Goal: Task Accomplishment & Management: Complete application form

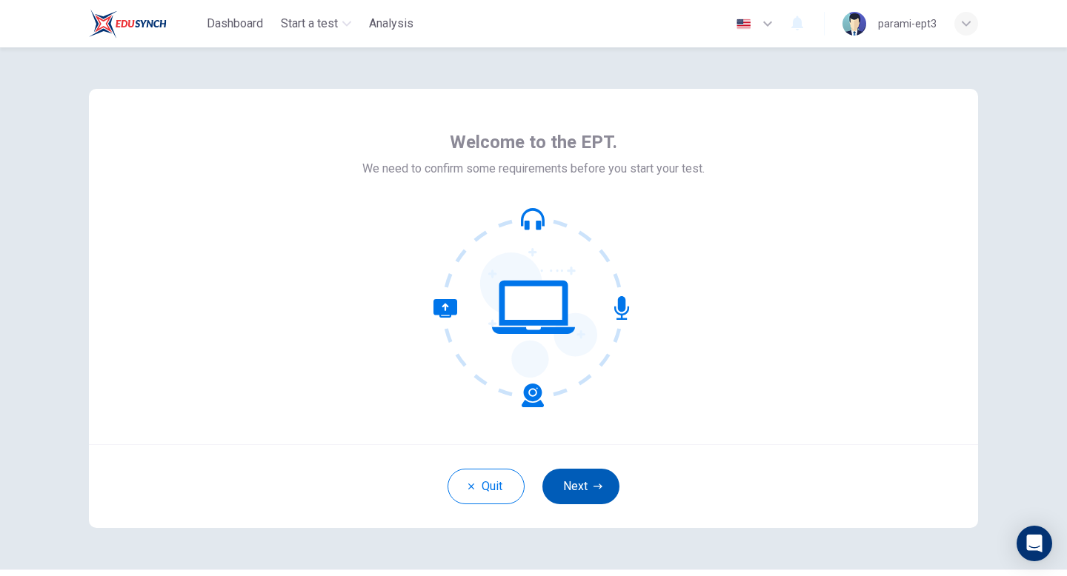
click at [577, 496] on button "Next" at bounding box center [580, 487] width 77 height 36
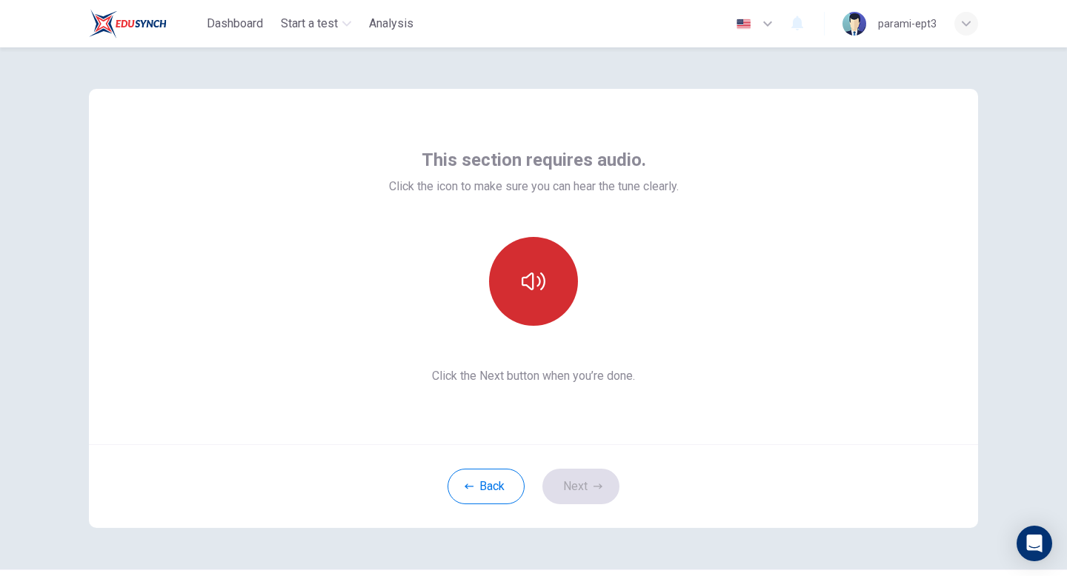
click at [539, 278] on icon "button" at bounding box center [533, 282] width 24 height 18
click at [604, 480] on button "Next" at bounding box center [580, 487] width 77 height 36
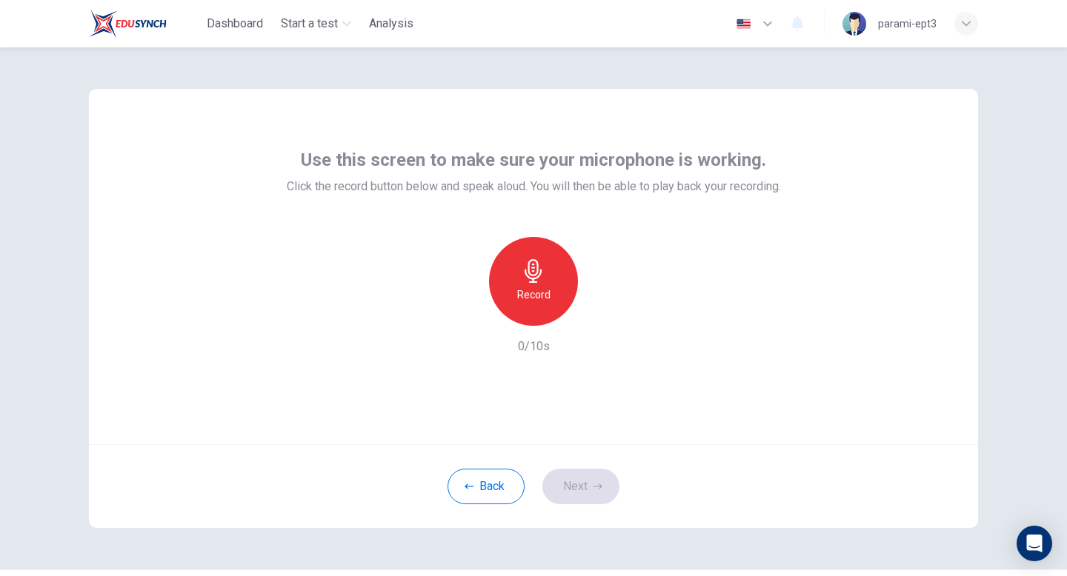
click at [537, 279] on icon "button" at bounding box center [533, 271] width 24 height 24
click at [606, 318] on icon "button" at bounding box center [601, 314] width 15 height 15
click at [581, 481] on button "Next" at bounding box center [580, 487] width 77 height 36
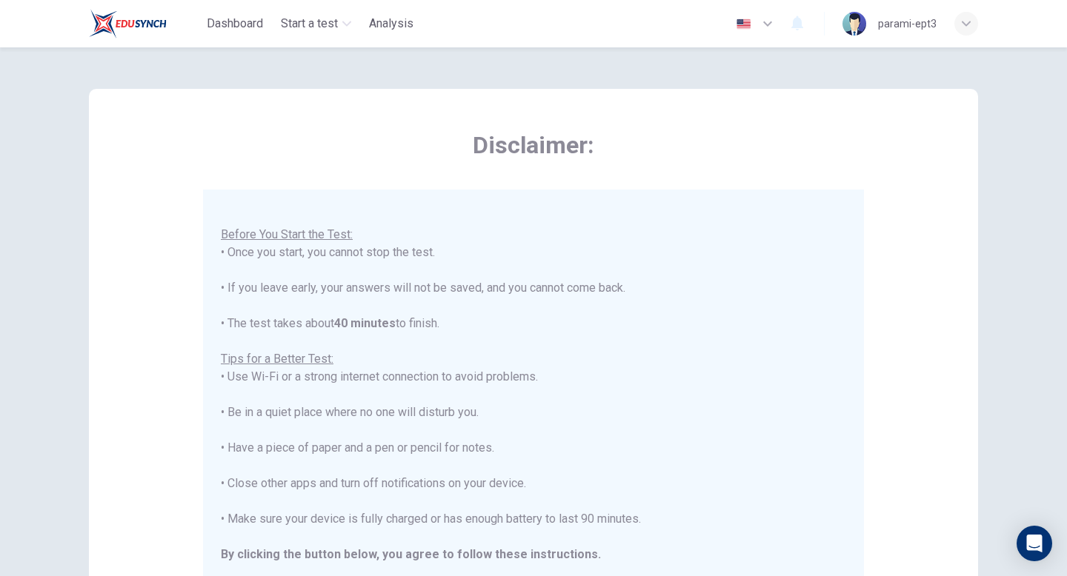
scroll to position [247, 0]
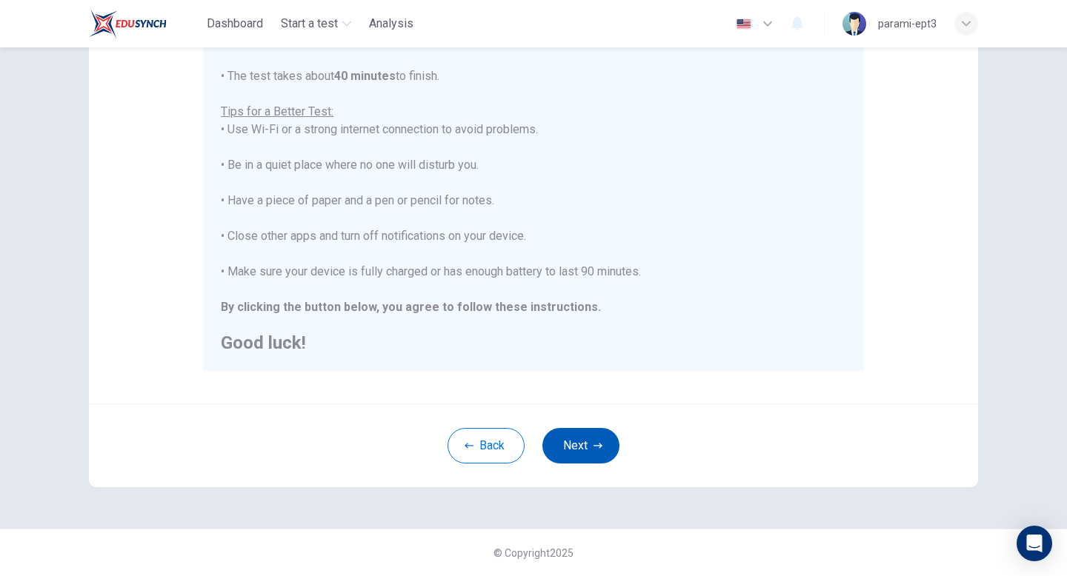
click at [577, 434] on button "Next" at bounding box center [580, 446] width 77 height 36
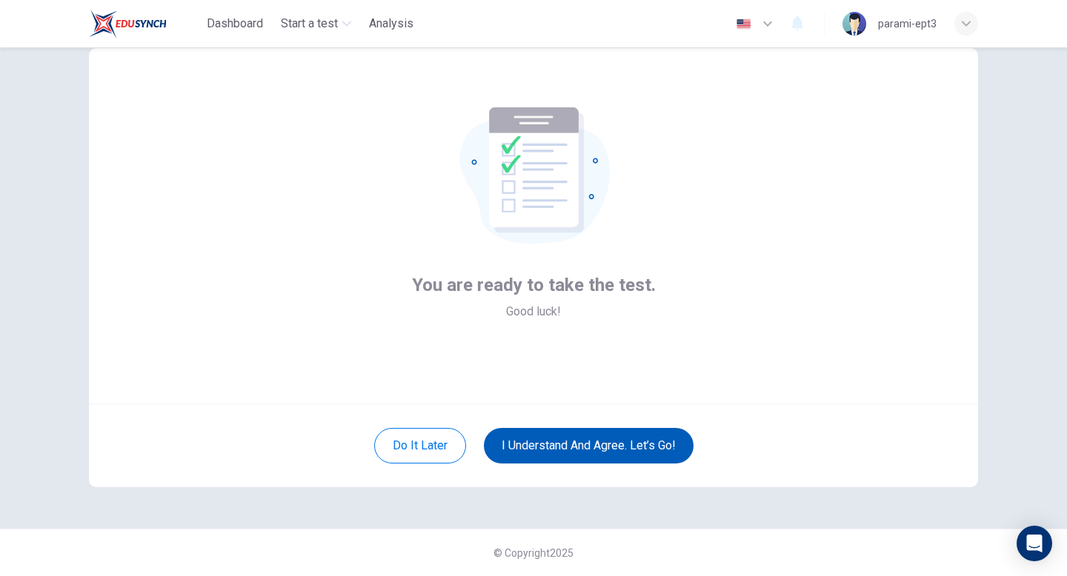
scroll to position [41, 0]
click at [577, 434] on button "I understand and agree. Let’s go!" at bounding box center [589, 446] width 210 height 36
click at [581, 441] on button "I understand and agree. Let’s go!" at bounding box center [589, 446] width 210 height 36
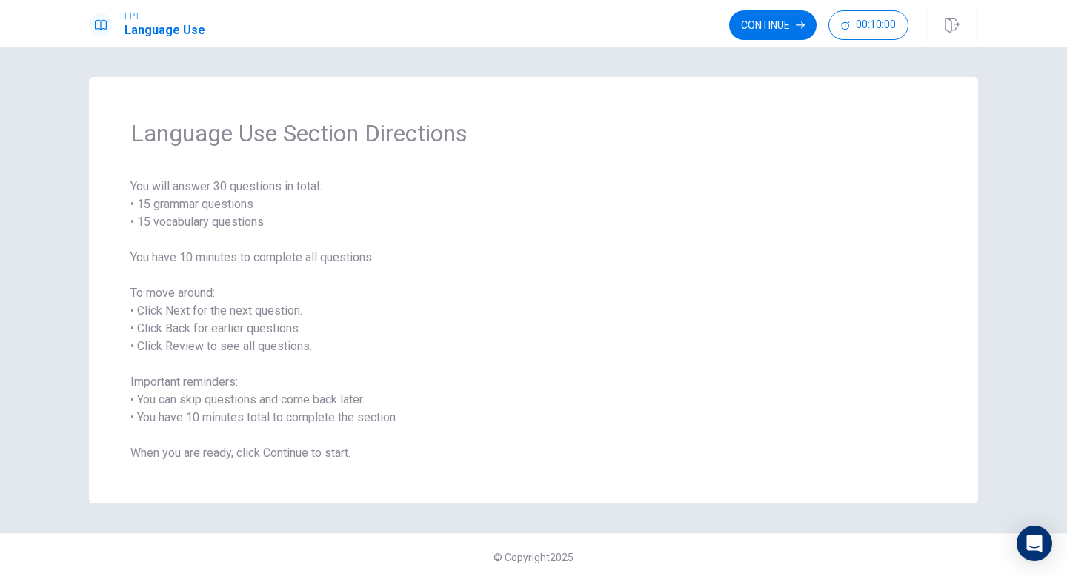
scroll to position [4, 0]
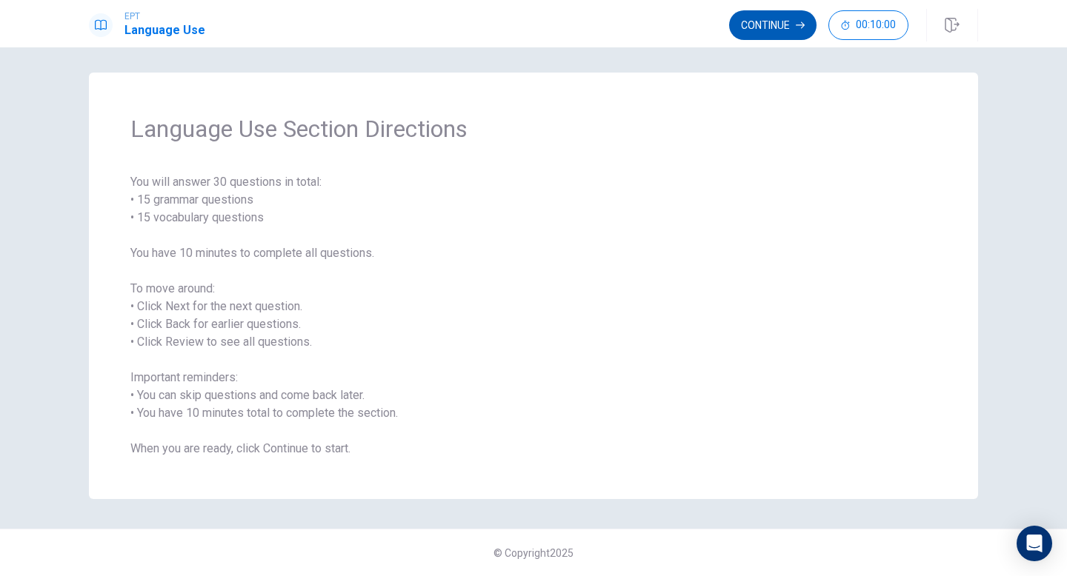
click at [778, 26] on button "Continue" at bounding box center [772, 25] width 87 height 30
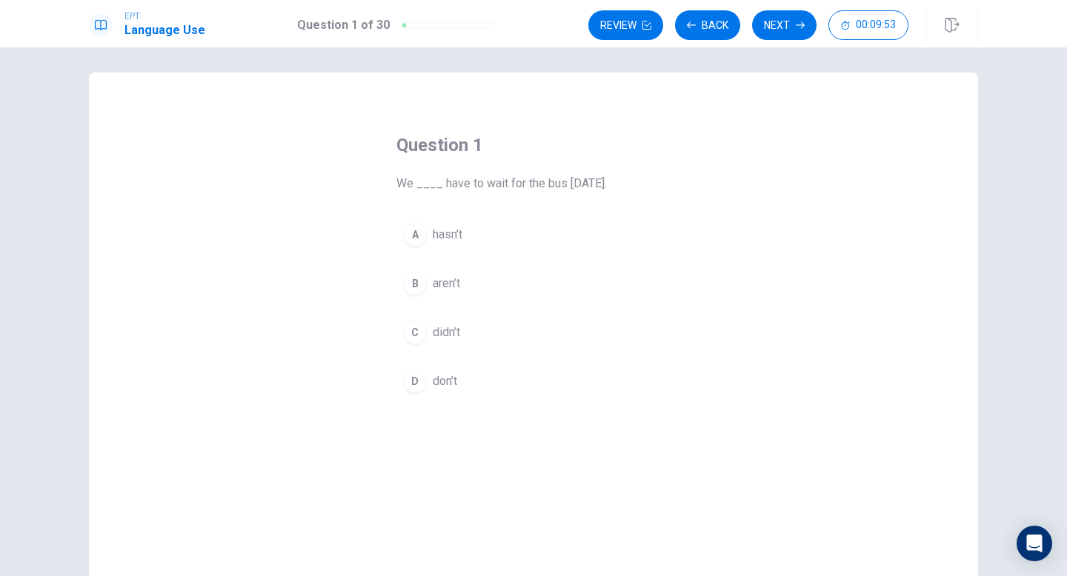
click at [415, 333] on div "C" at bounding box center [415, 333] width 24 height 24
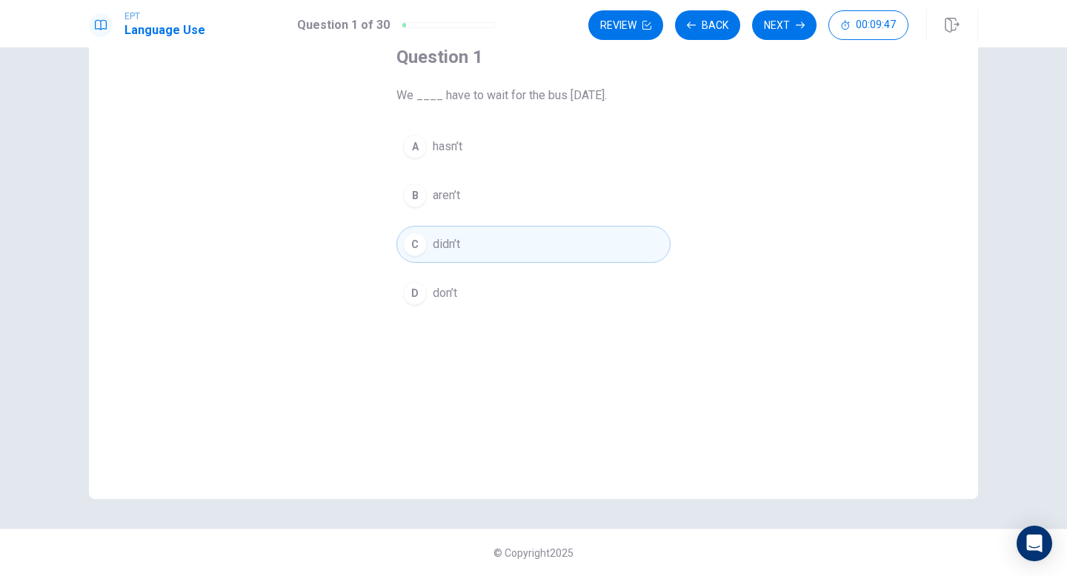
scroll to position [0, 0]
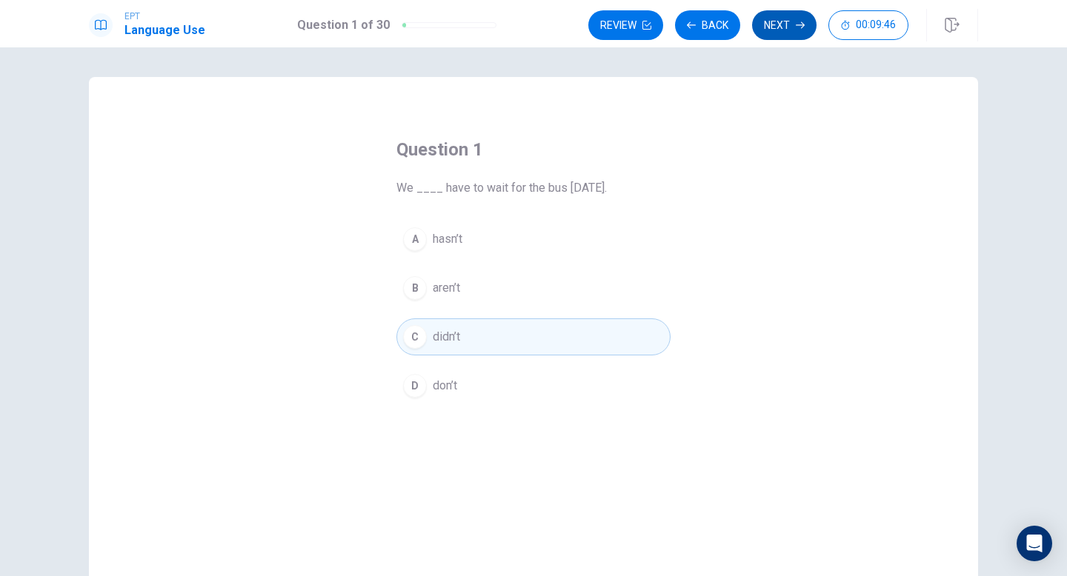
click at [795, 23] on icon "button" at bounding box center [799, 25] width 9 height 9
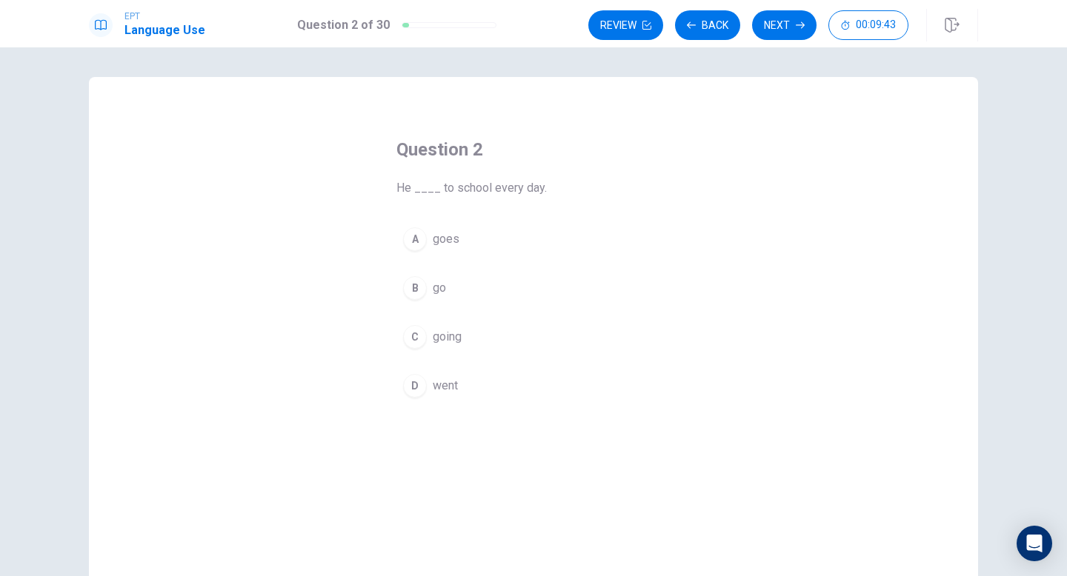
click at [415, 241] on div "A" at bounding box center [415, 239] width 24 height 24
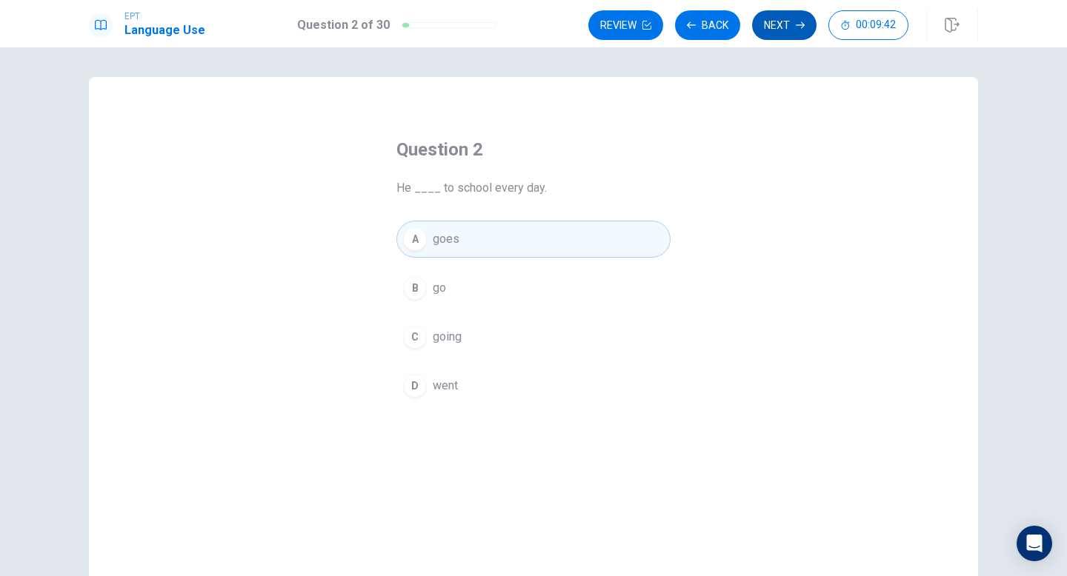
click at [789, 24] on button "Next" at bounding box center [784, 25] width 64 height 30
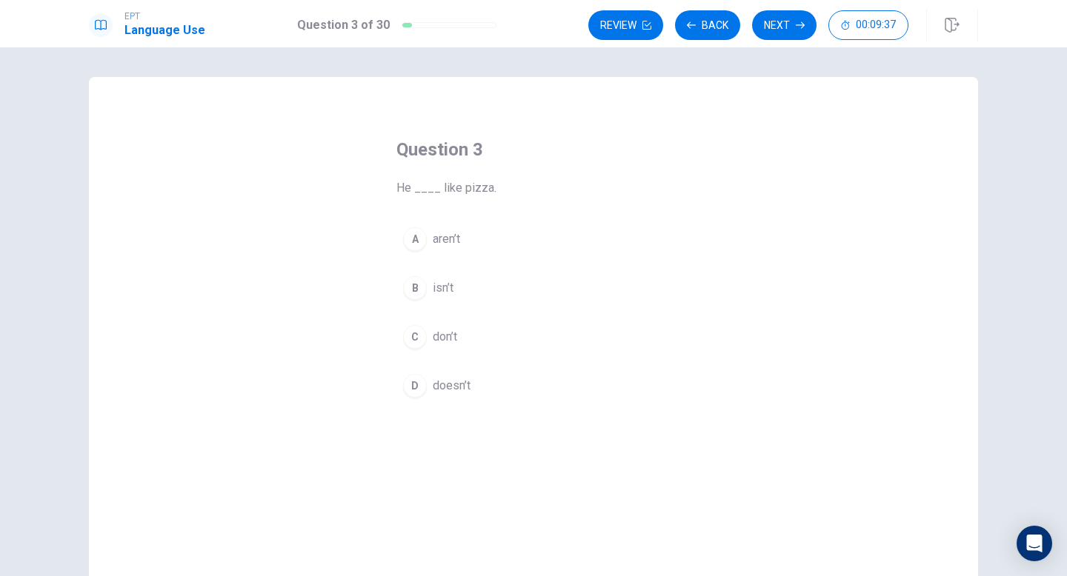
click at [411, 384] on div "D" at bounding box center [415, 386] width 24 height 24
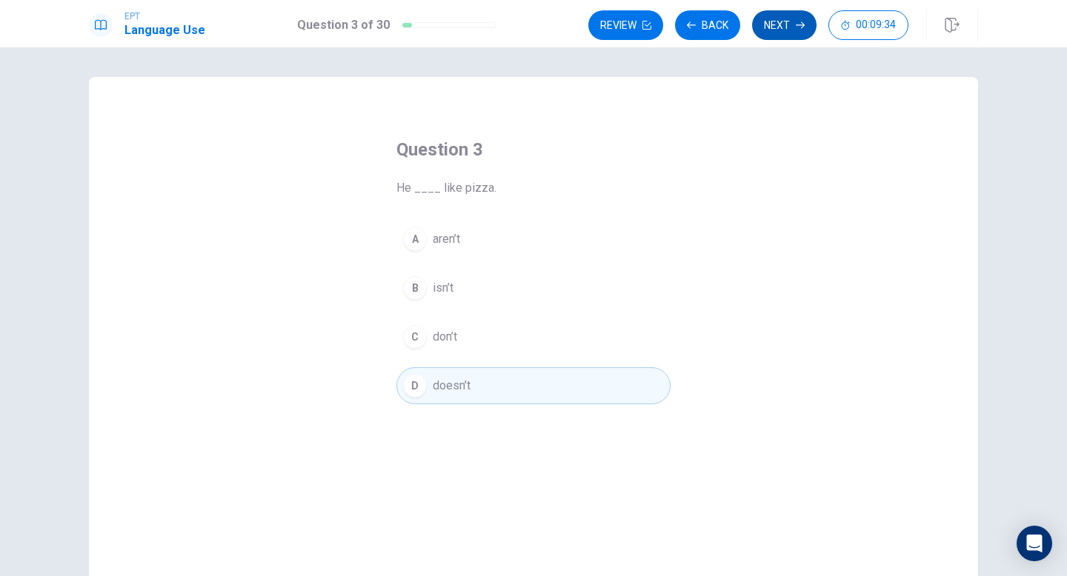
click at [803, 19] on button "Next" at bounding box center [784, 25] width 64 height 30
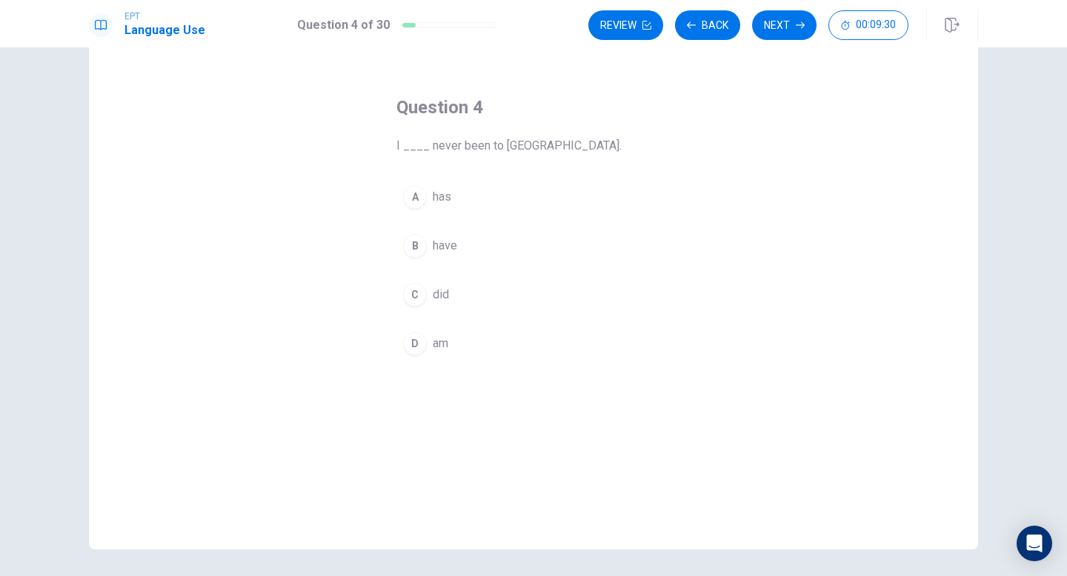
scroll to position [39, 0]
click at [415, 248] on div "B" at bounding box center [415, 249] width 24 height 24
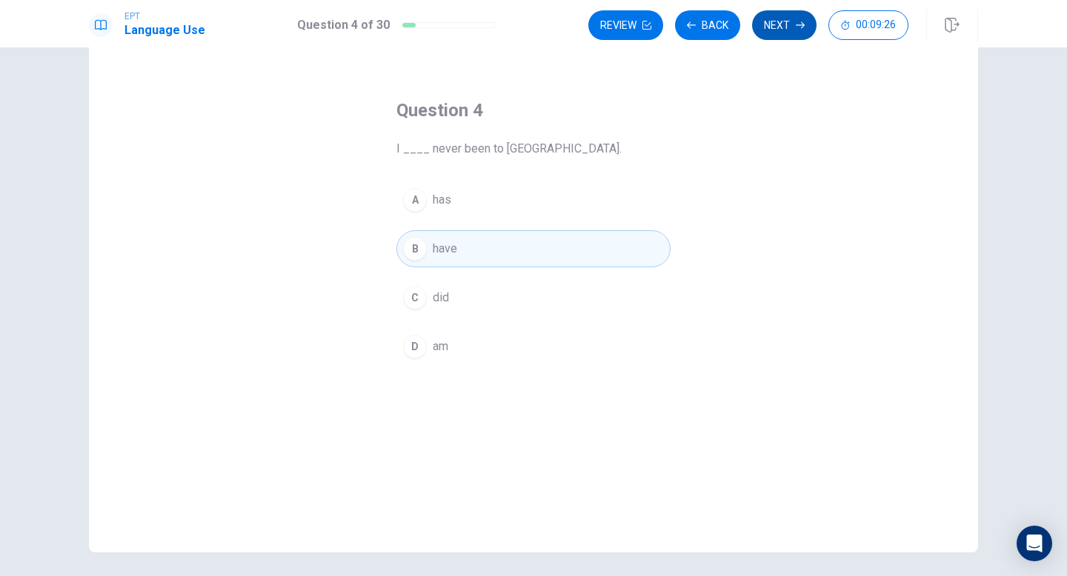
click at [774, 30] on button "Next" at bounding box center [784, 25] width 64 height 30
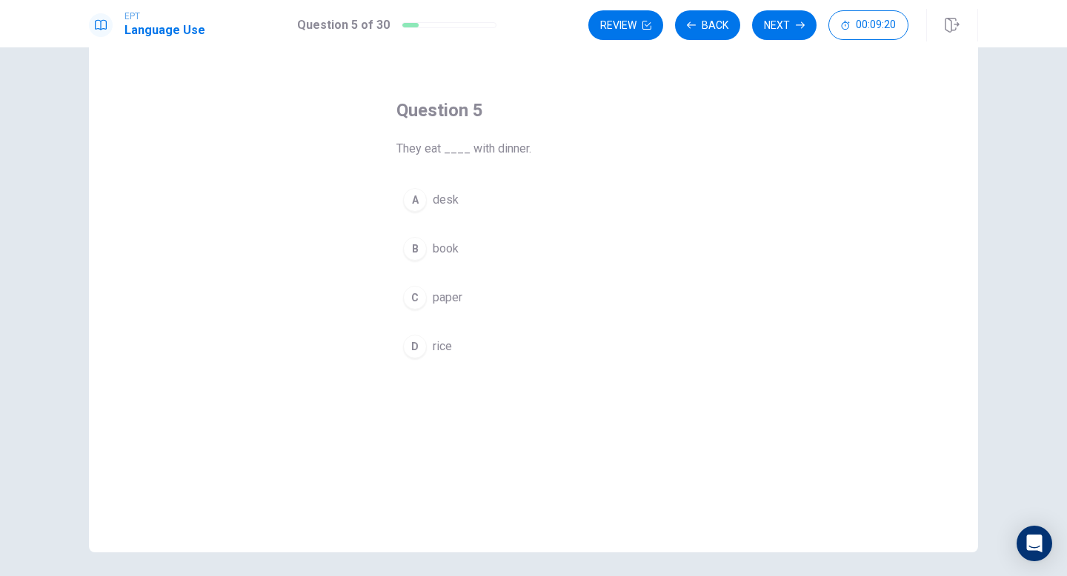
click at [415, 338] on div "D" at bounding box center [415, 347] width 24 height 24
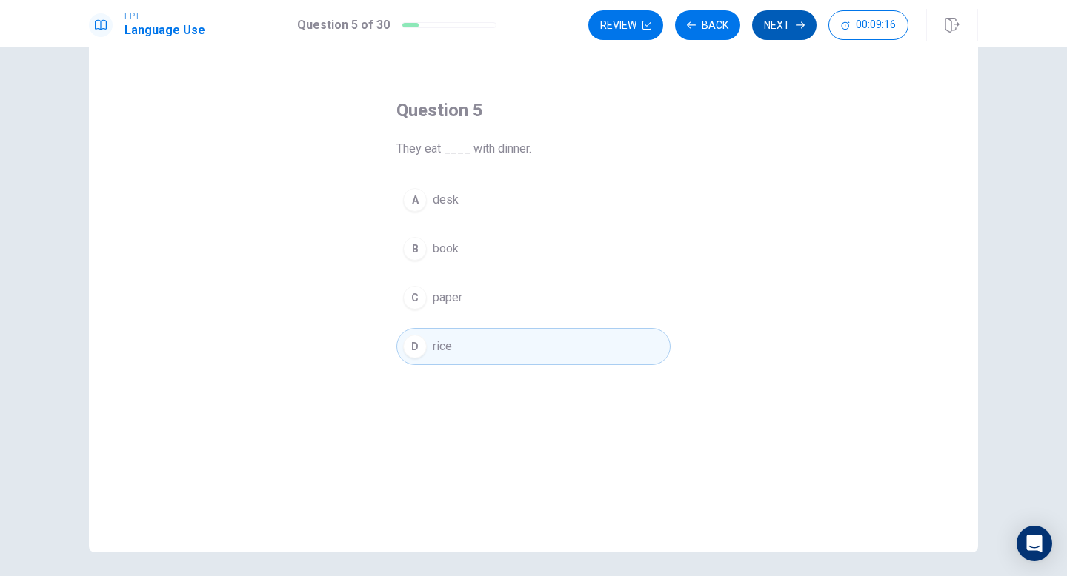
click at [781, 31] on button "Next" at bounding box center [784, 25] width 64 height 30
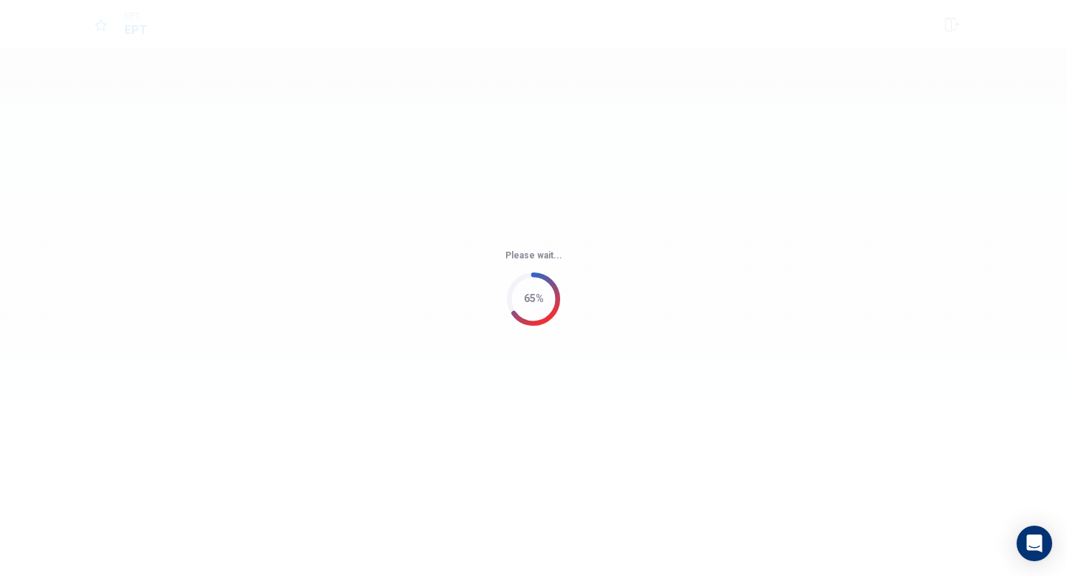
scroll to position [0, 0]
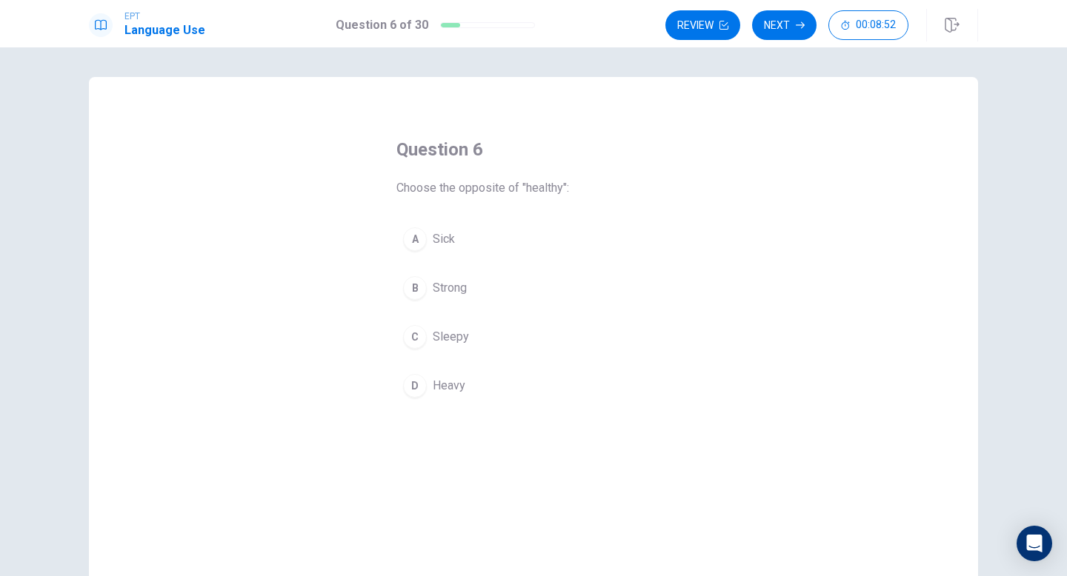
click at [418, 291] on div "B" at bounding box center [415, 288] width 24 height 24
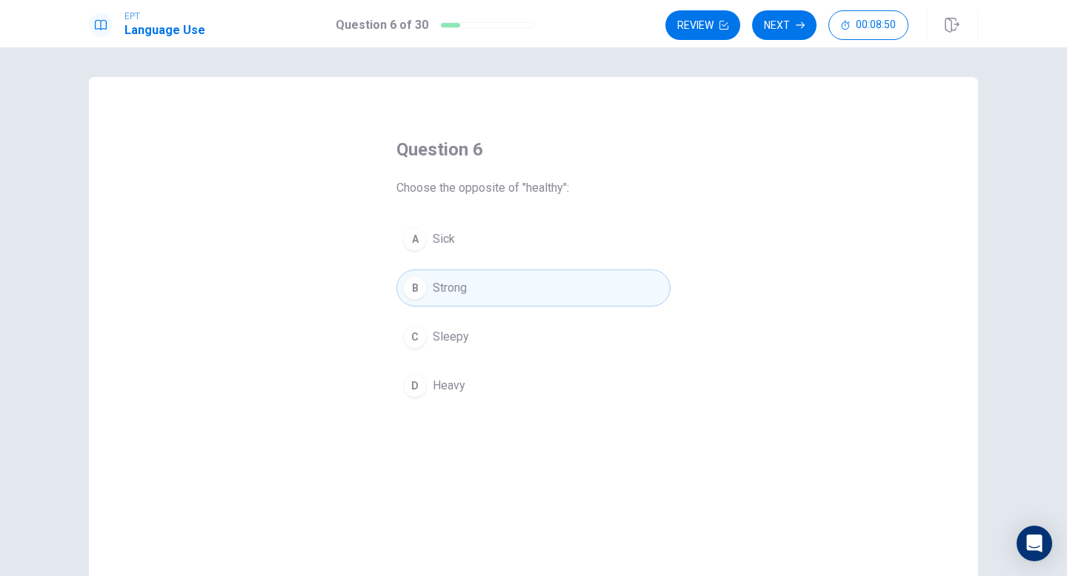
click at [418, 242] on div "A" at bounding box center [415, 239] width 24 height 24
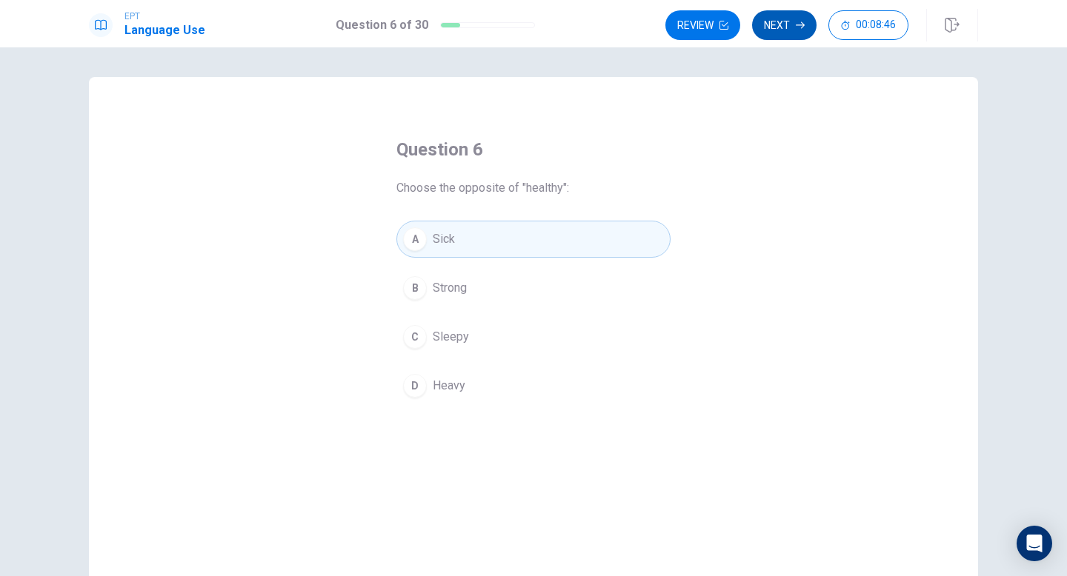
click at [795, 24] on icon "button" at bounding box center [799, 25] width 9 height 9
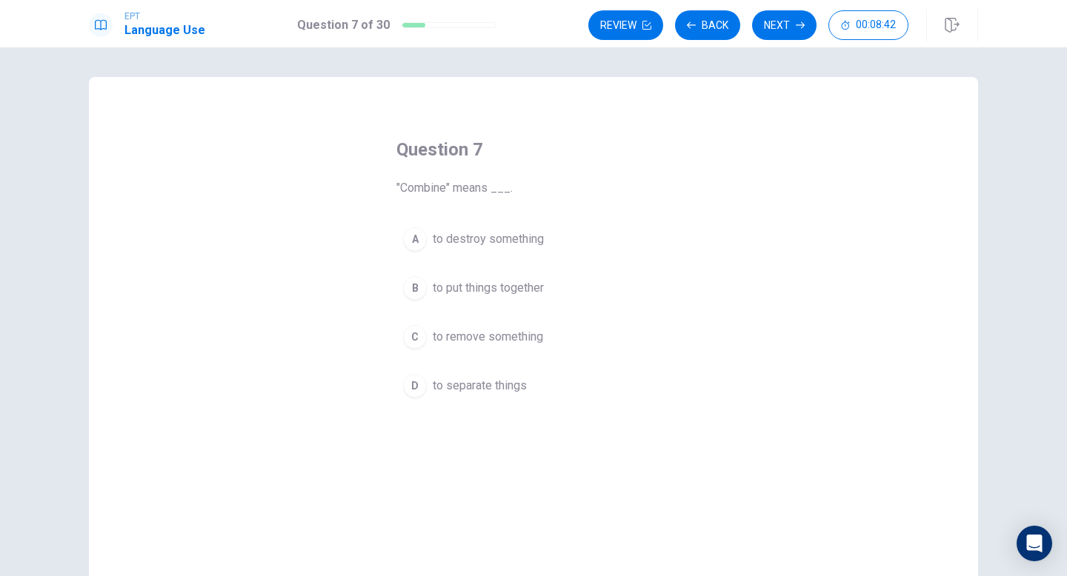
click at [412, 293] on div "B" at bounding box center [415, 288] width 24 height 24
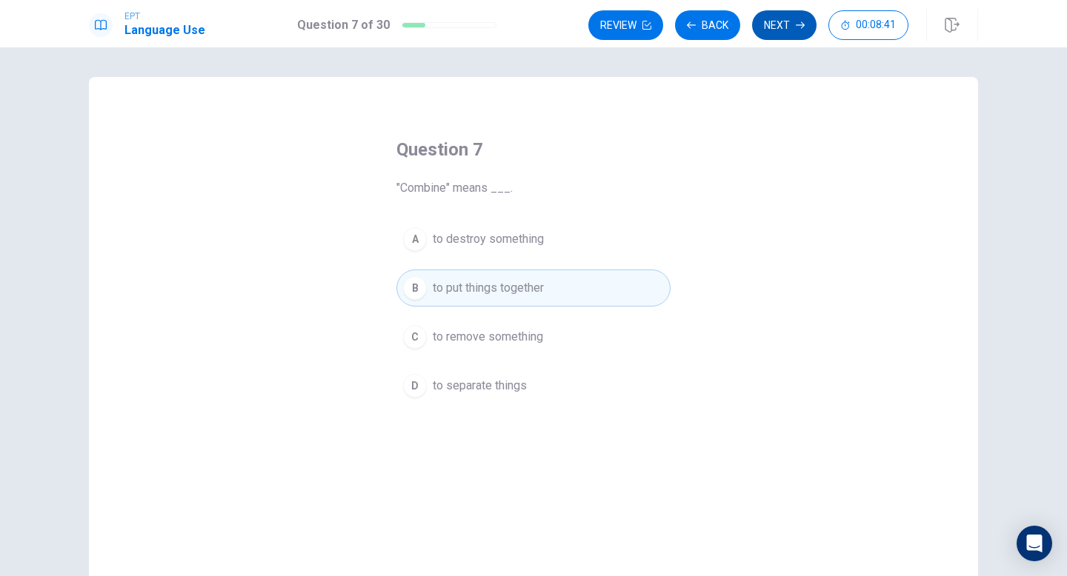
click at [787, 31] on button "Next" at bounding box center [784, 25] width 64 height 30
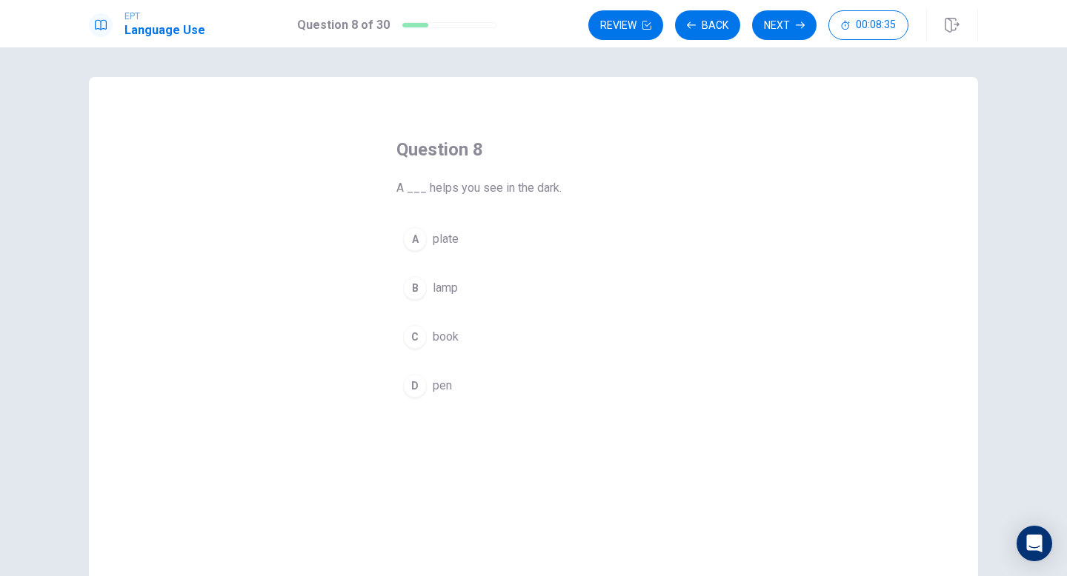
click at [416, 289] on div "B" at bounding box center [415, 288] width 24 height 24
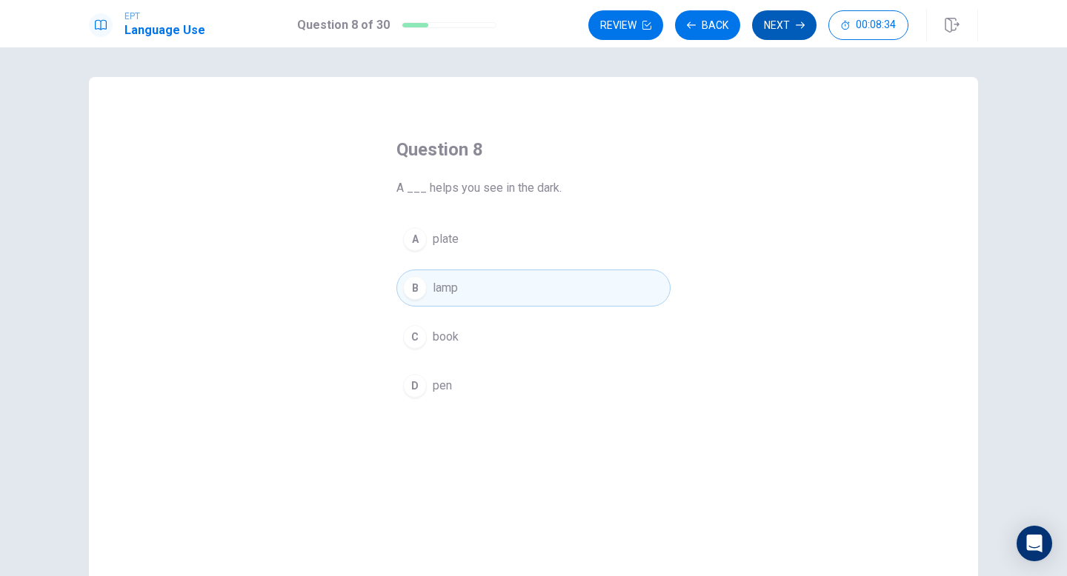
click at [800, 30] on button "Next" at bounding box center [784, 25] width 64 height 30
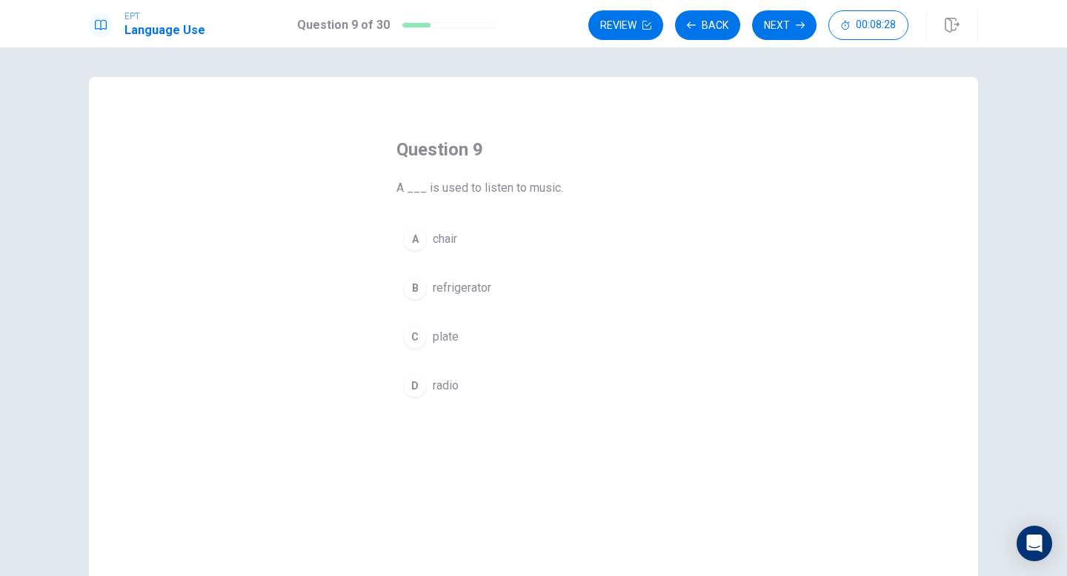
click at [415, 386] on div "D" at bounding box center [415, 386] width 24 height 24
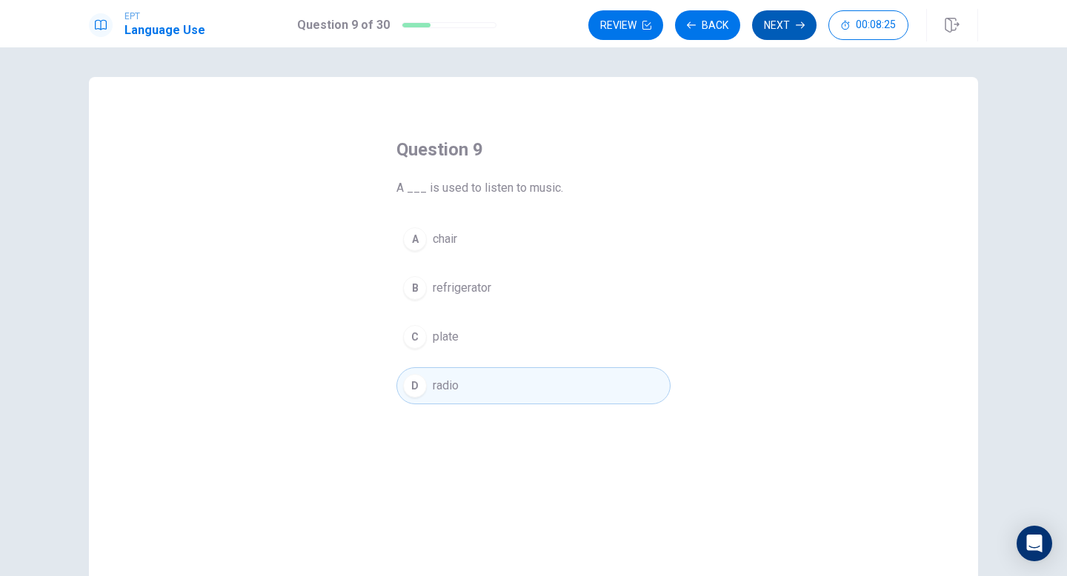
click at [773, 17] on button "Next" at bounding box center [784, 25] width 64 height 30
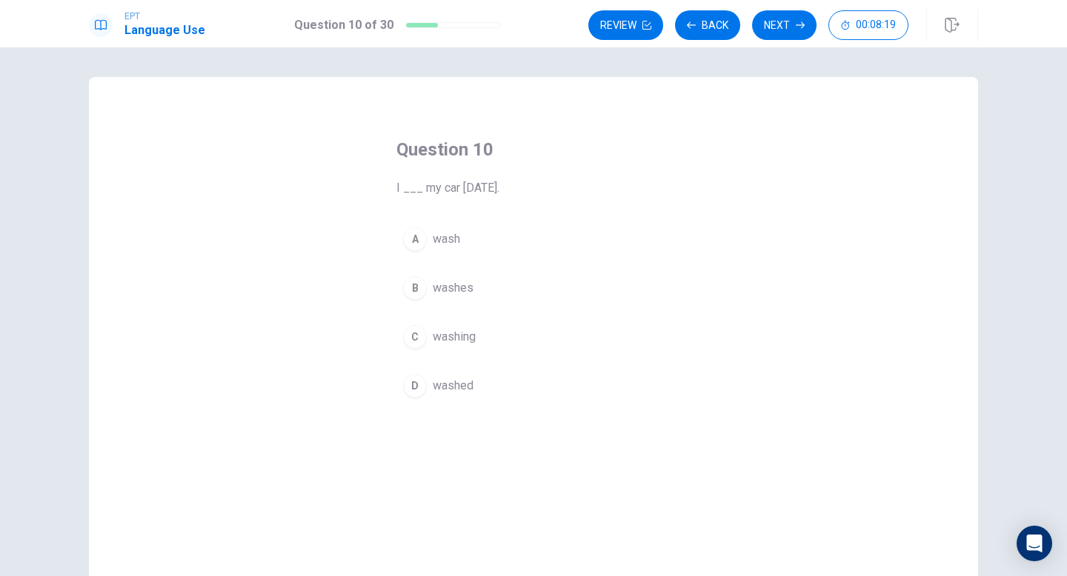
click at [410, 390] on div "D" at bounding box center [415, 386] width 24 height 24
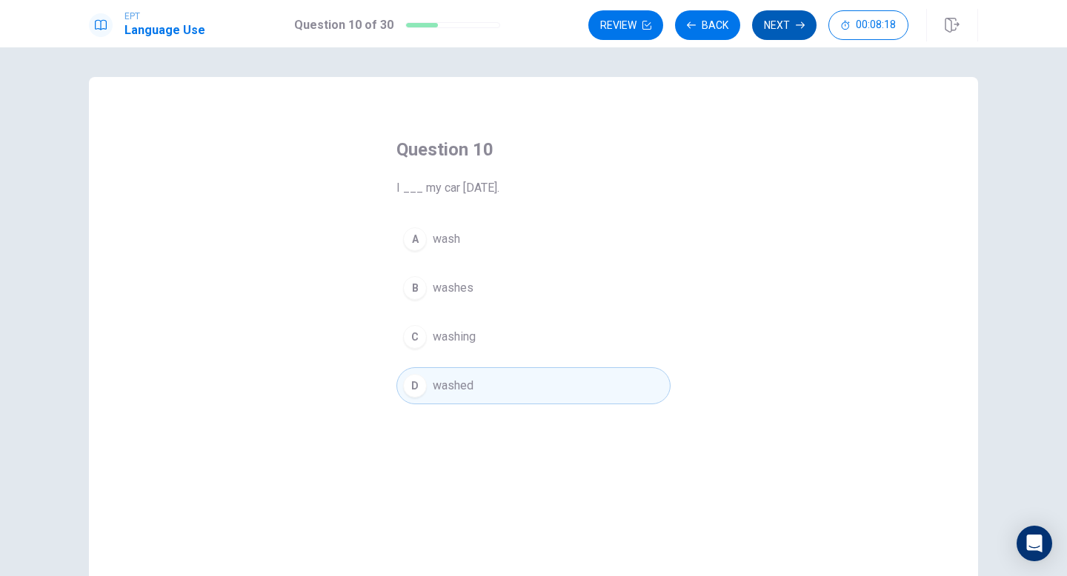
click at [783, 16] on button "Next" at bounding box center [784, 25] width 64 height 30
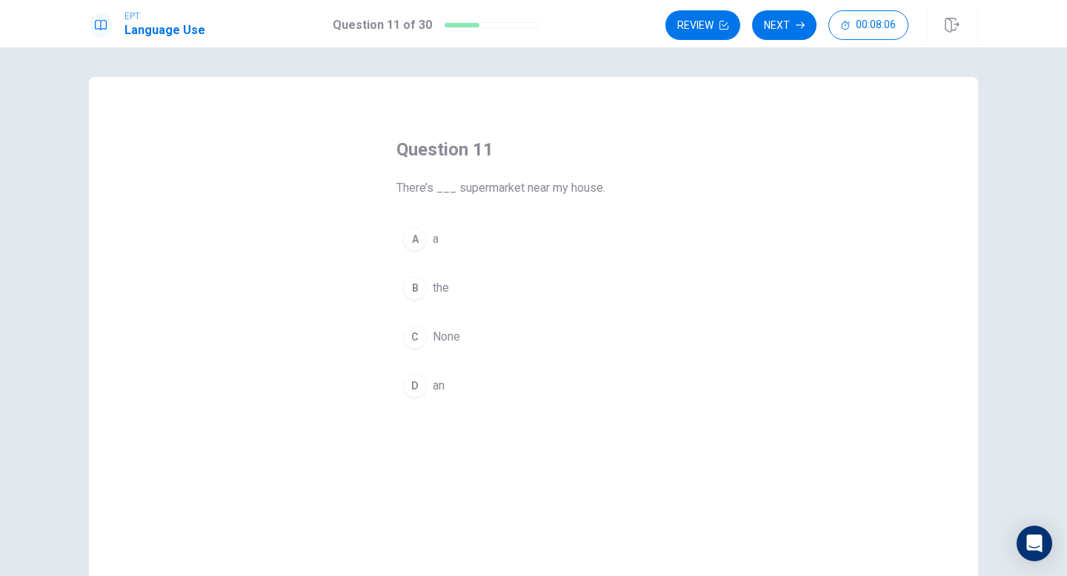
click at [420, 245] on div "A" at bounding box center [415, 239] width 24 height 24
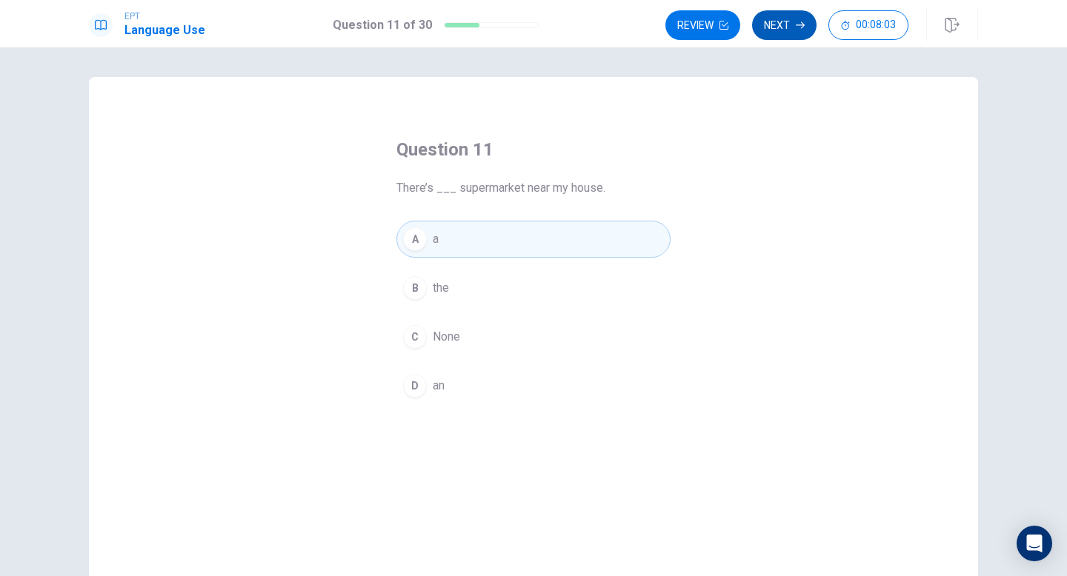
click at [795, 26] on icon "button" at bounding box center [799, 25] width 9 height 9
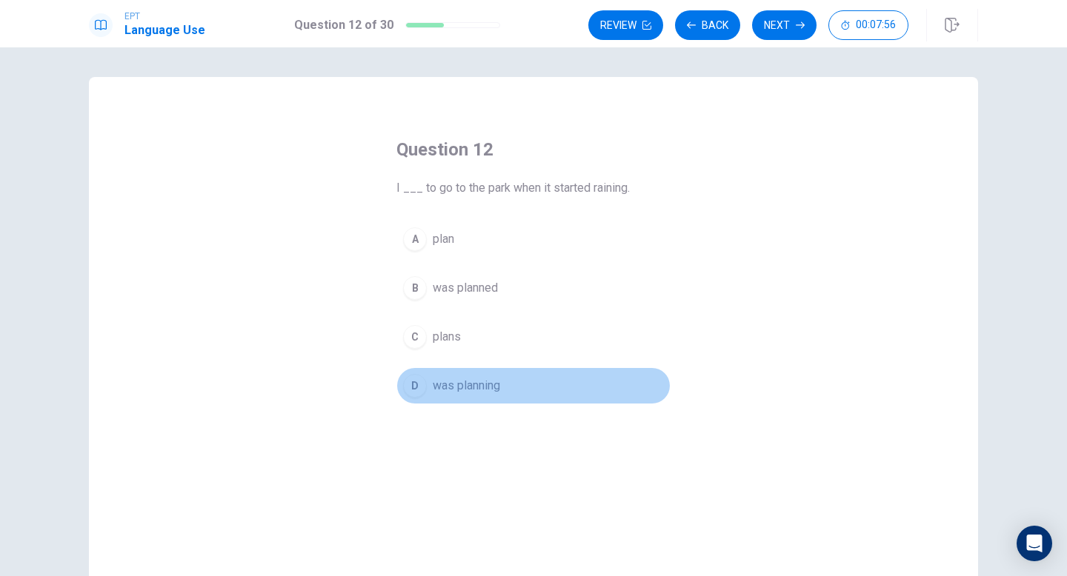
click at [413, 384] on div "D" at bounding box center [415, 386] width 24 height 24
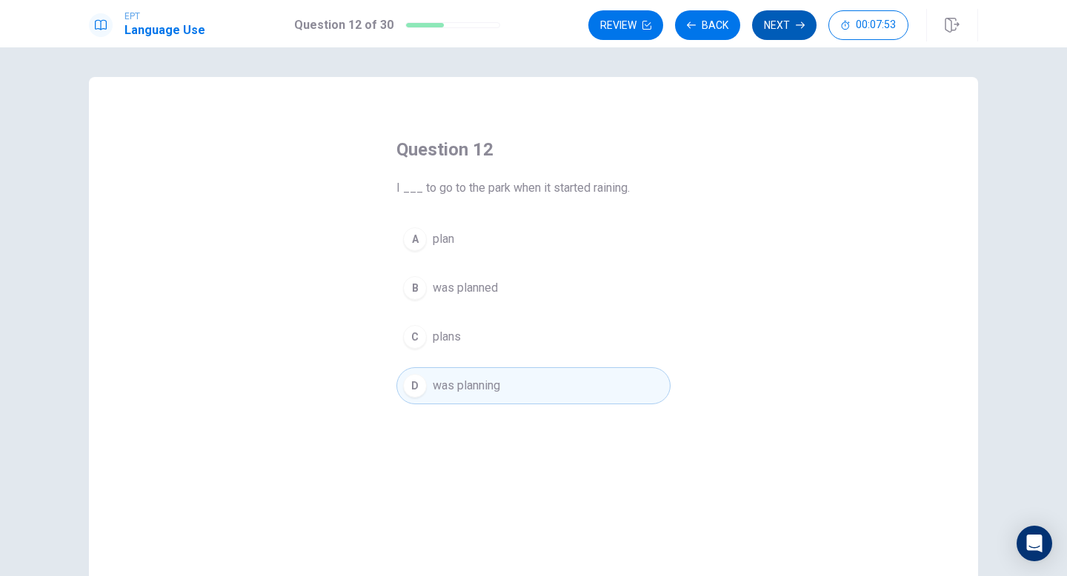
click at [780, 22] on button "Next" at bounding box center [784, 25] width 64 height 30
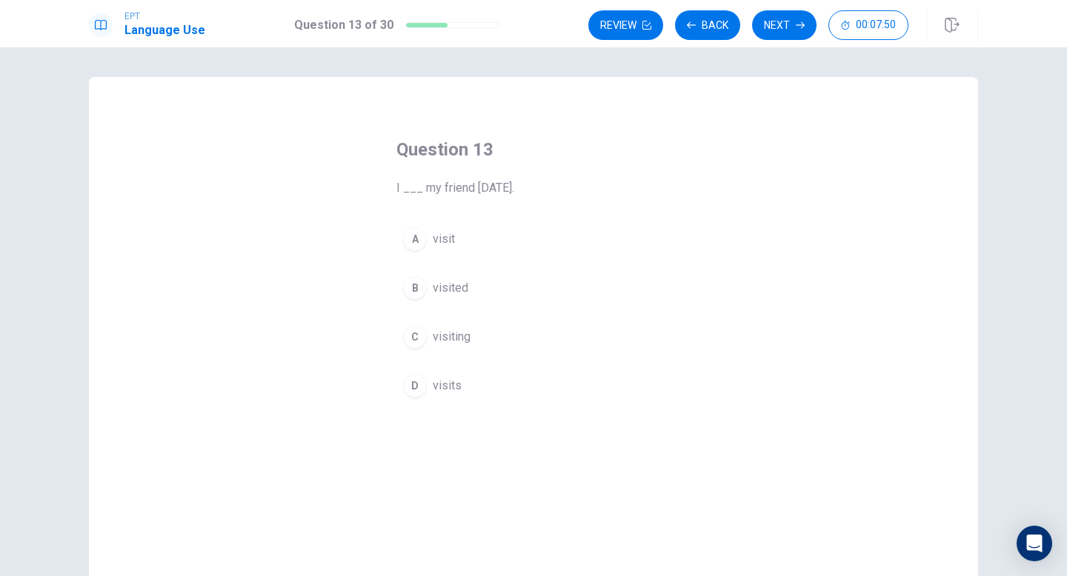
click at [423, 292] on div "B" at bounding box center [415, 288] width 24 height 24
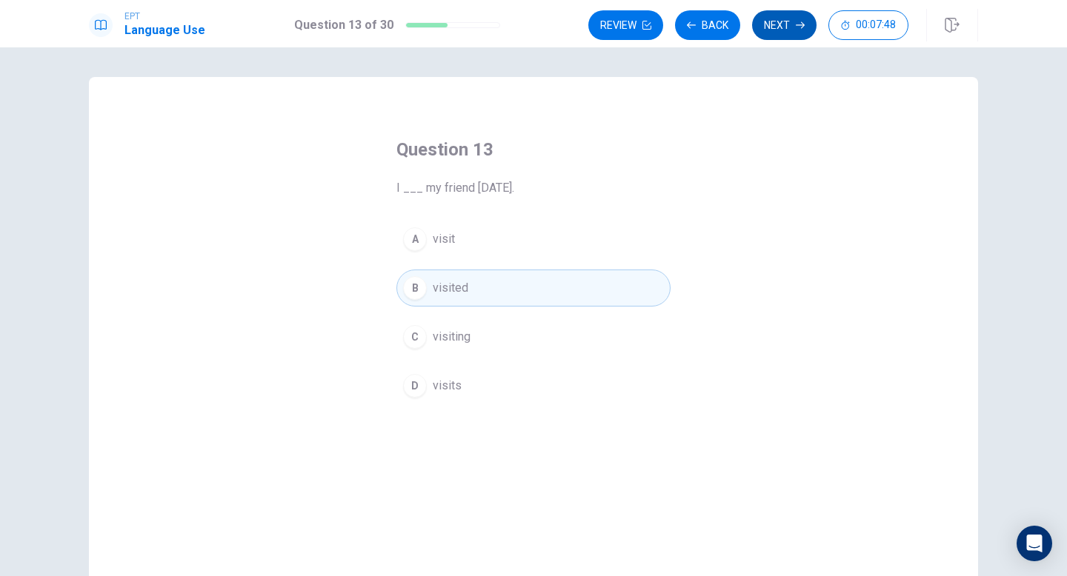
click at [781, 25] on button "Next" at bounding box center [784, 25] width 64 height 30
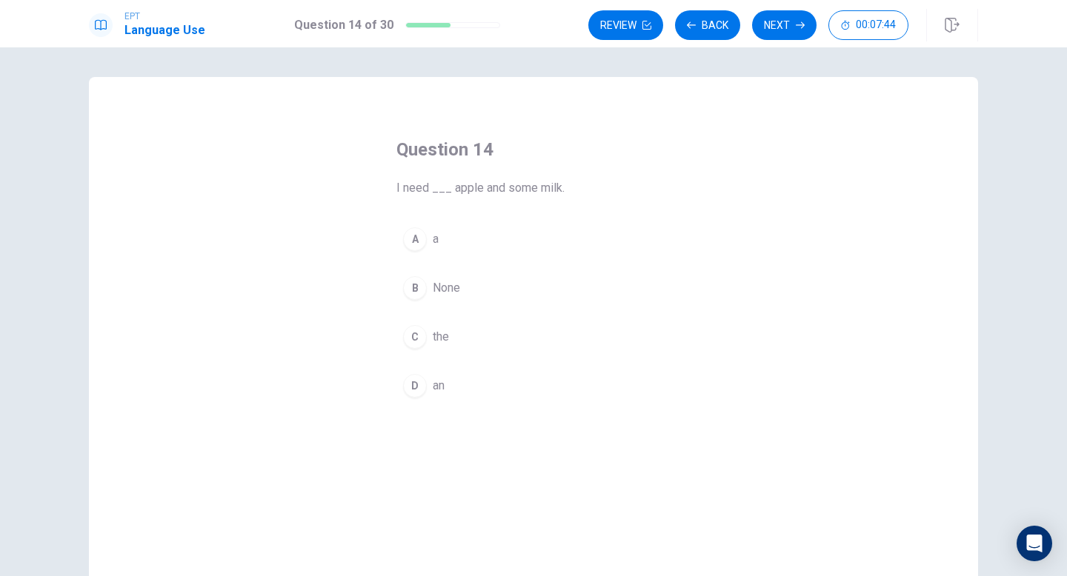
click at [411, 382] on div "D" at bounding box center [415, 386] width 24 height 24
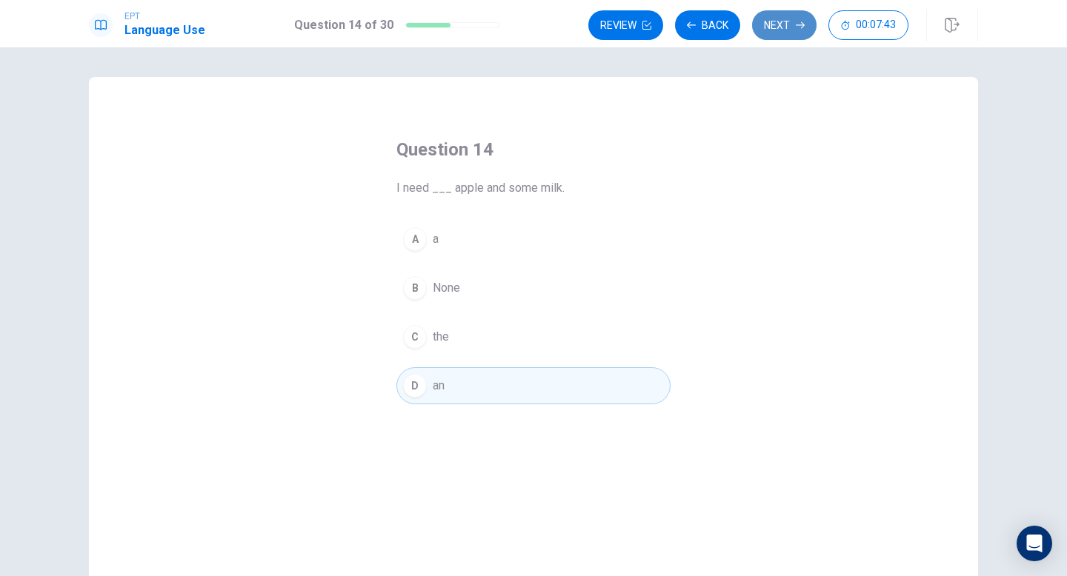
click at [775, 19] on button "Next" at bounding box center [784, 25] width 64 height 30
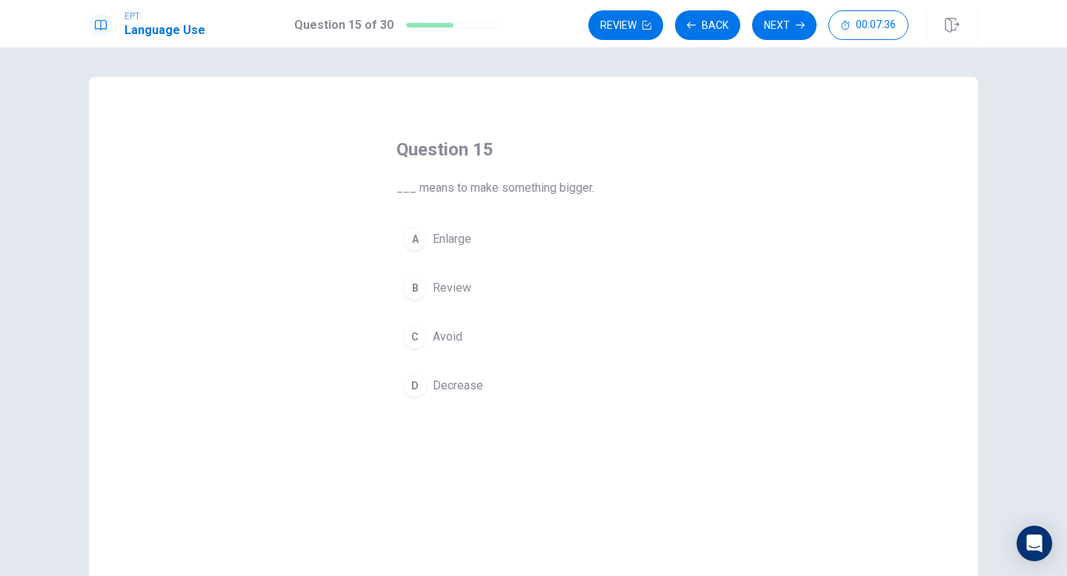
click at [421, 241] on div "A" at bounding box center [415, 239] width 24 height 24
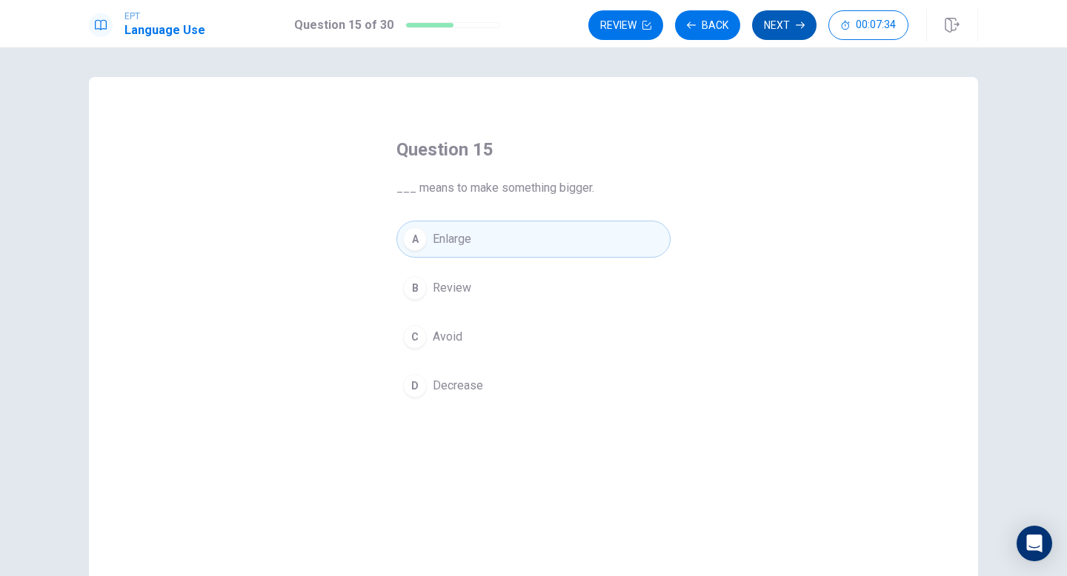
click at [788, 30] on button "Next" at bounding box center [784, 25] width 64 height 30
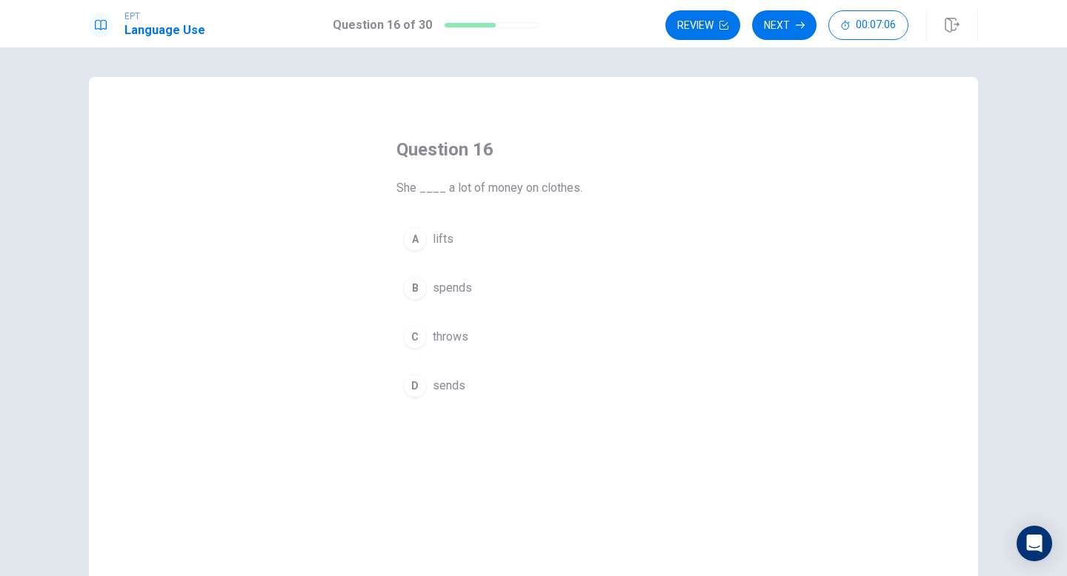
click at [414, 288] on div "B" at bounding box center [415, 288] width 24 height 24
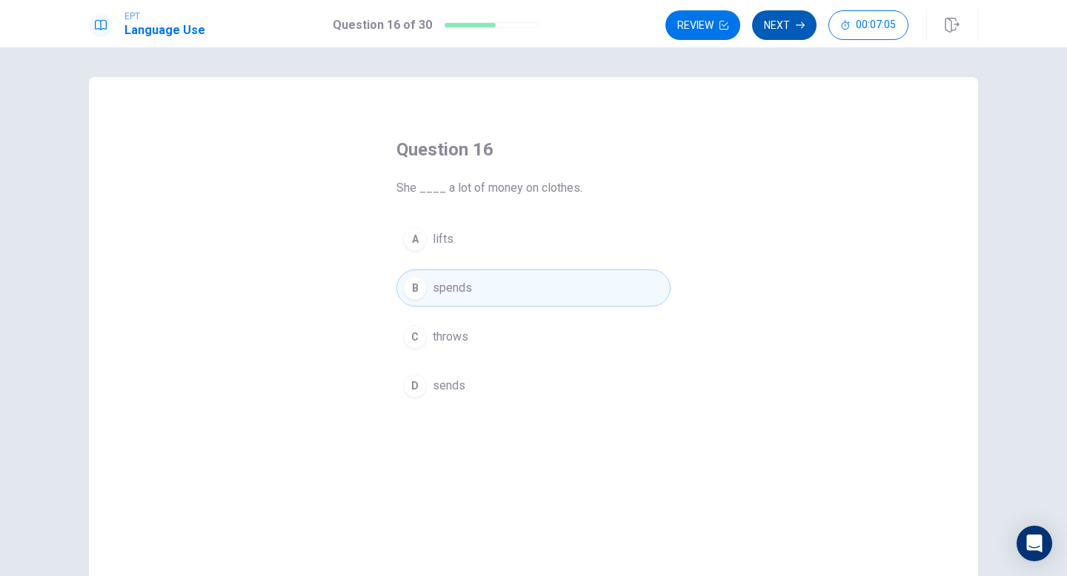
click at [800, 17] on button "Next" at bounding box center [784, 25] width 64 height 30
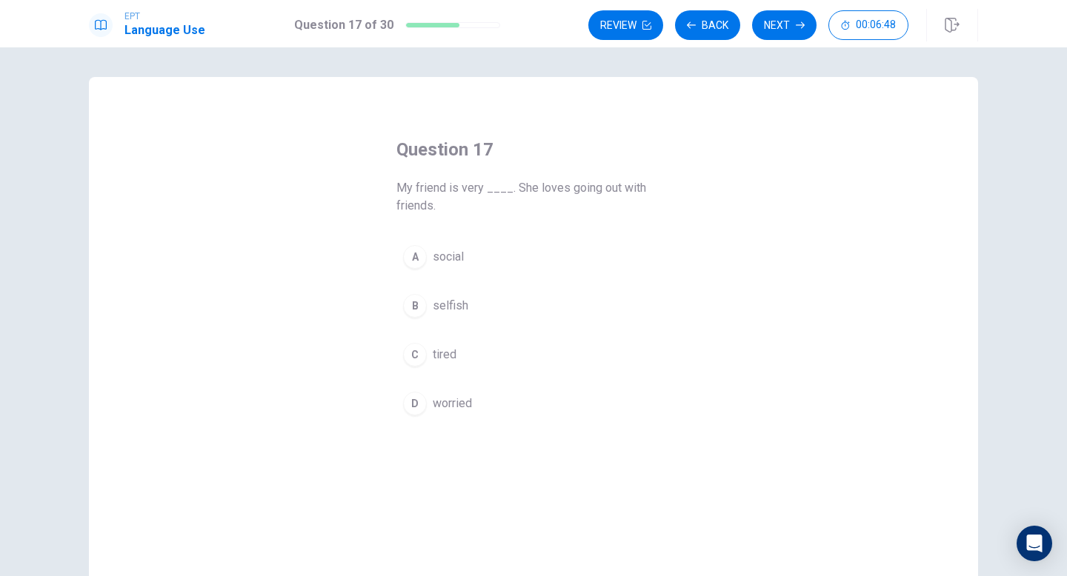
click at [418, 259] on div "A" at bounding box center [415, 257] width 24 height 24
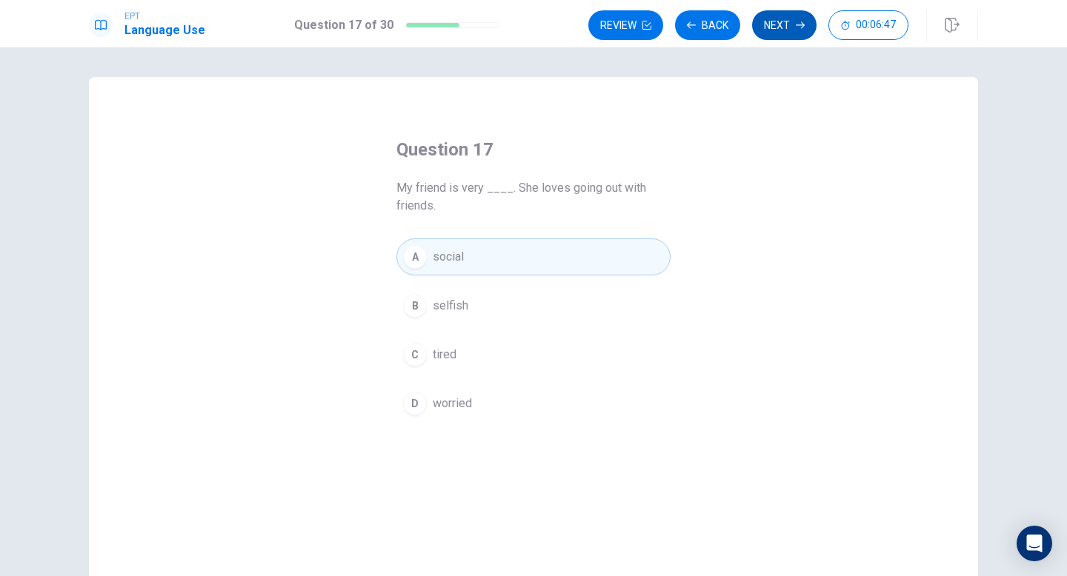
click at [802, 28] on icon "button" at bounding box center [799, 25] width 9 height 9
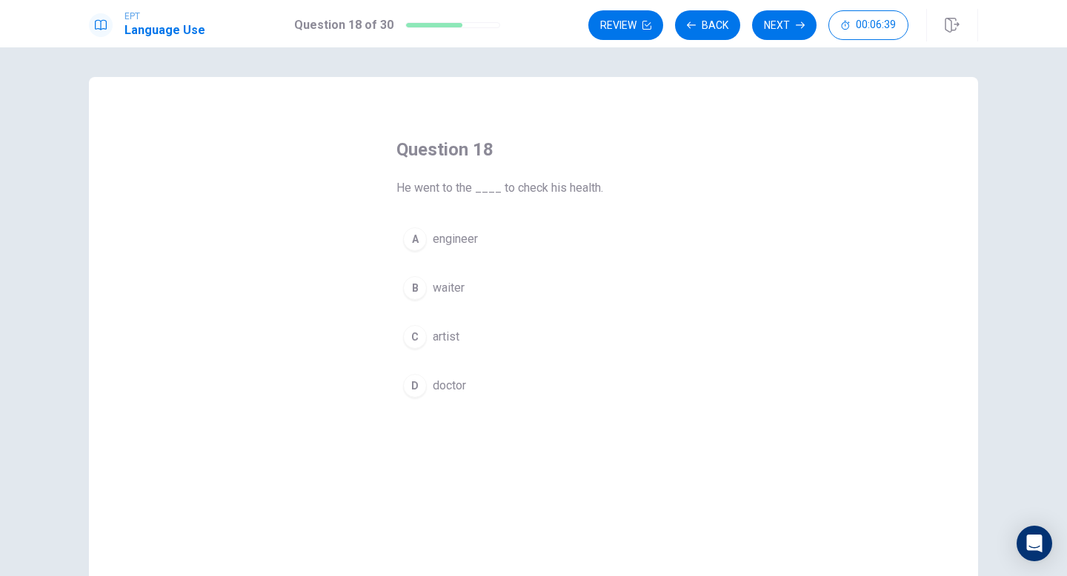
click at [415, 375] on div "D" at bounding box center [415, 386] width 24 height 24
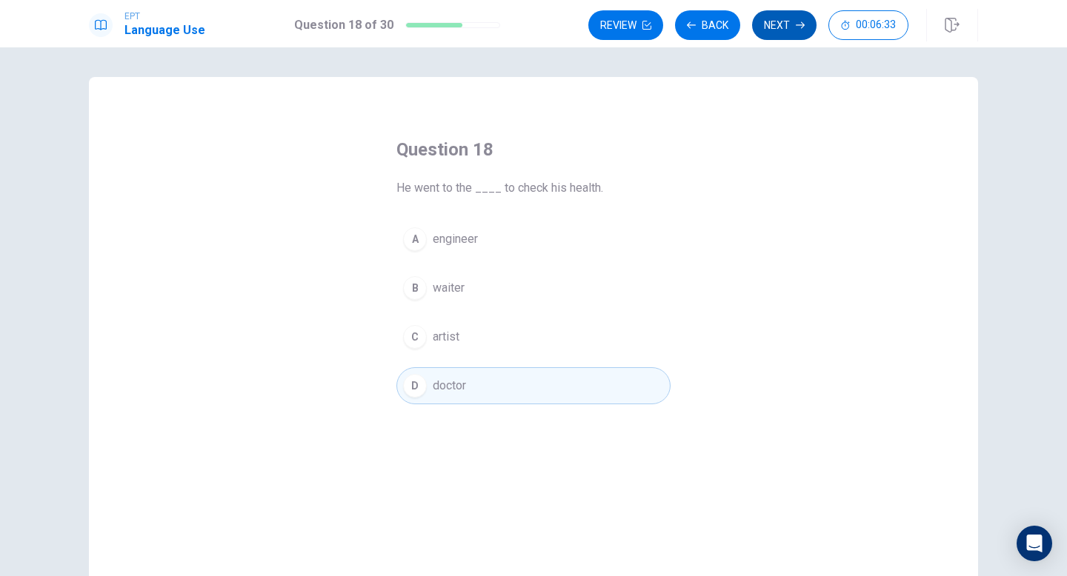
click at [802, 20] on button "Next" at bounding box center [784, 25] width 64 height 30
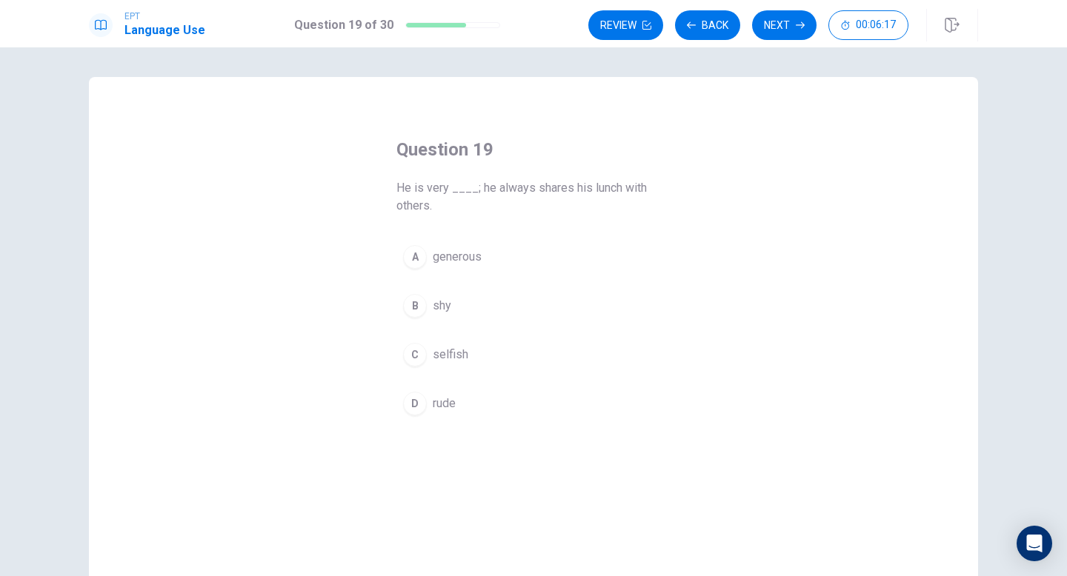
click at [416, 249] on div "A" at bounding box center [415, 257] width 24 height 24
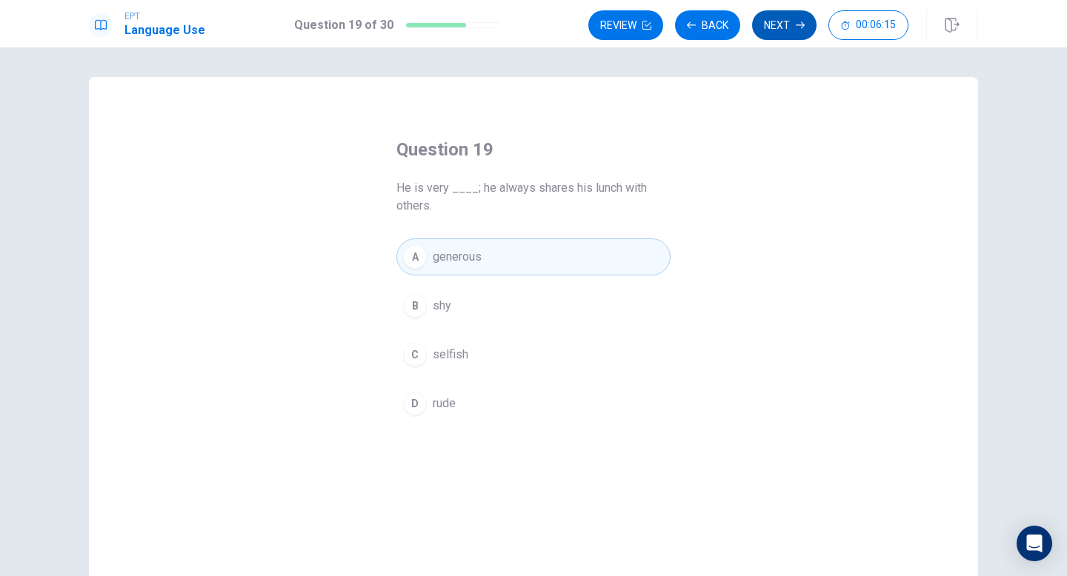
click at [758, 21] on button "Next" at bounding box center [784, 25] width 64 height 30
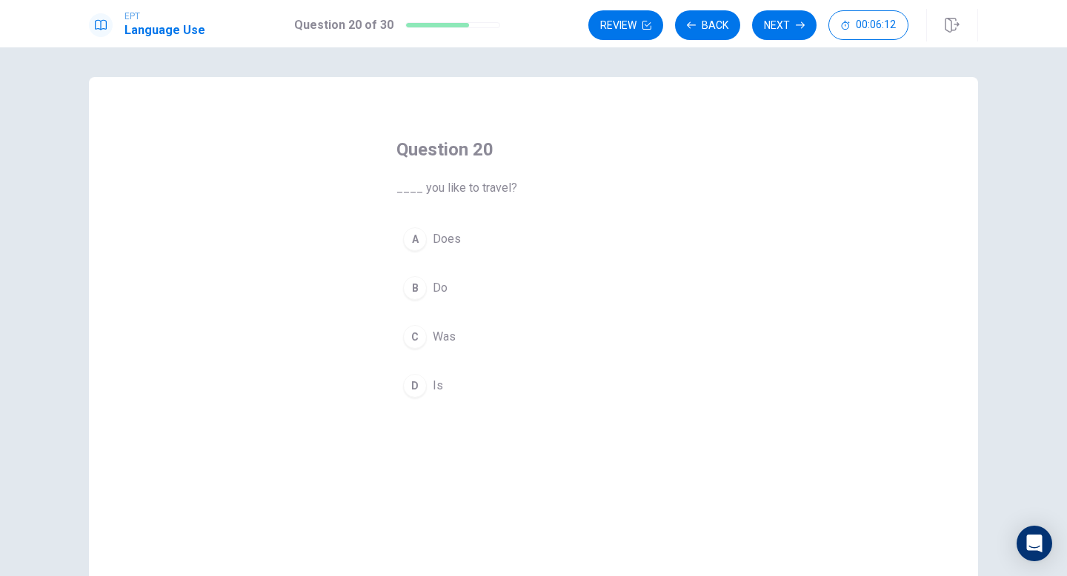
click at [421, 284] on div "B" at bounding box center [415, 288] width 24 height 24
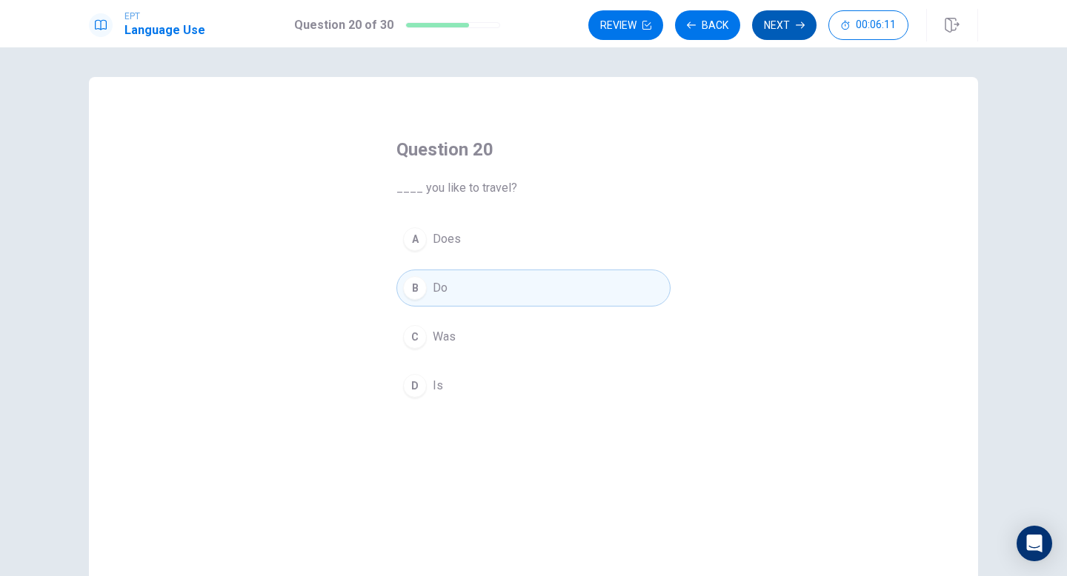
click at [797, 28] on icon "button" at bounding box center [799, 25] width 9 height 9
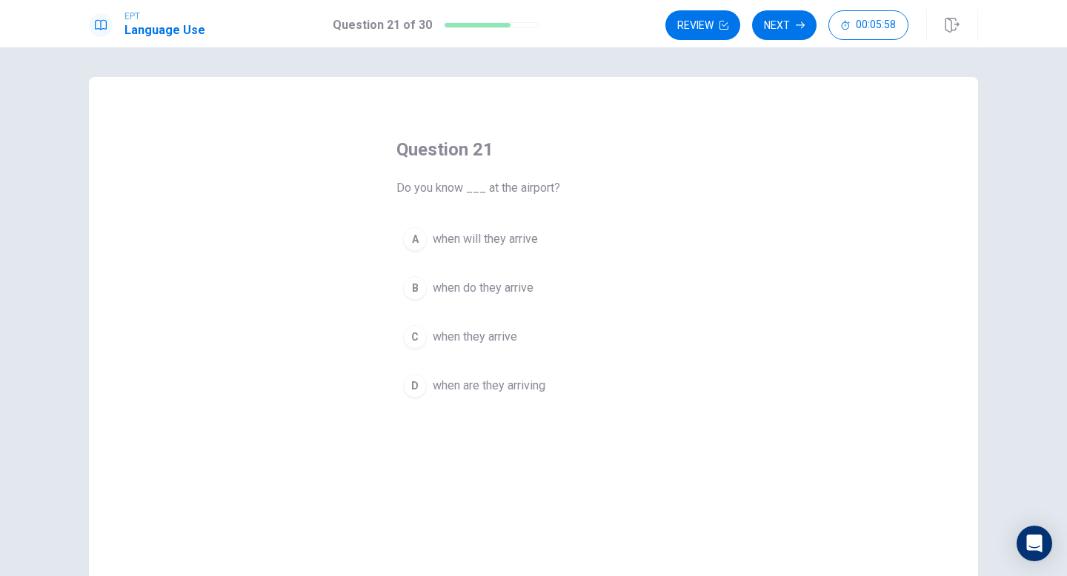
click at [421, 387] on div "D" at bounding box center [415, 386] width 24 height 24
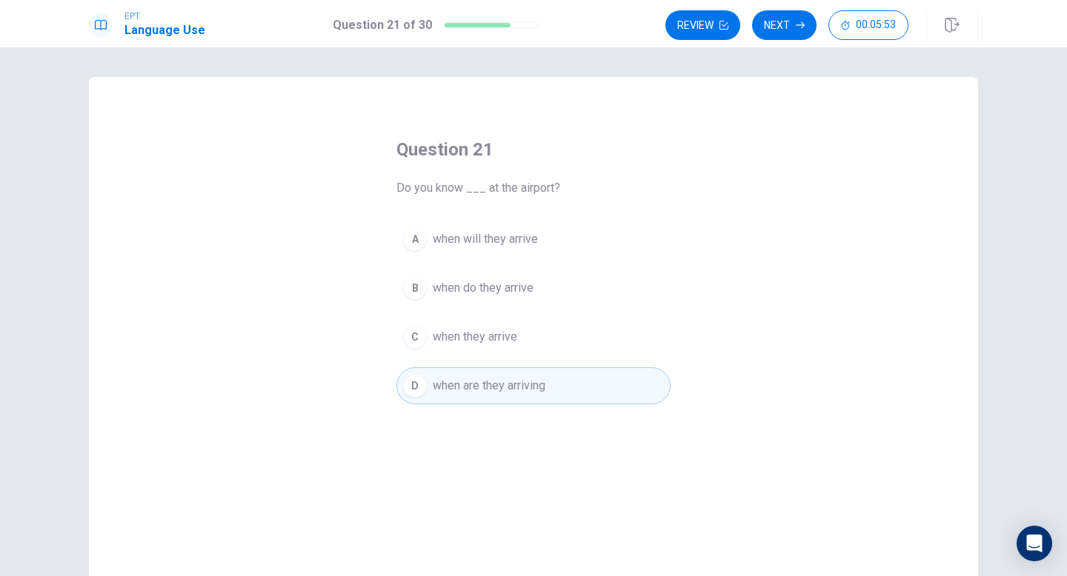
click at [413, 241] on div "A" at bounding box center [415, 239] width 24 height 24
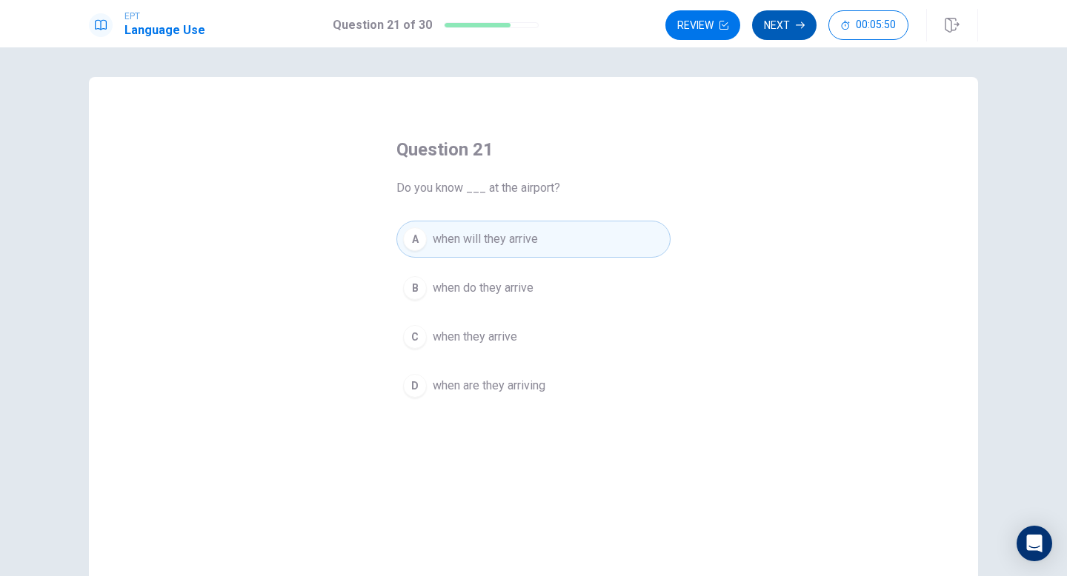
click at [791, 12] on button "Next" at bounding box center [784, 25] width 64 height 30
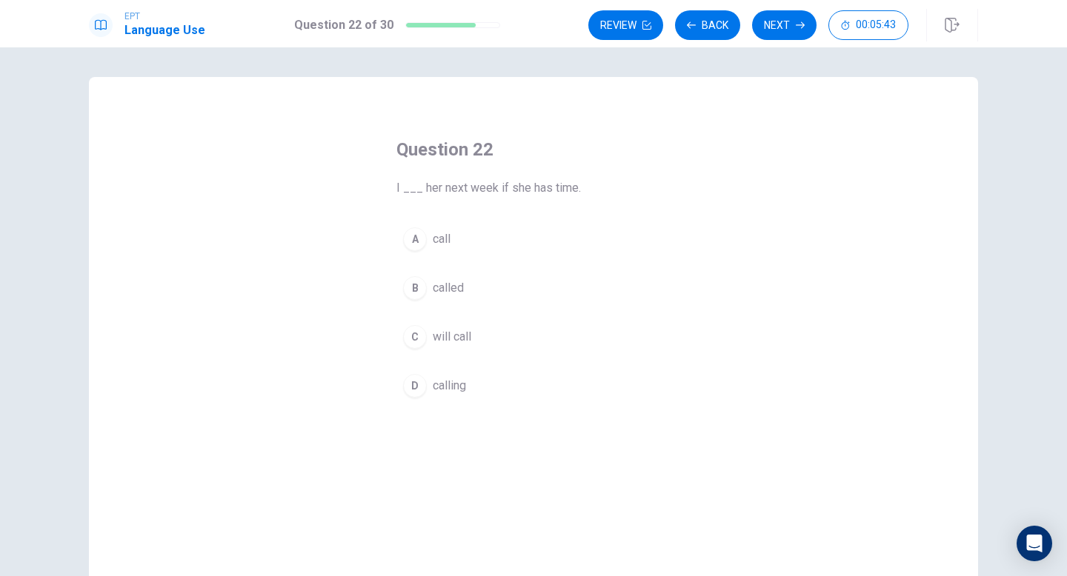
click at [416, 339] on div "C" at bounding box center [415, 337] width 24 height 24
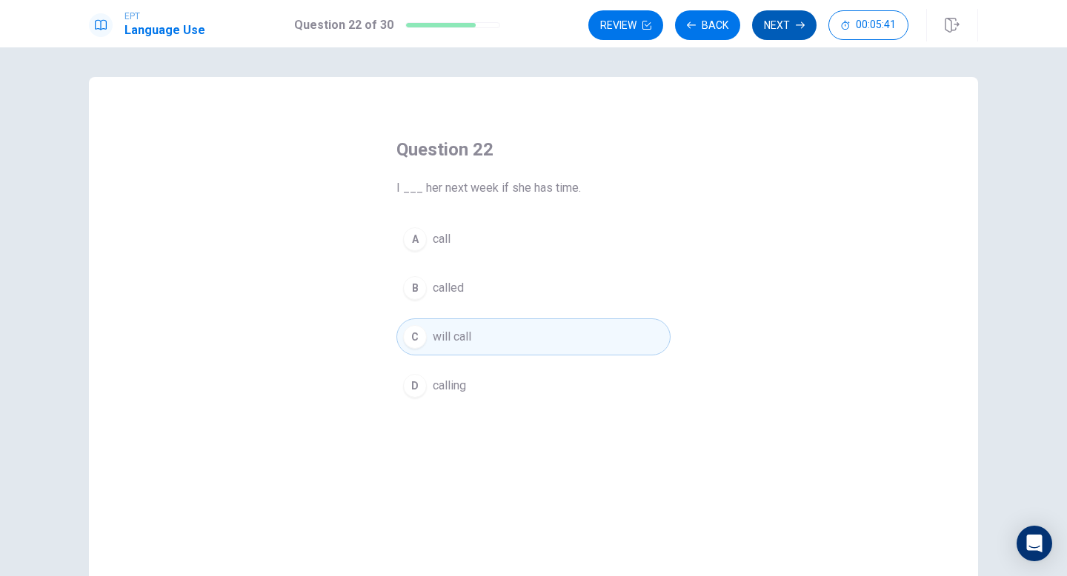
click at [792, 23] on button "Next" at bounding box center [784, 25] width 64 height 30
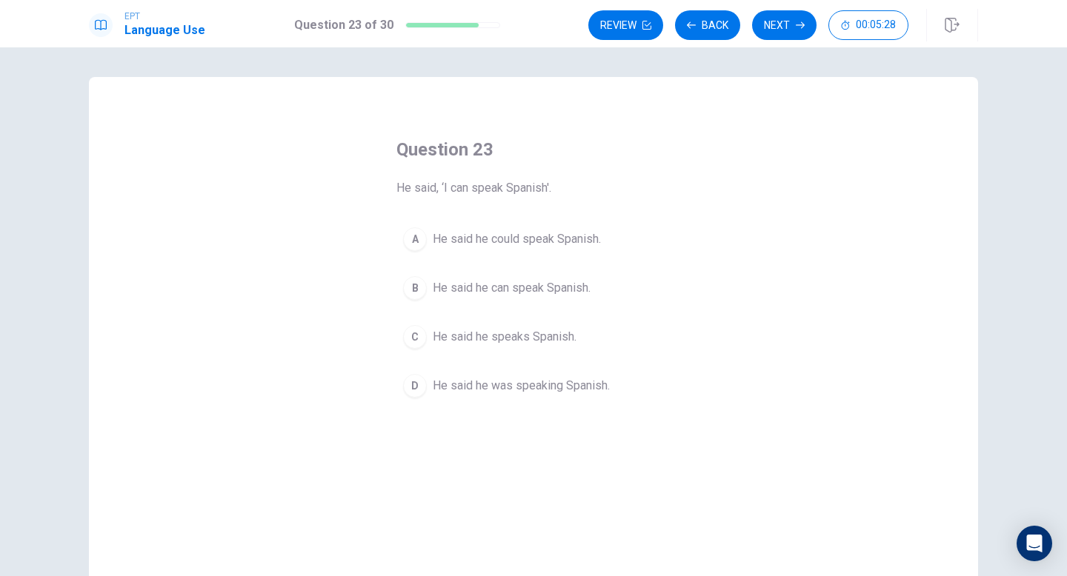
click at [414, 237] on div "A" at bounding box center [415, 239] width 24 height 24
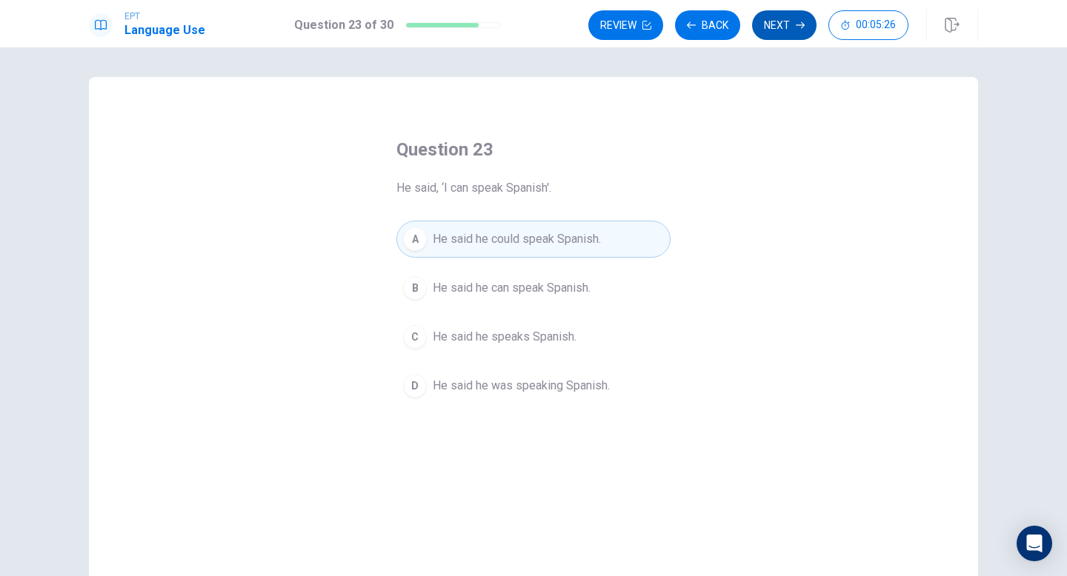
click at [778, 25] on button "Next" at bounding box center [784, 25] width 64 height 30
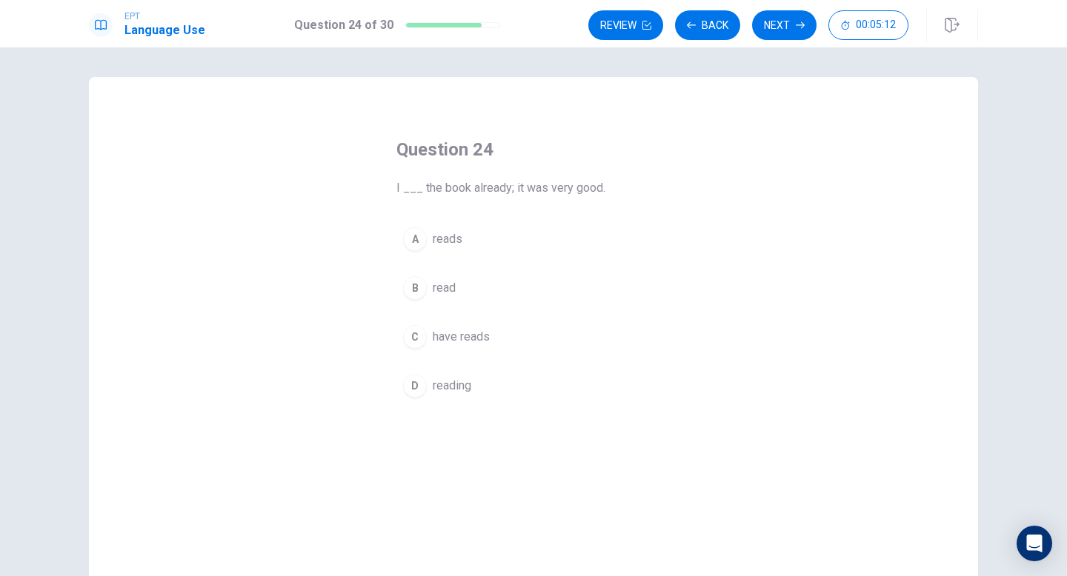
click at [417, 336] on div "C" at bounding box center [415, 337] width 24 height 24
click at [413, 281] on div "B" at bounding box center [415, 288] width 24 height 24
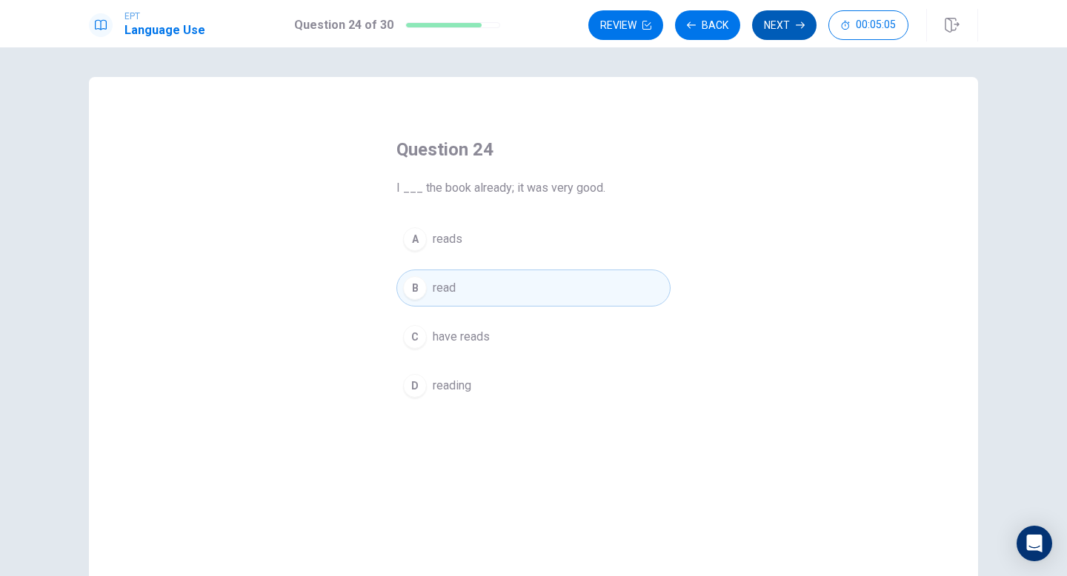
click at [778, 19] on button "Next" at bounding box center [784, 25] width 64 height 30
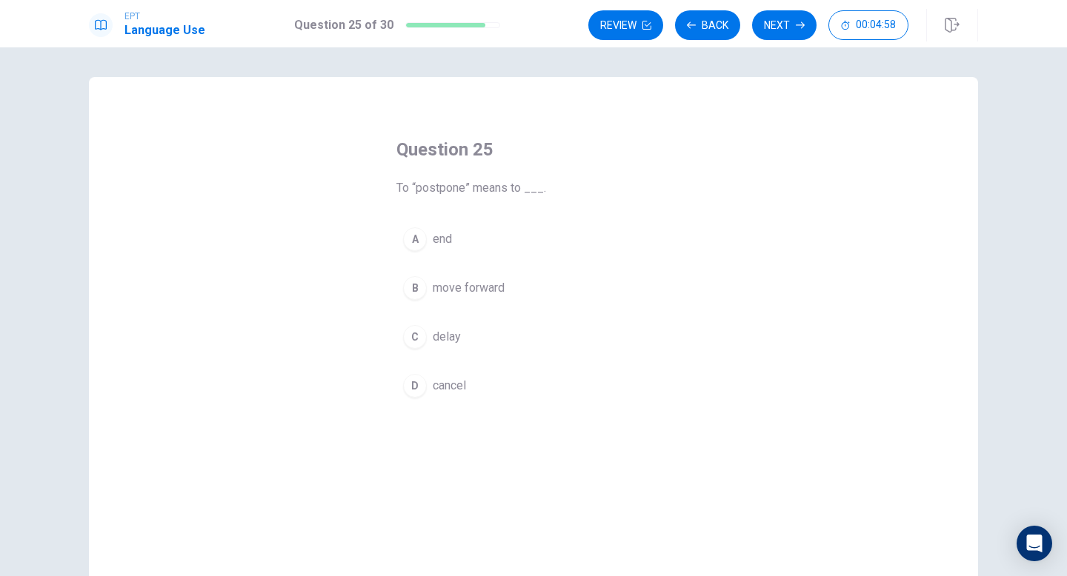
click at [418, 336] on div "C" at bounding box center [415, 337] width 24 height 24
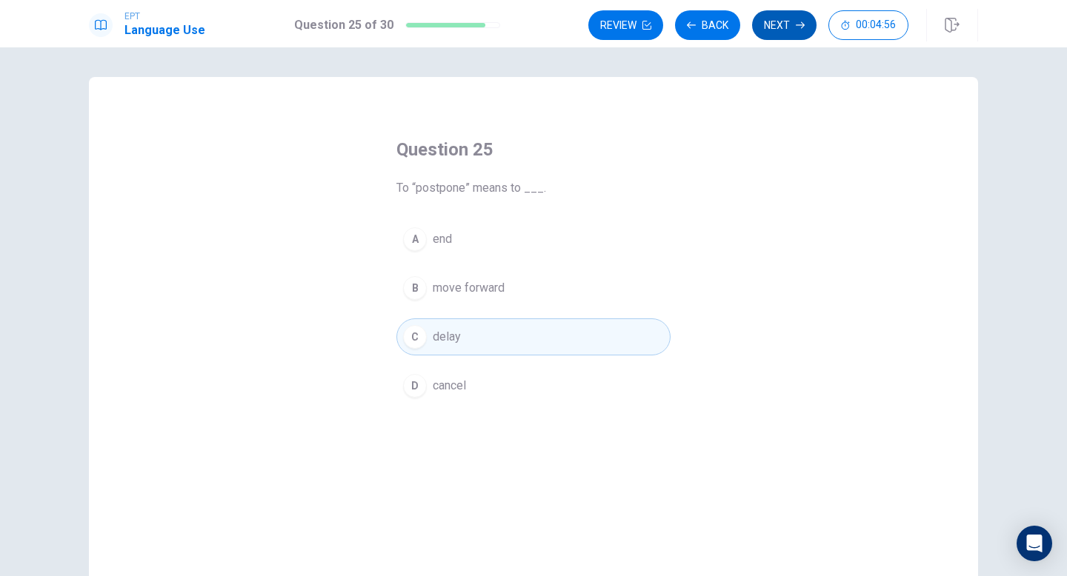
click at [789, 27] on button "Next" at bounding box center [784, 25] width 64 height 30
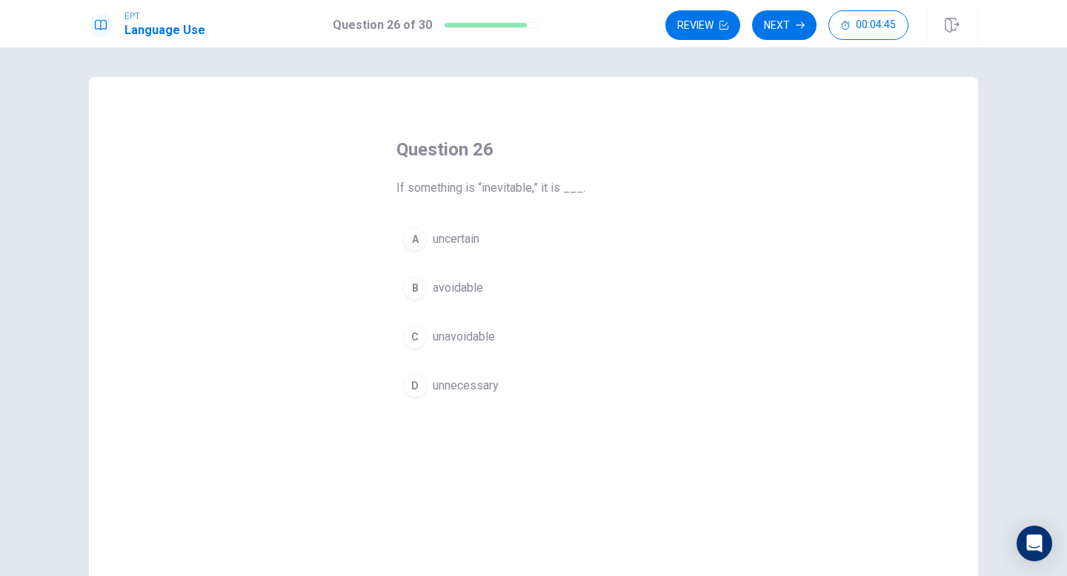
click at [421, 336] on div "C" at bounding box center [415, 337] width 24 height 24
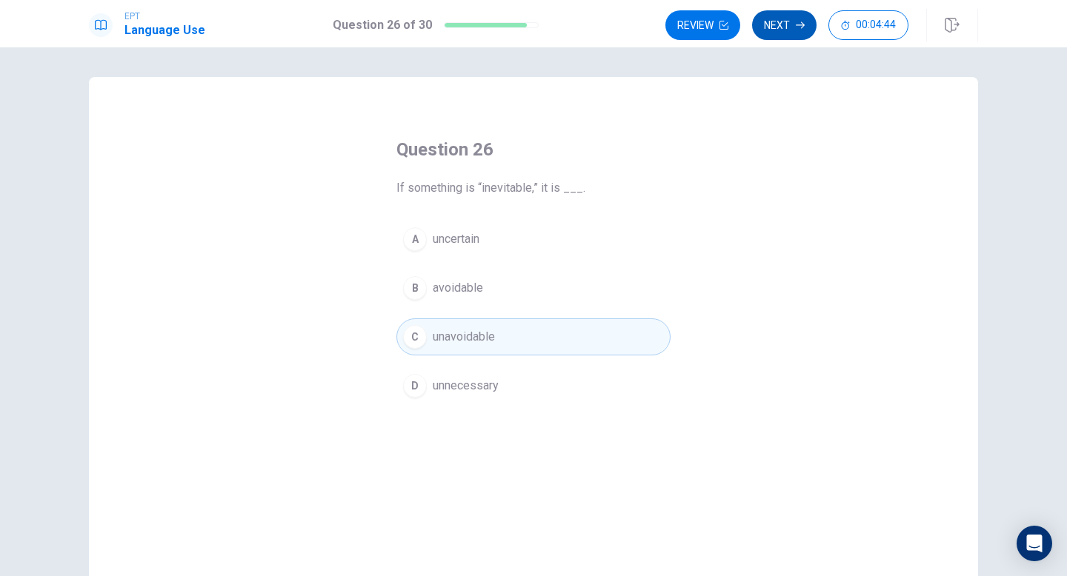
click at [789, 21] on button "Next" at bounding box center [784, 25] width 64 height 30
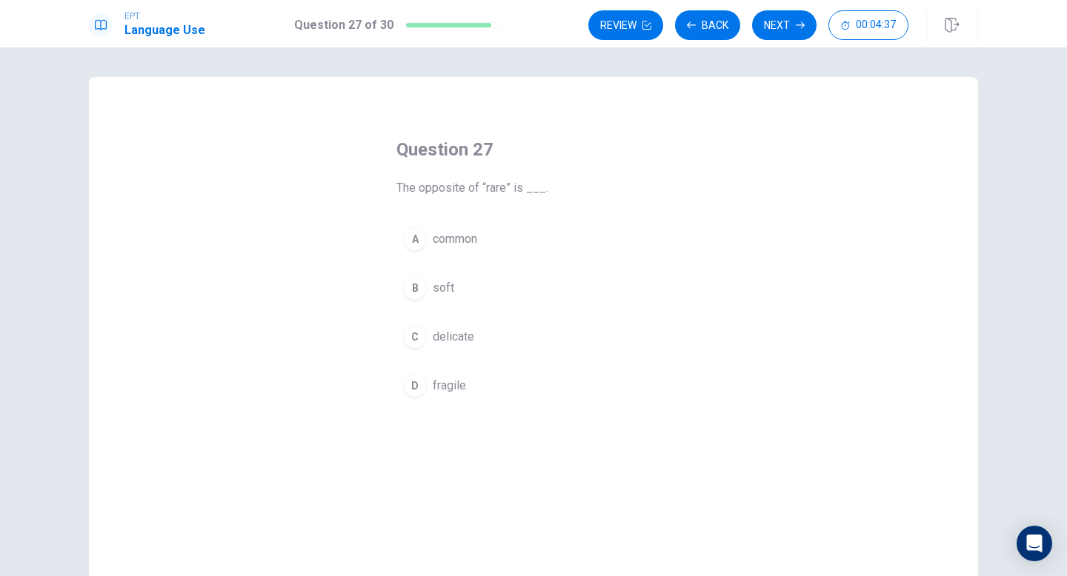
click at [416, 244] on div "A" at bounding box center [415, 239] width 24 height 24
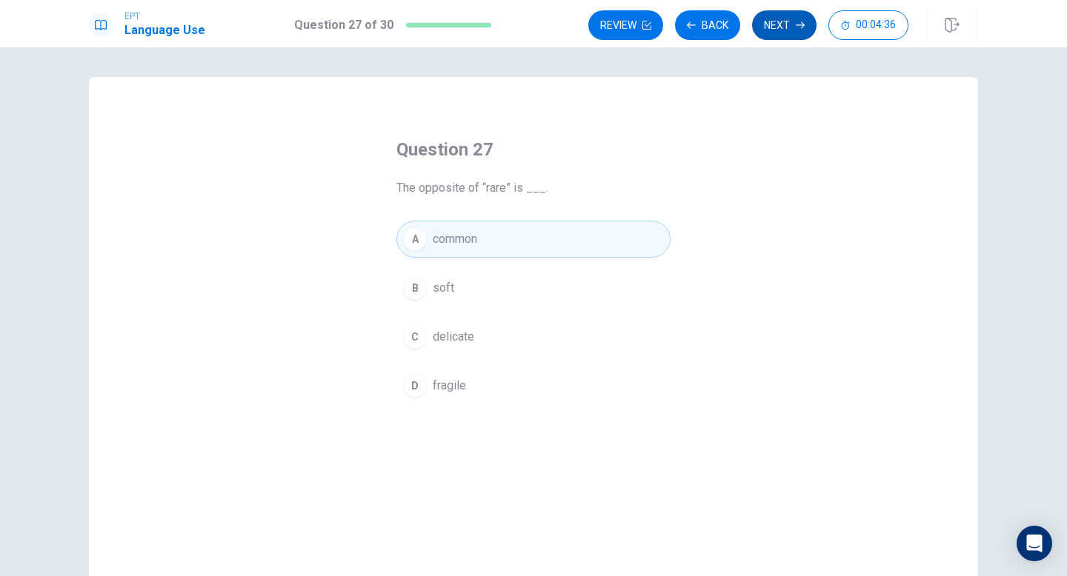
click at [803, 24] on icon "button" at bounding box center [799, 25] width 9 height 7
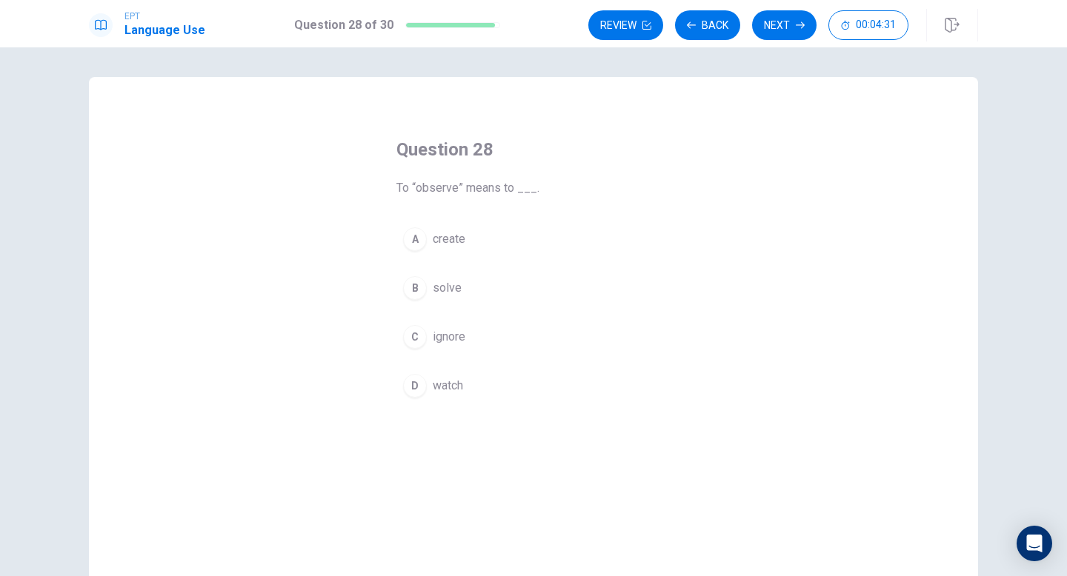
click at [420, 382] on div "D" at bounding box center [415, 386] width 24 height 24
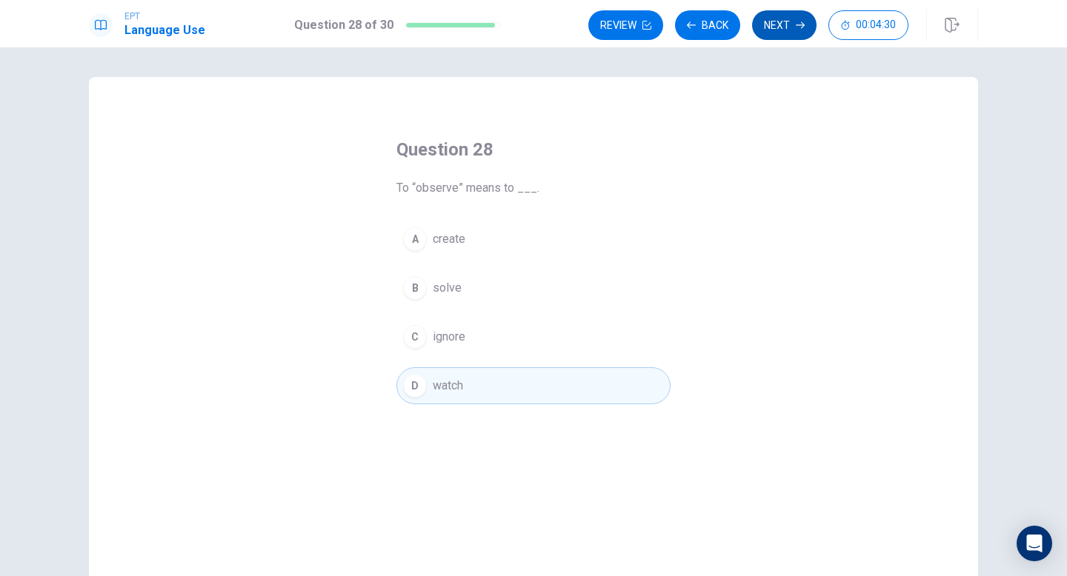
click at [783, 10] on button "Next" at bounding box center [784, 25] width 64 height 30
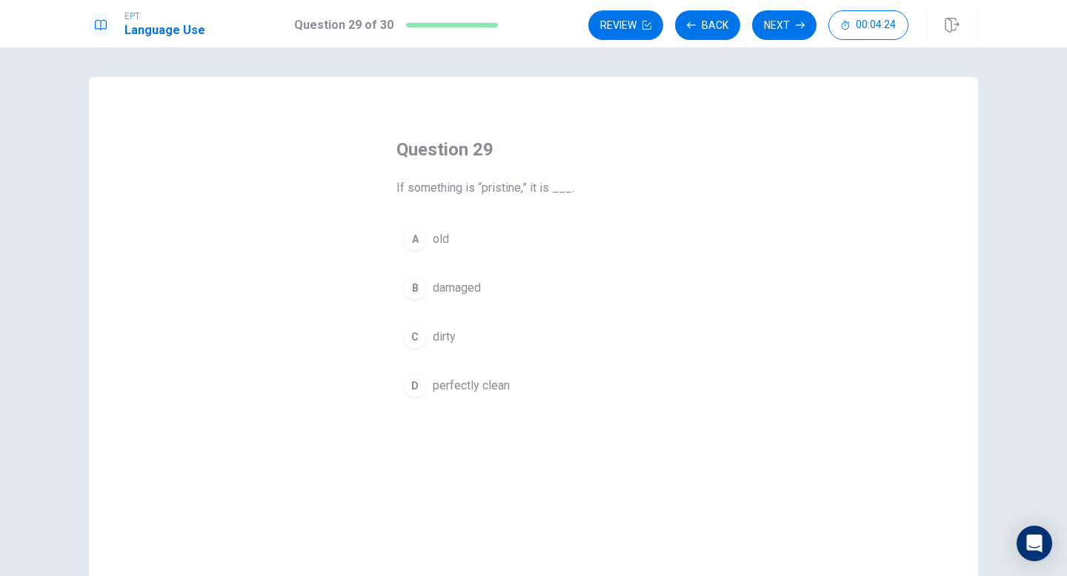
click at [421, 385] on div "D" at bounding box center [415, 386] width 24 height 24
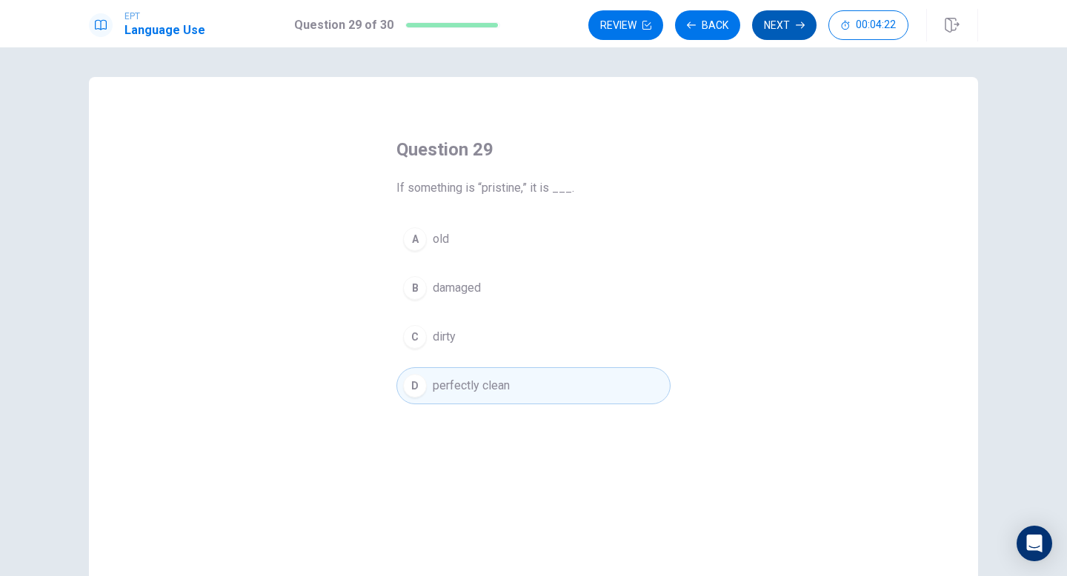
click at [764, 24] on button "Next" at bounding box center [784, 25] width 64 height 30
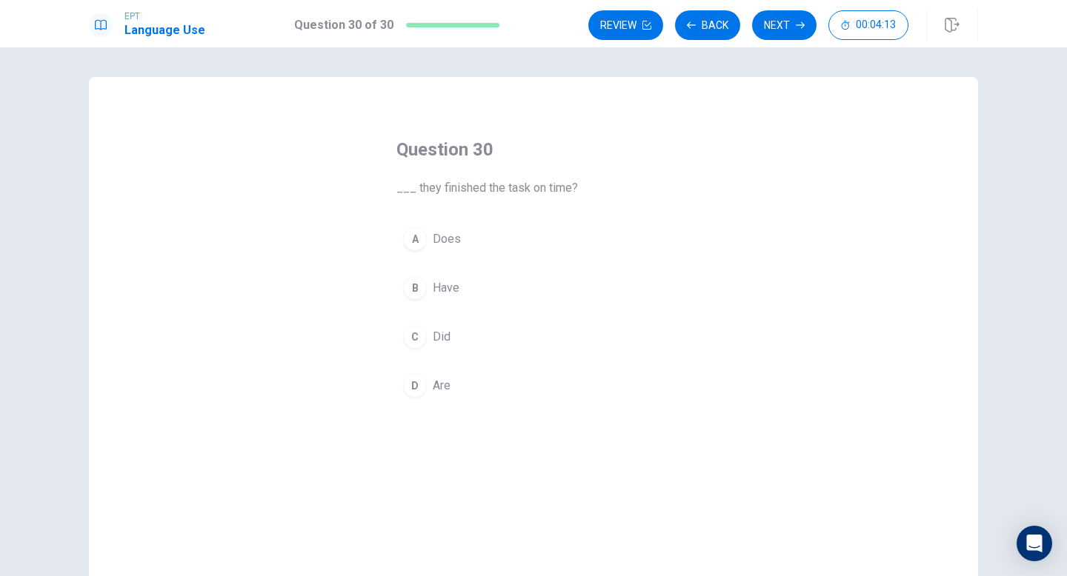
click at [418, 290] on div "B" at bounding box center [415, 288] width 24 height 24
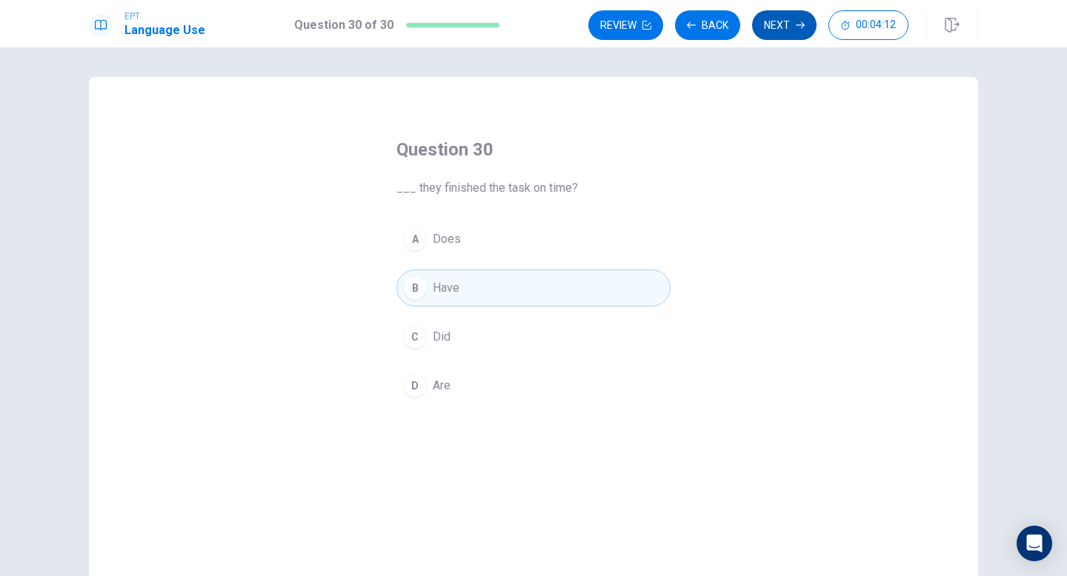
click at [802, 18] on button "Next" at bounding box center [784, 25] width 64 height 30
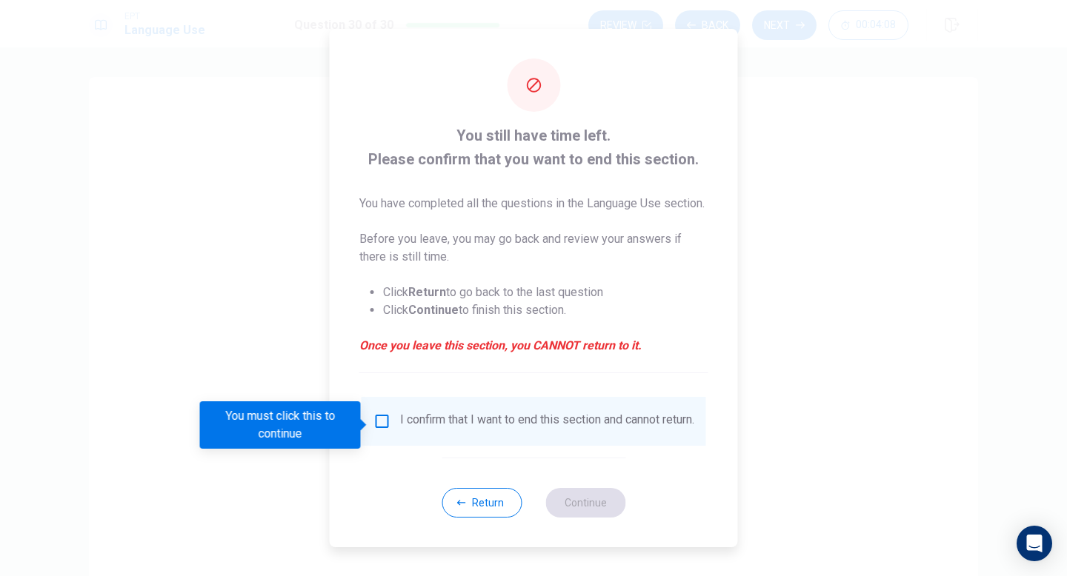
click at [377, 423] on input "You must click this to continue" at bounding box center [382, 422] width 18 height 18
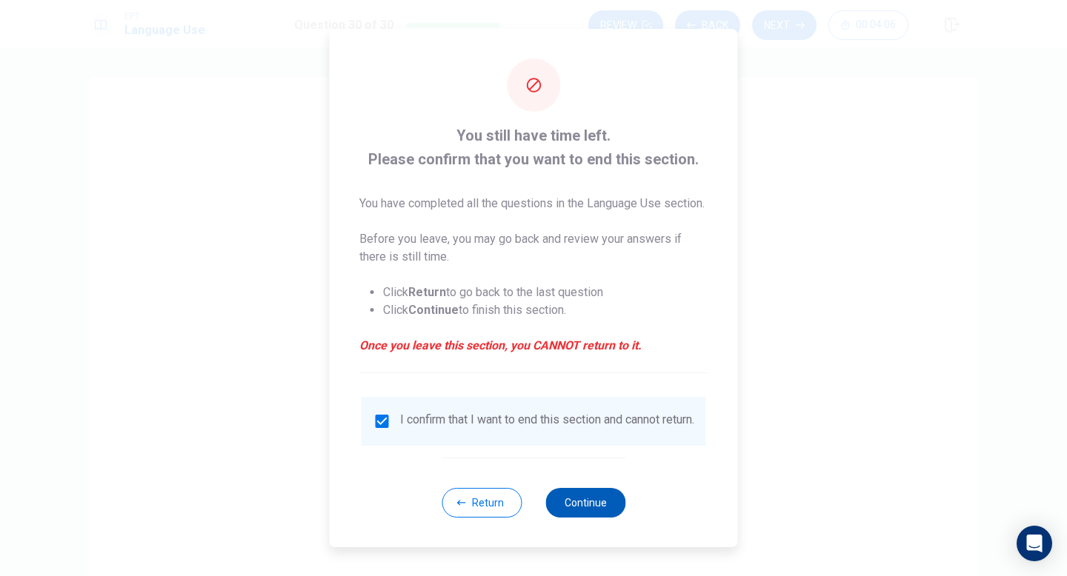
click at [588, 512] on button "Continue" at bounding box center [585, 503] width 80 height 30
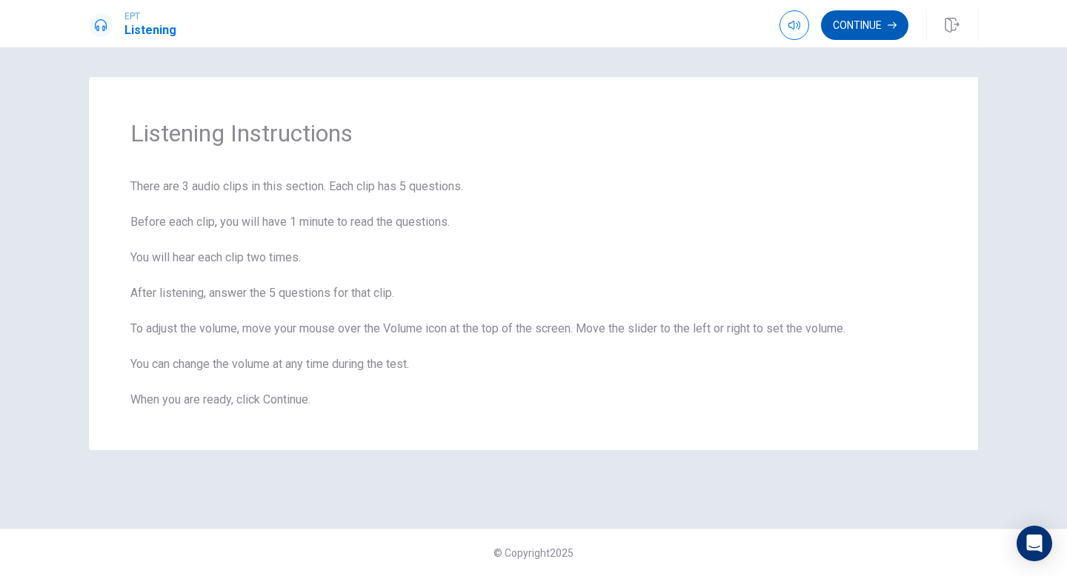
click at [863, 36] on button "Continue" at bounding box center [864, 25] width 87 height 30
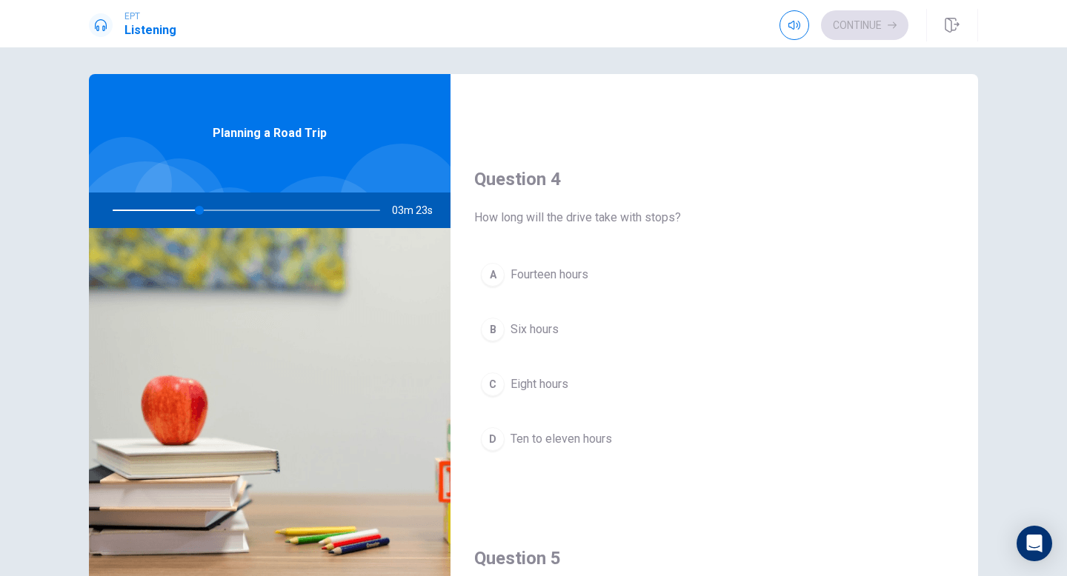
scroll to position [1381, 0]
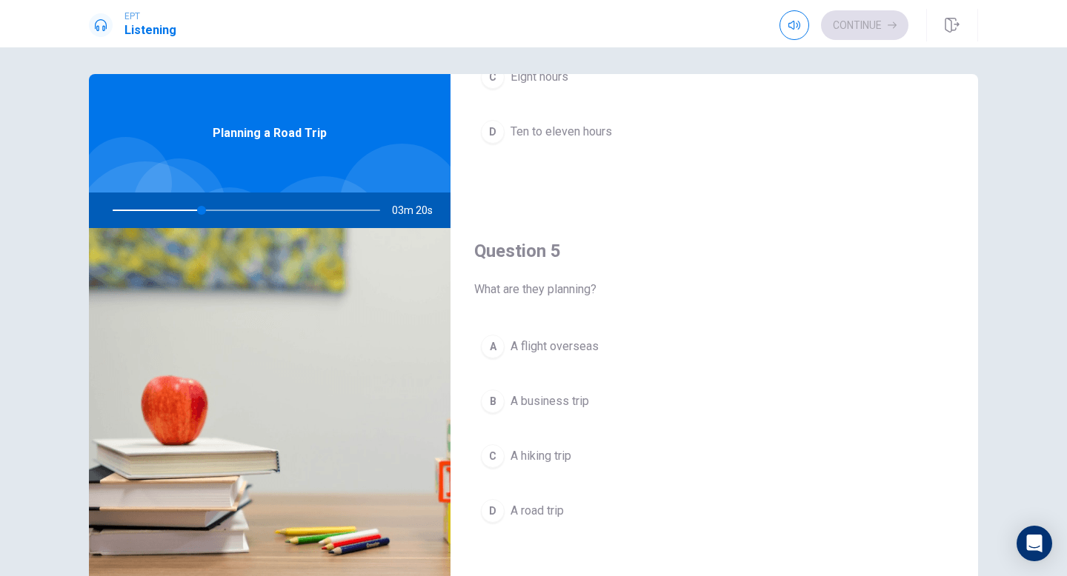
click at [492, 464] on div "C" at bounding box center [493, 456] width 24 height 24
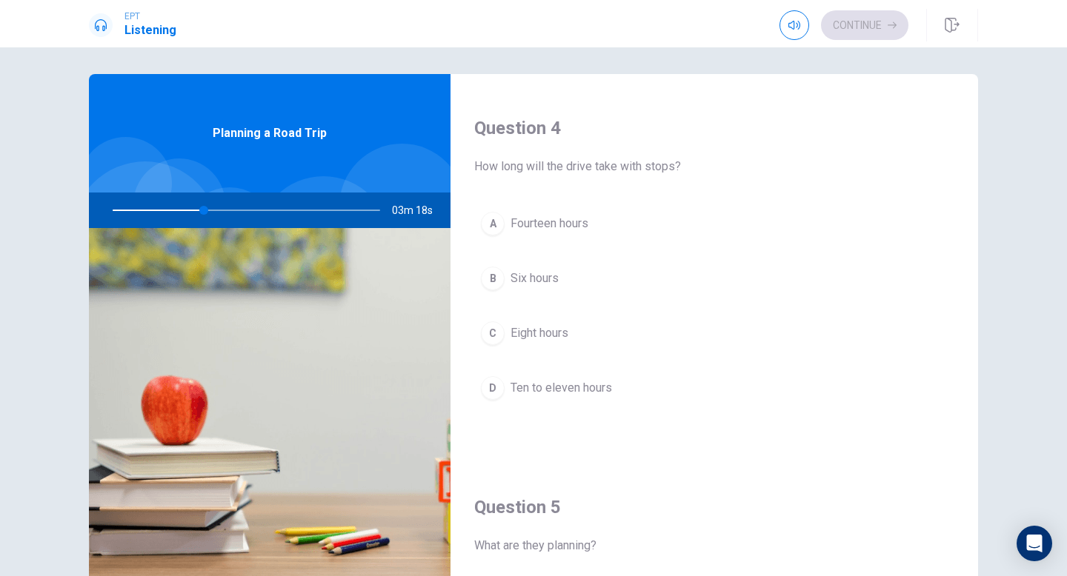
scroll to position [1138, 0]
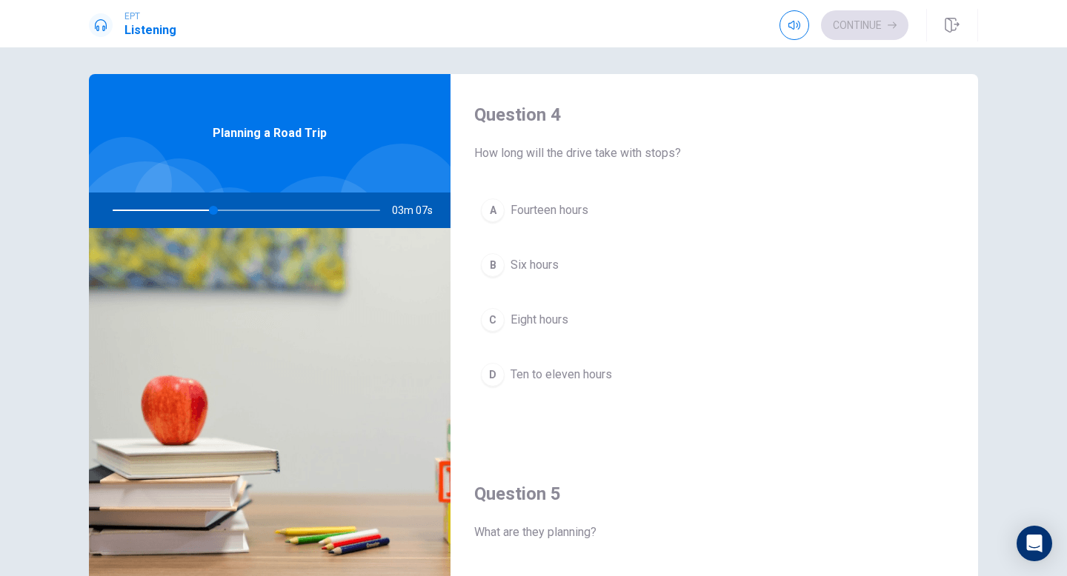
click at [494, 373] on div "D" at bounding box center [493, 375] width 24 height 24
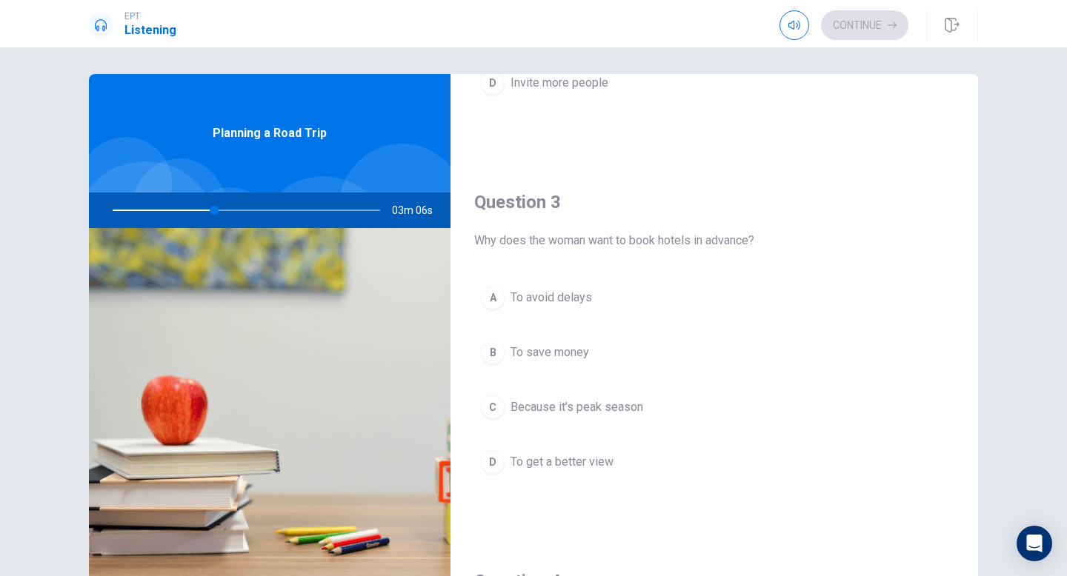
scroll to position [670, 0]
click at [496, 413] on div "C" at bounding box center [493, 410] width 24 height 24
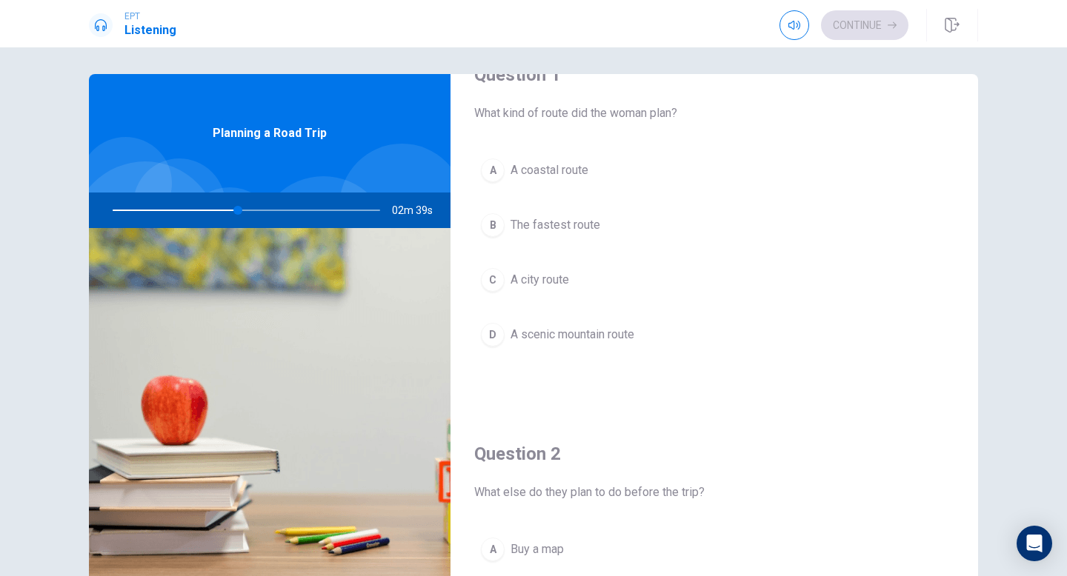
scroll to position [0, 0]
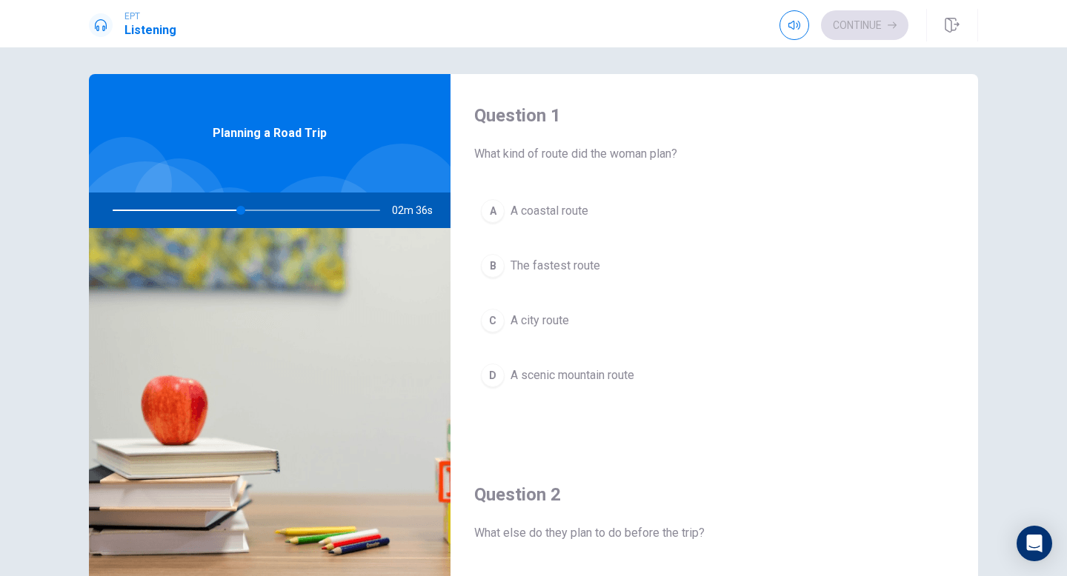
click at [502, 373] on div "D" at bounding box center [493, 376] width 24 height 24
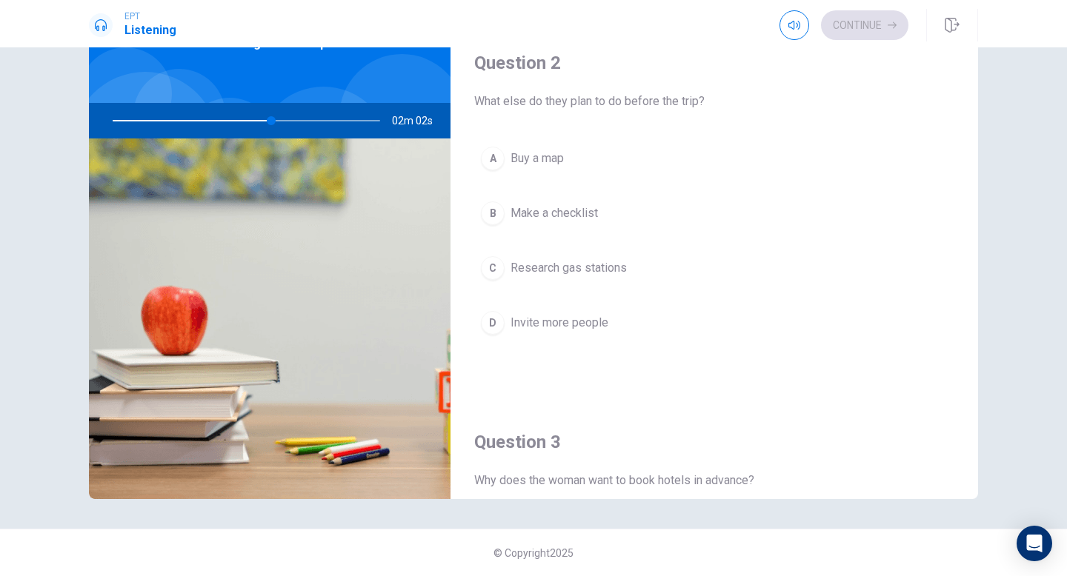
scroll to position [339, 0]
click at [495, 214] on div "B" at bounding box center [493, 216] width 24 height 24
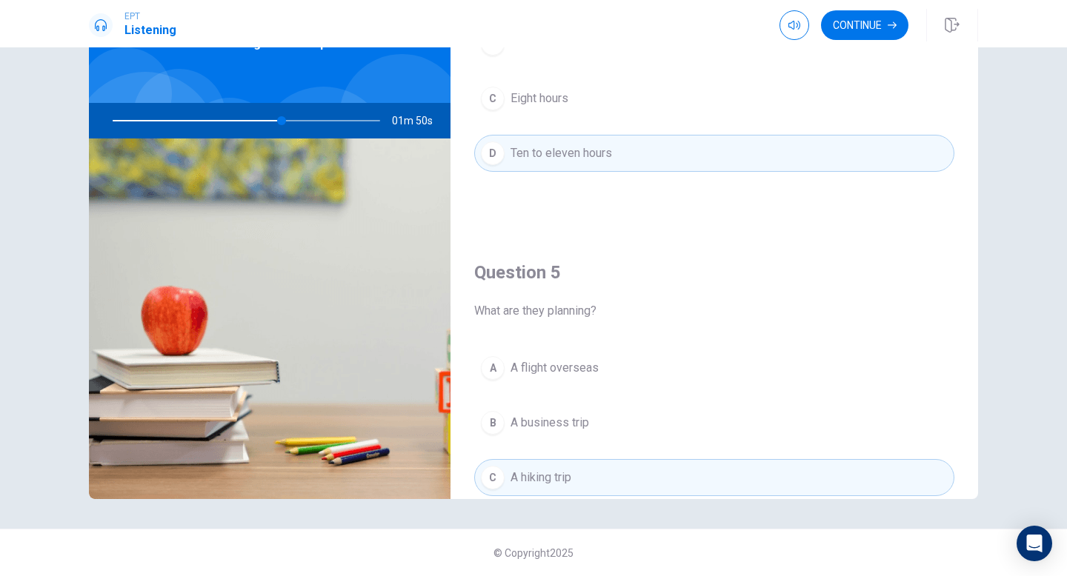
scroll to position [1381, 0]
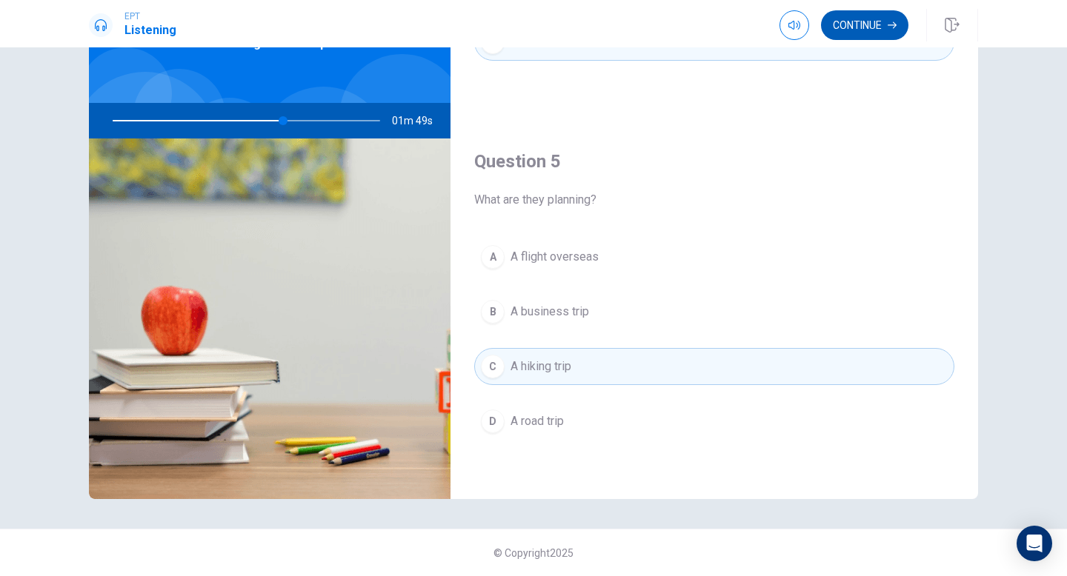
click at [890, 10] on button "Continue" at bounding box center [864, 25] width 87 height 30
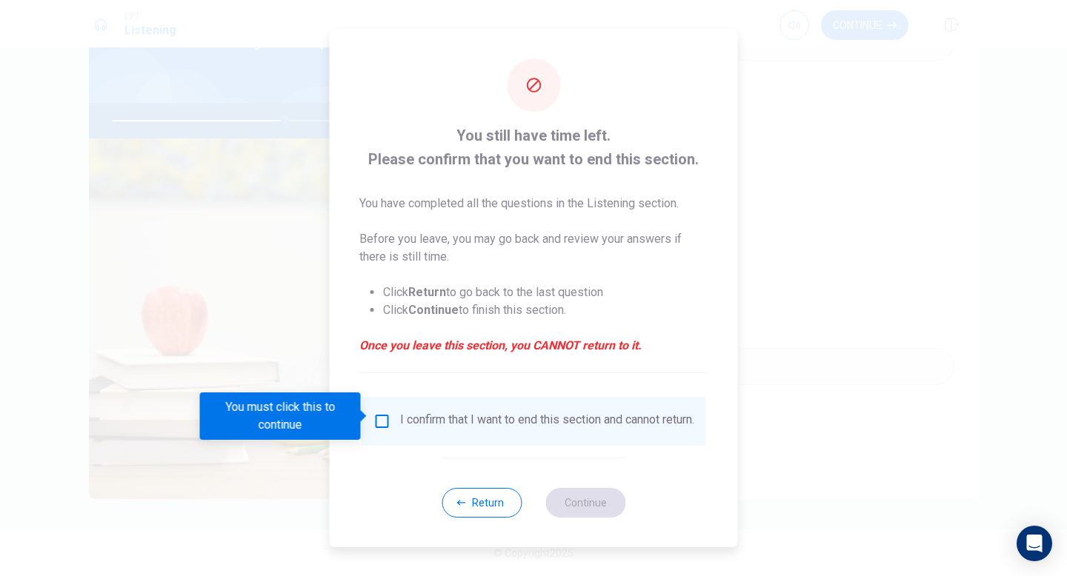
click at [378, 414] on input "You must click this to continue" at bounding box center [382, 422] width 18 height 18
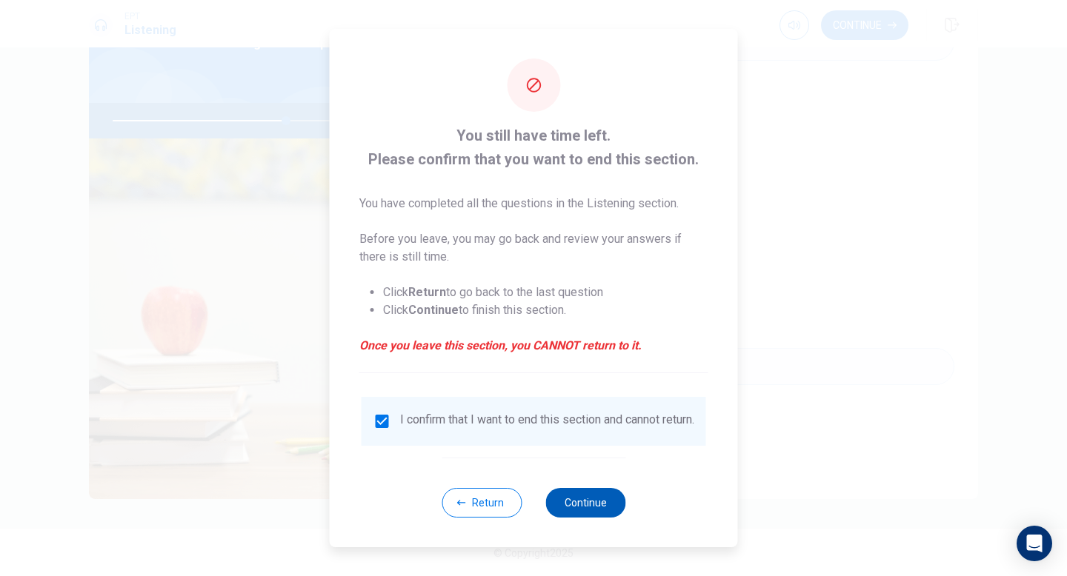
click at [578, 507] on button "Continue" at bounding box center [585, 503] width 80 height 30
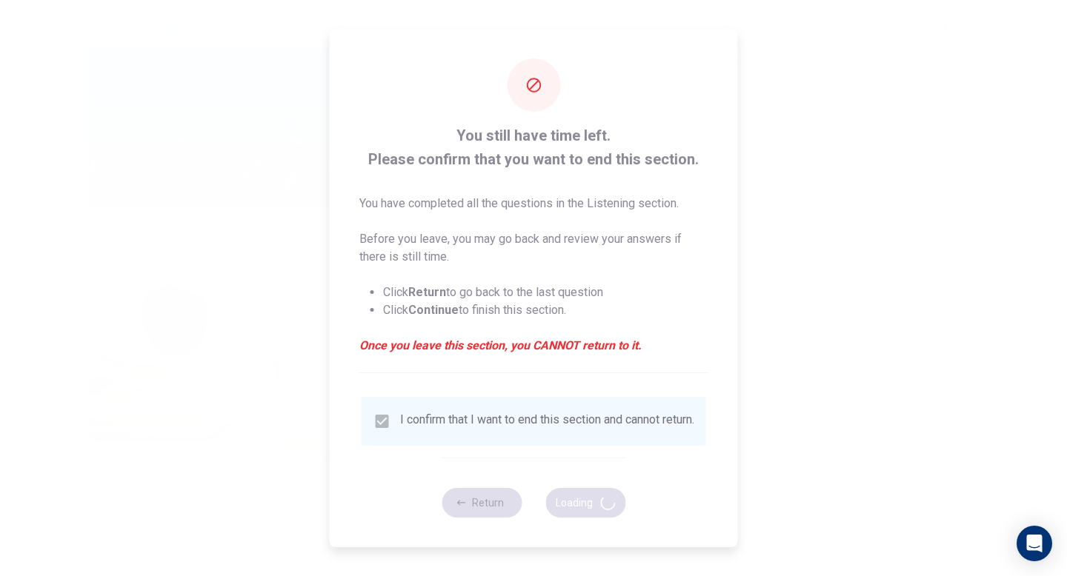
type input "66"
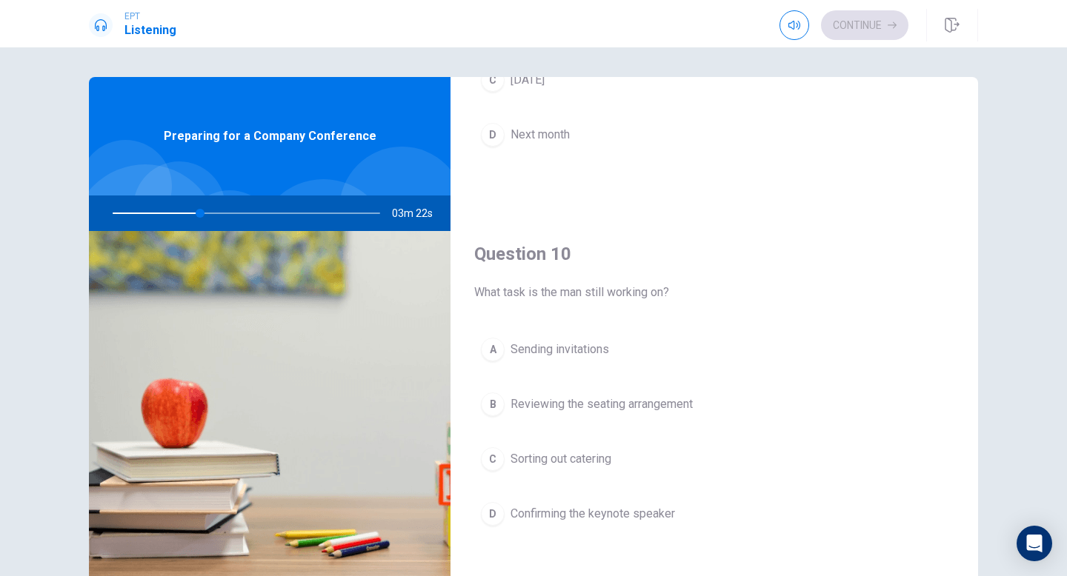
click at [489, 513] on div "D" at bounding box center [493, 514] width 24 height 24
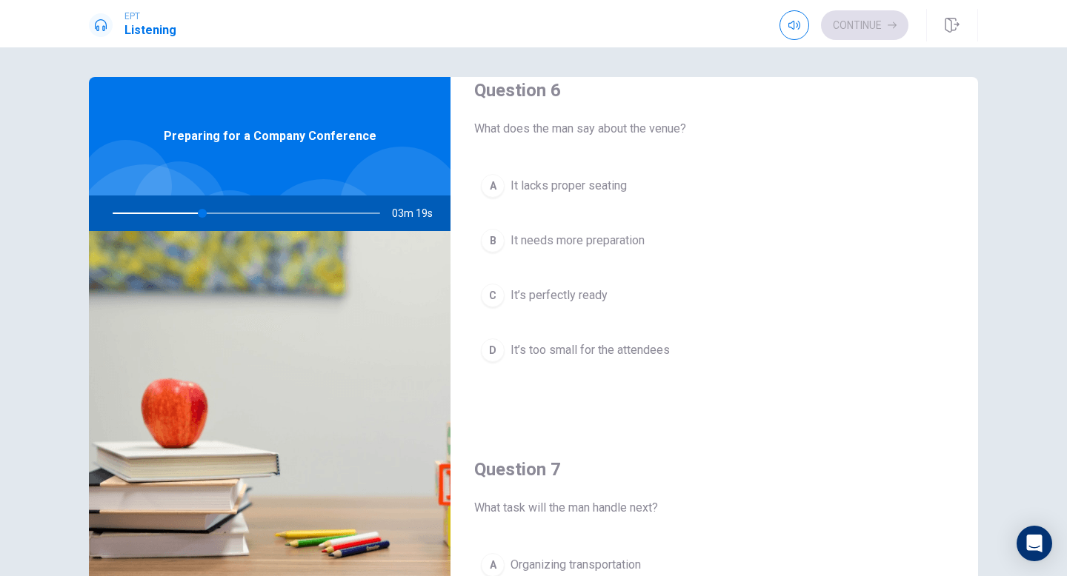
scroll to position [0, 0]
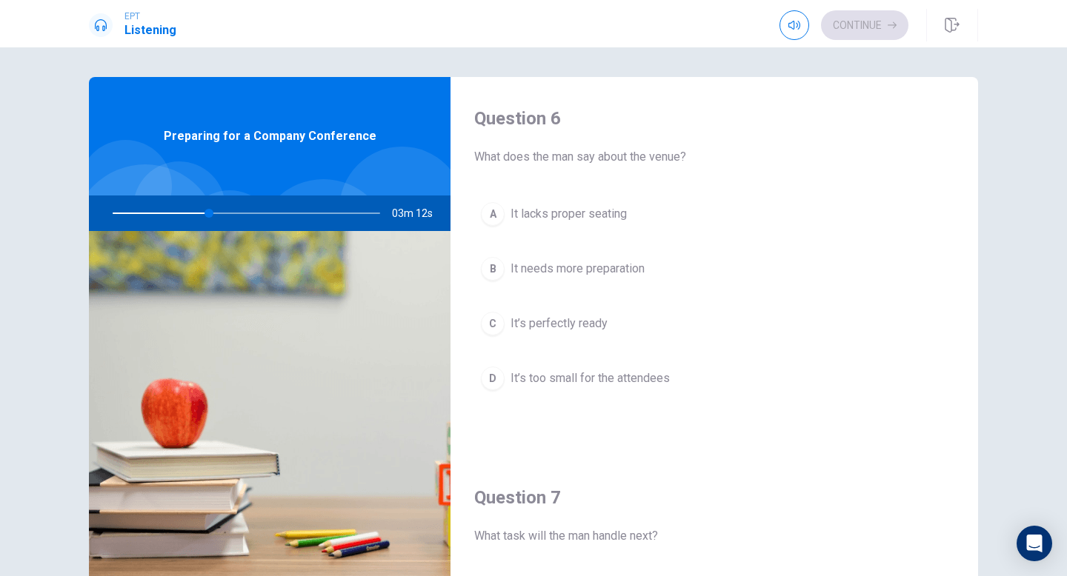
click at [488, 324] on div "C" at bounding box center [493, 324] width 24 height 24
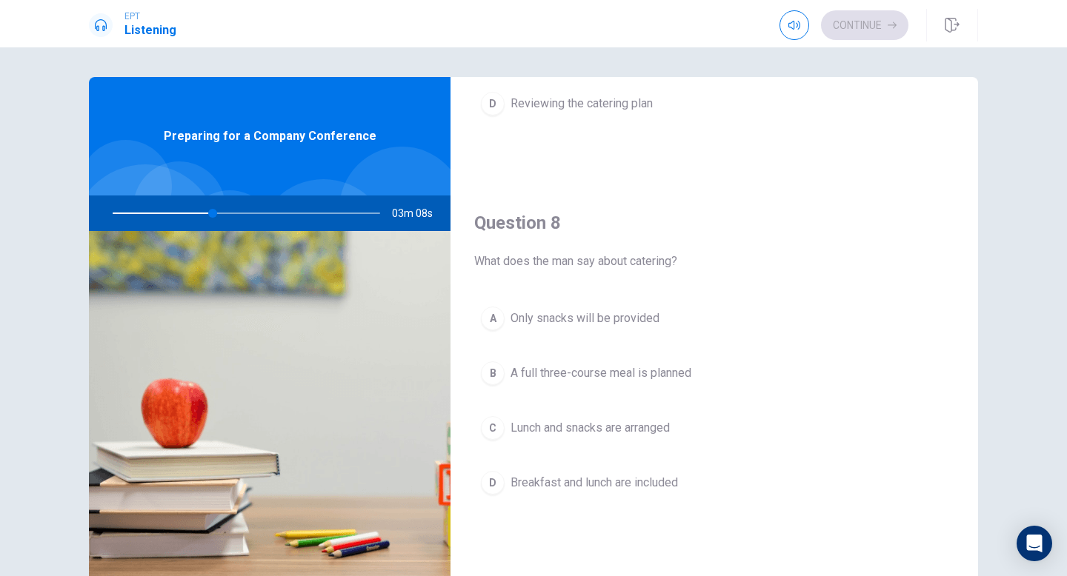
scroll to position [715, 0]
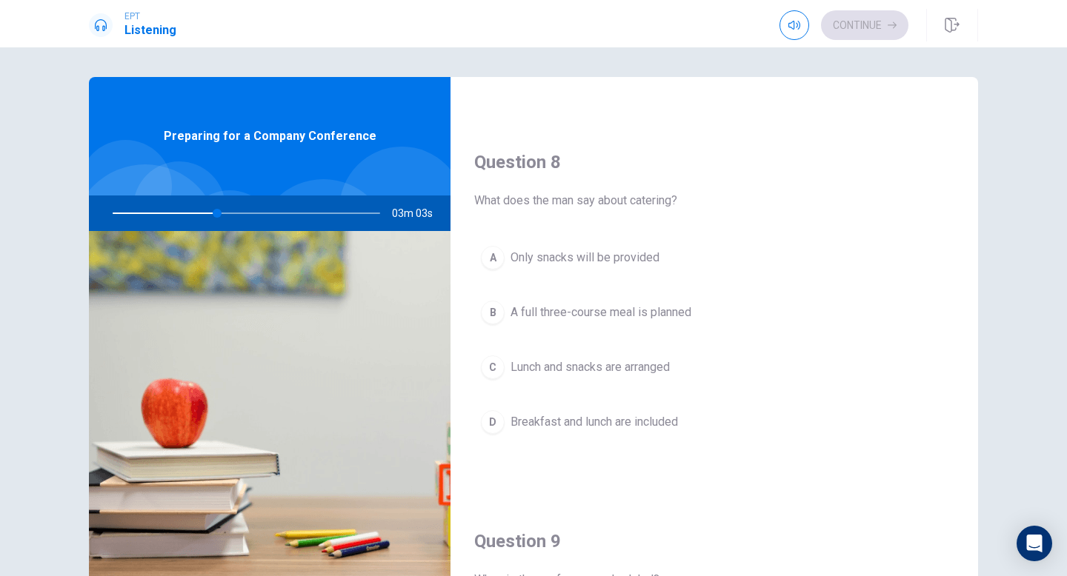
click at [498, 369] on div "C" at bounding box center [493, 368] width 24 height 24
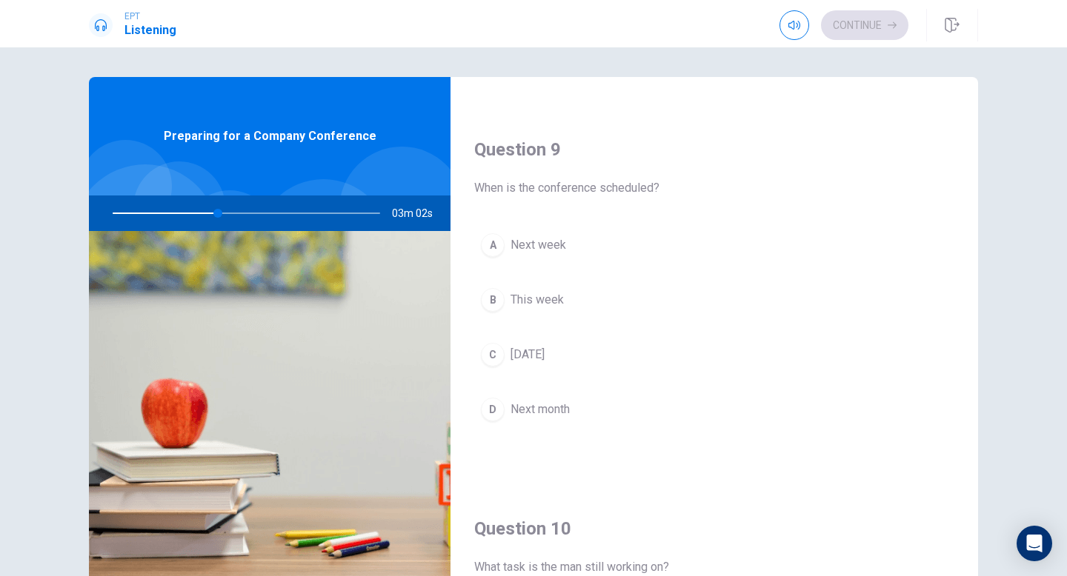
scroll to position [1111, 0]
click at [501, 240] on div "A" at bounding box center [493, 241] width 24 height 24
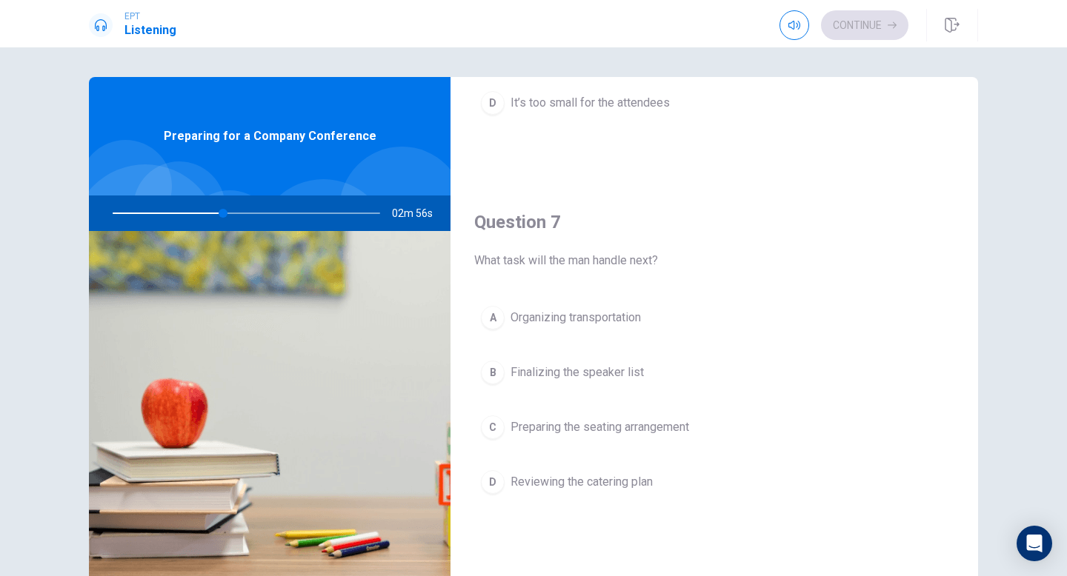
scroll to position [268, 0]
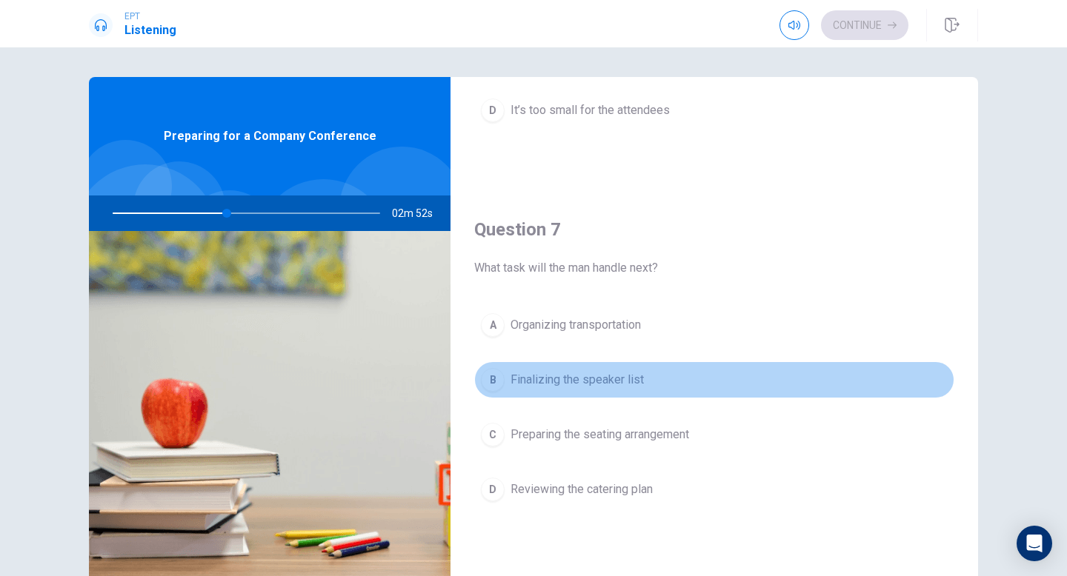
click at [489, 378] on div "B" at bounding box center [493, 380] width 24 height 24
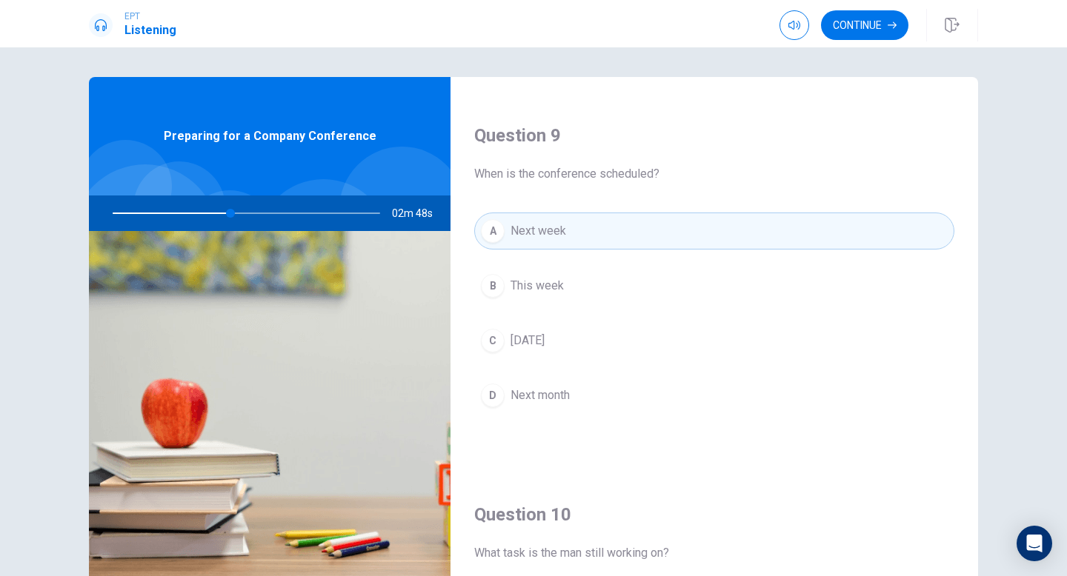
scroll to position [1117, 0]
click at [490, 396] on div "D" at bounding box center [493, 399] width 24 height 24
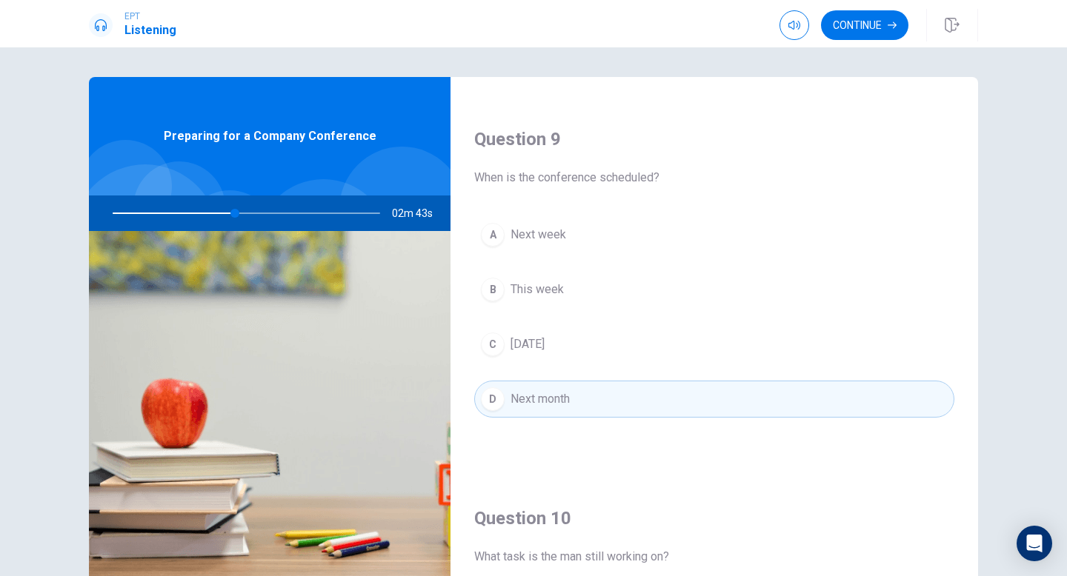
click at [906, 16] on div "Continue" at bounding box center [843, 25] width 129 height 30
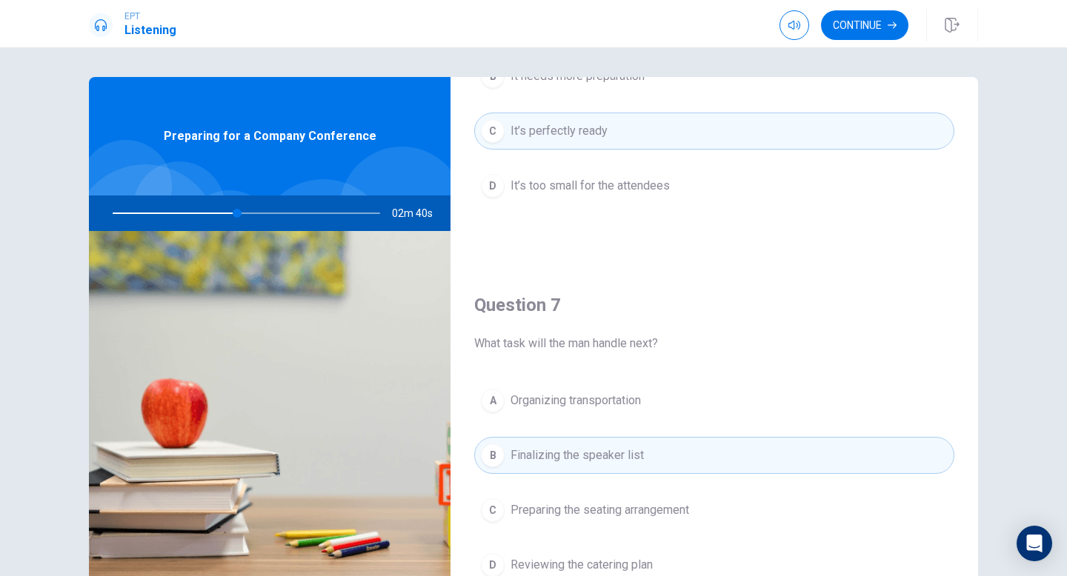
scroll to position [0, 0]
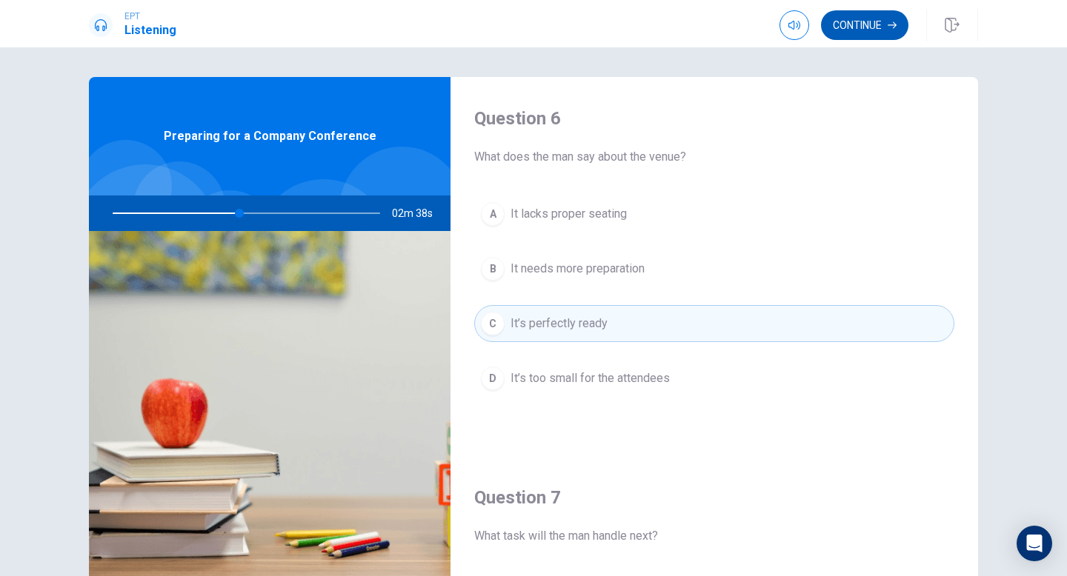
click at [875, 24] on button "Continue" at bounding box center [864, 25] width 87 height 30
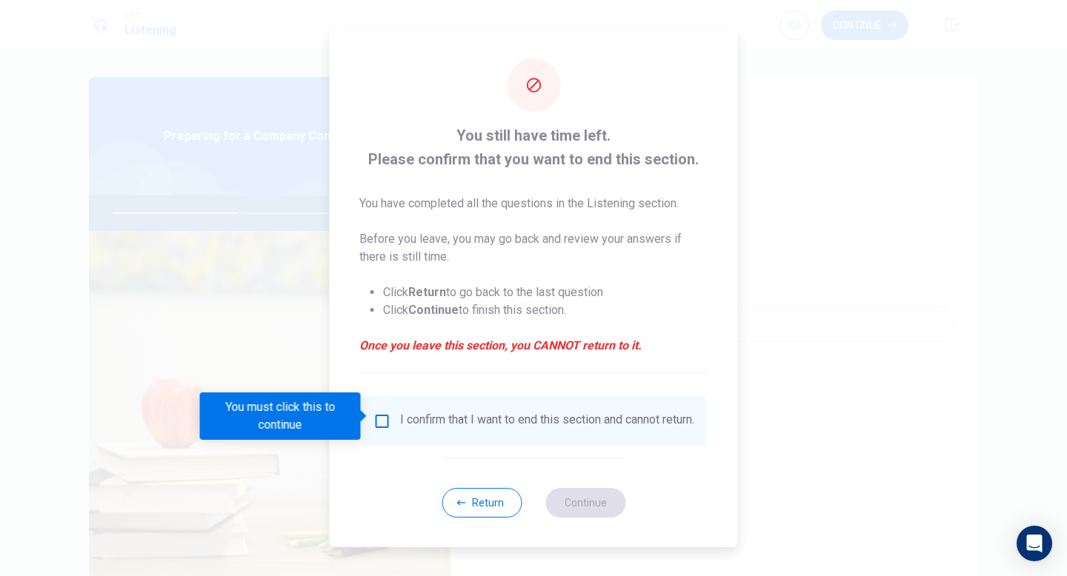
click at [380, 413] on input "You must click this to continue" at bounding box center [382, 422] width 18 height 18
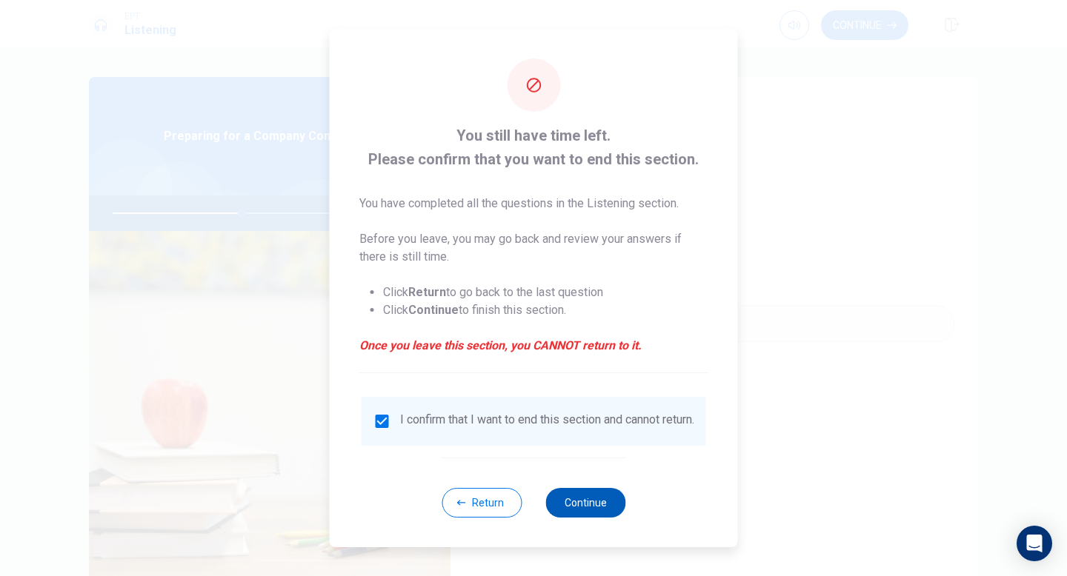
click at [590, 510] on button "Continue" at bounding box center [585, 503] width 80 height 30
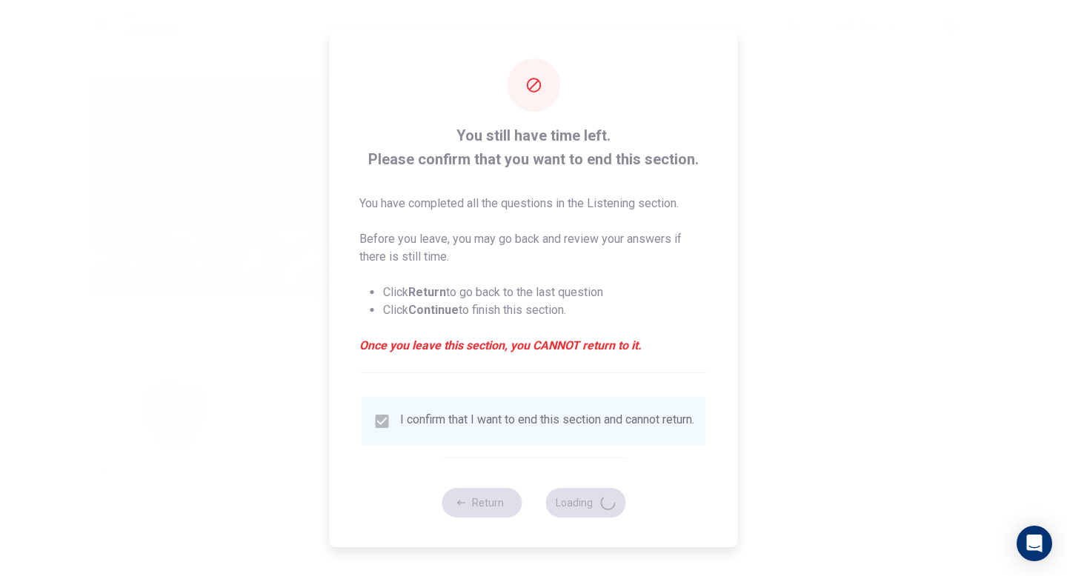
type input "50"
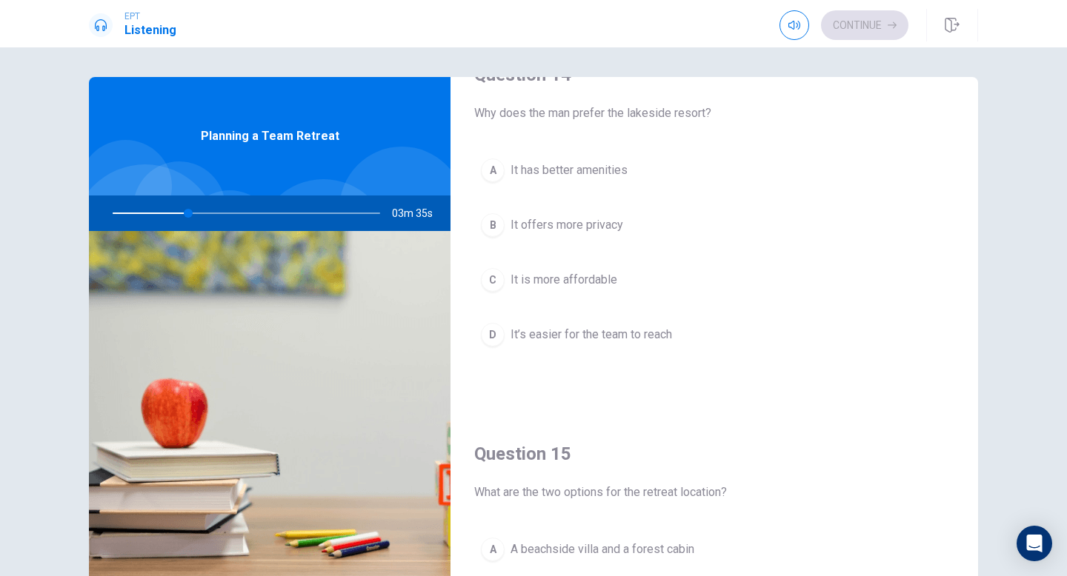
scroll to position [1381, 0]
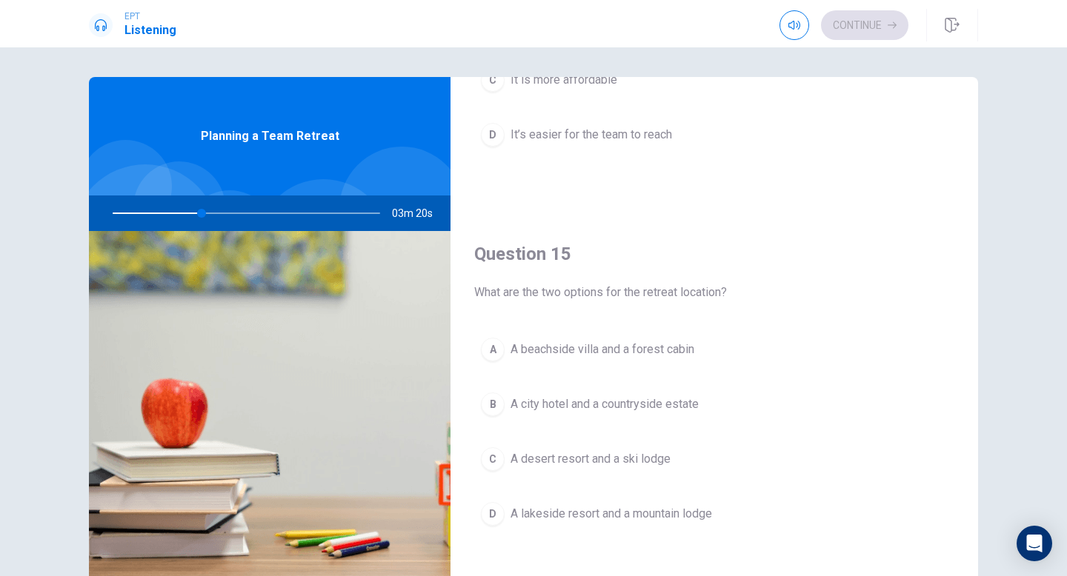
click at [493, 513] on div "D" at bounding box center [493, 514] width 24 height 24
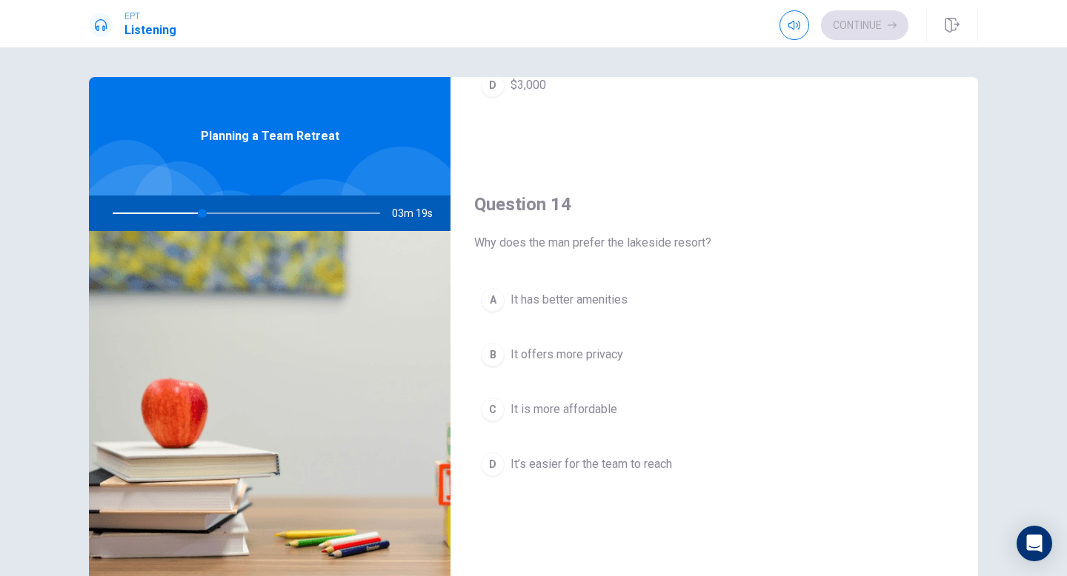
scroll to position [1024, 0]
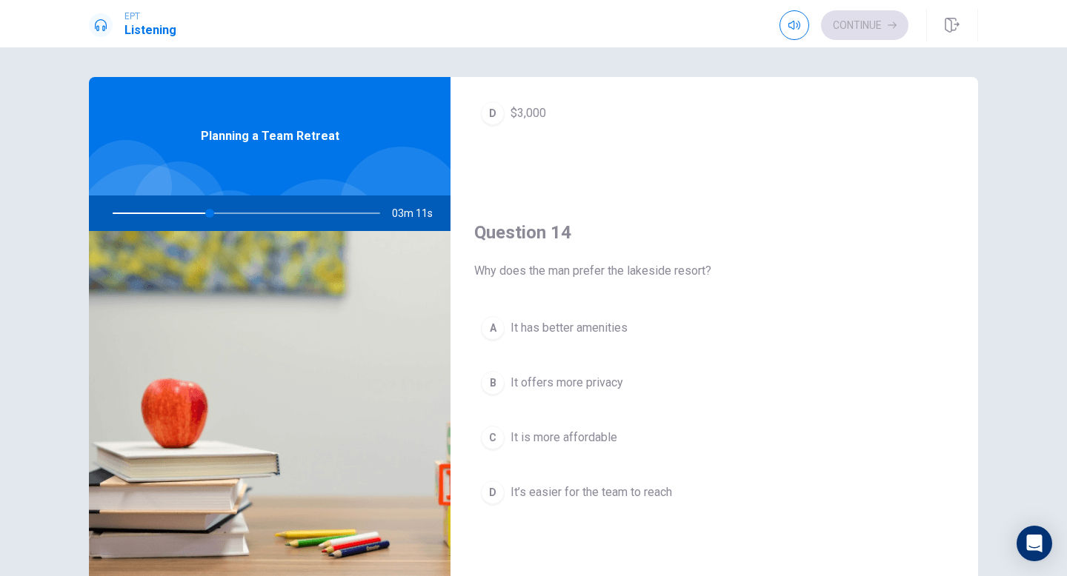
click at [488, 489] on div "D" at bounding box center [493, 493] width 24 height 24
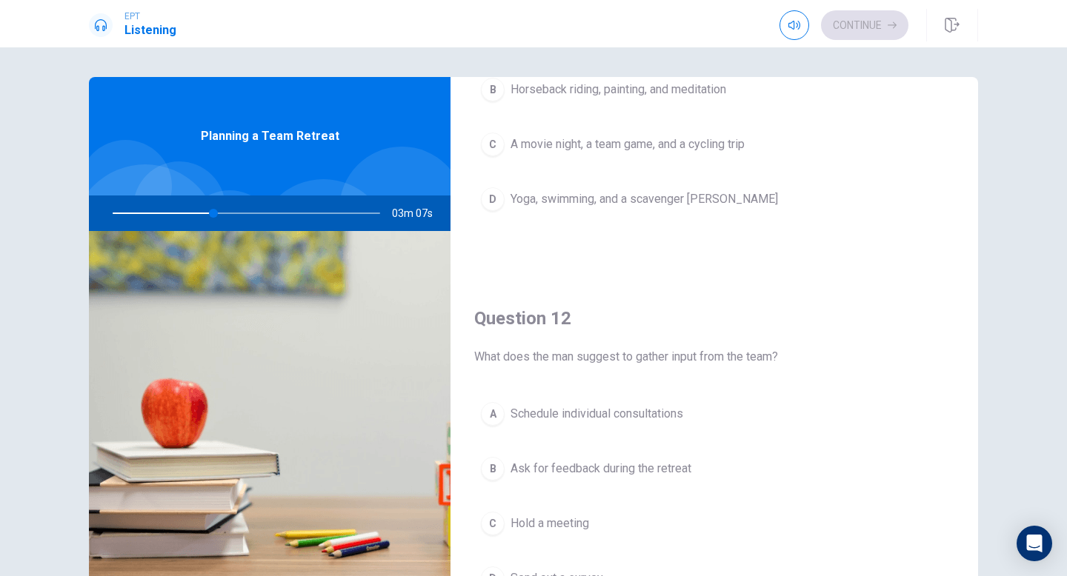
scroll to position [0, 0]
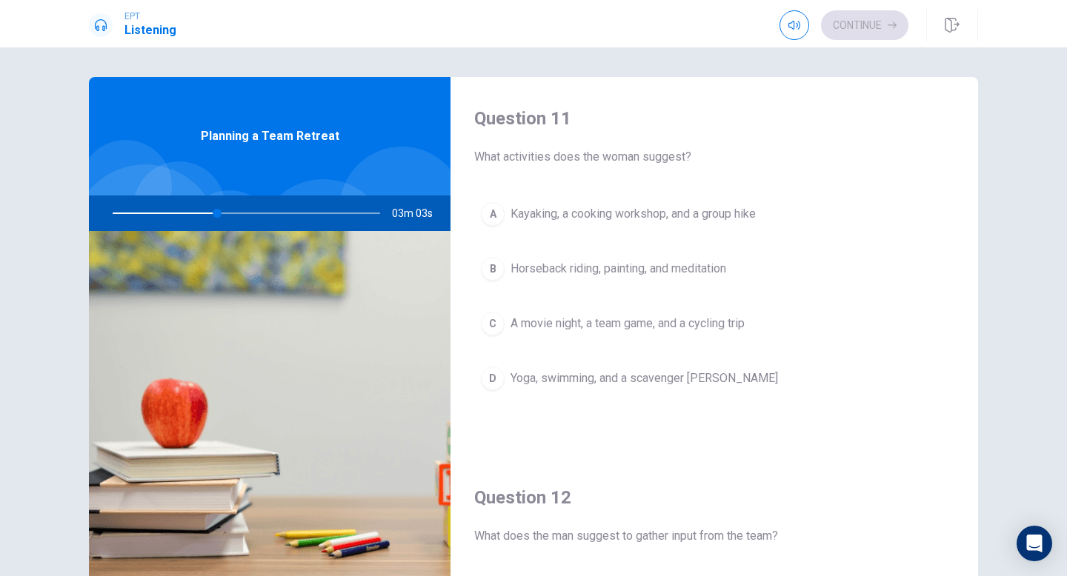
click at [495, 217] on div "A" at bounding box center [493, 214] width 24 height 24
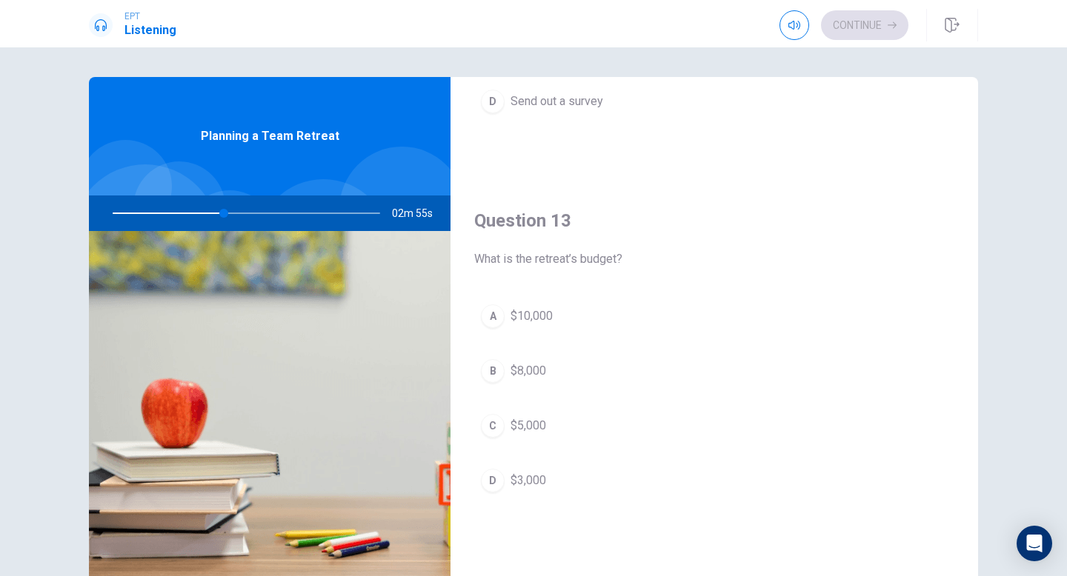
scroll to position [657, 0]
click at [493, 421] on div "C" at bounding box center [493, 425] width 24 height 24
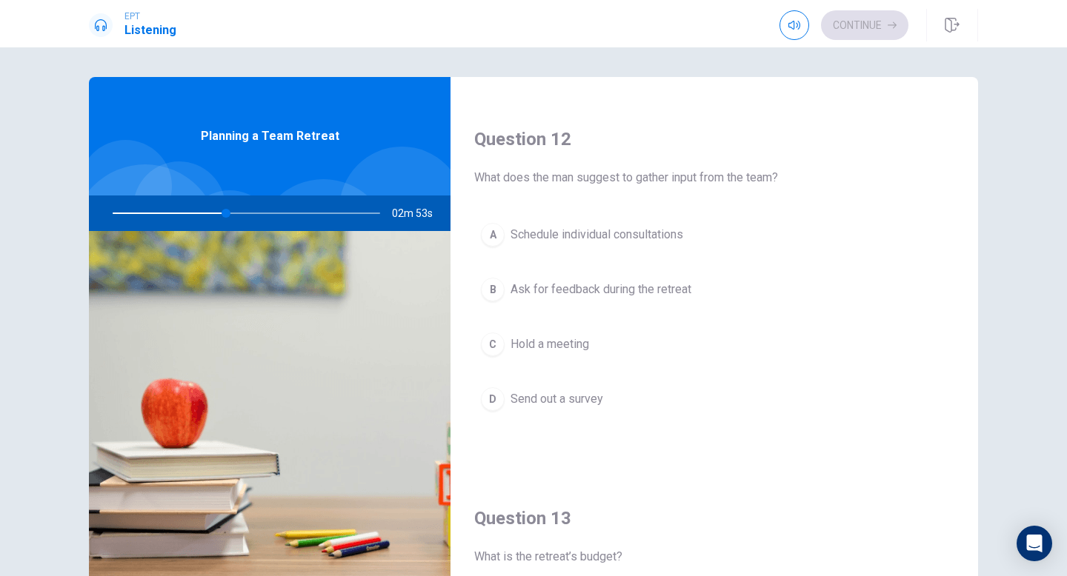
scroll to position [339, 0]
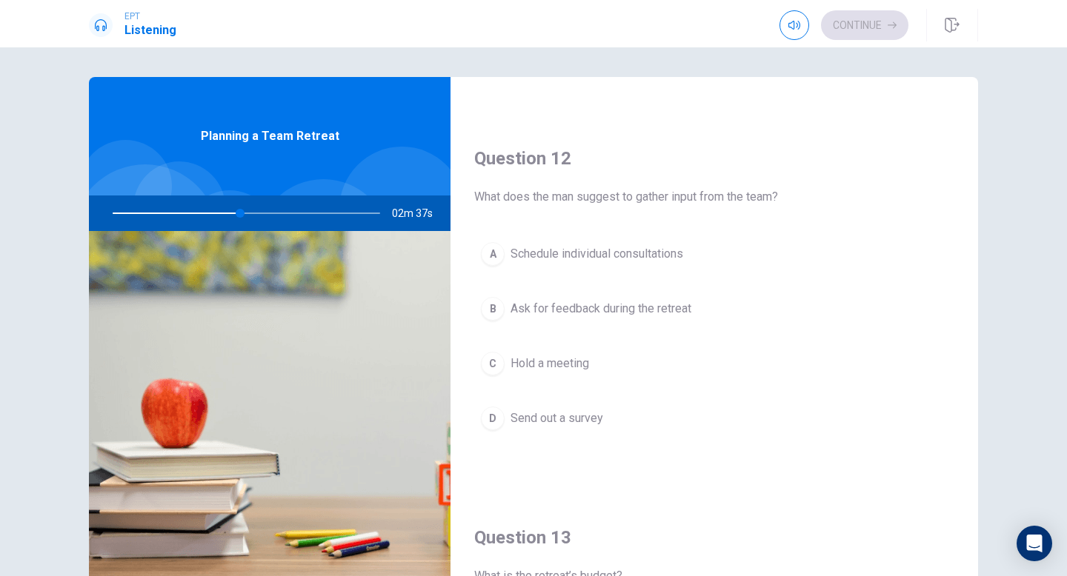
click at [494, 420] on div "D" at bounding box center [493, 419] width 24 height 24
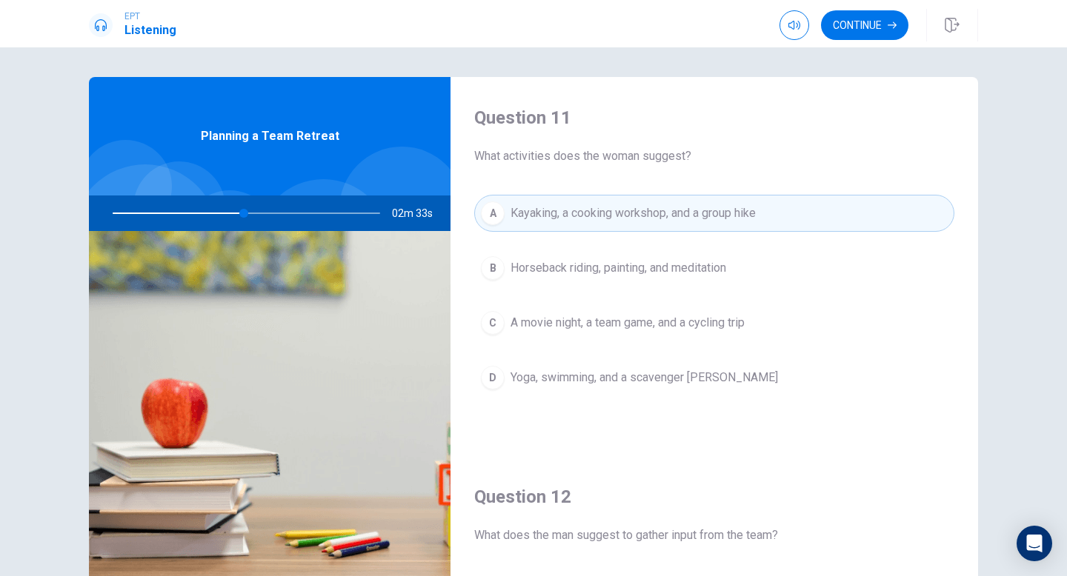
scroll to position [0, 0]
click at [881, 29] on button "Continue" at bounding box center [864, 25] width 87 height 30
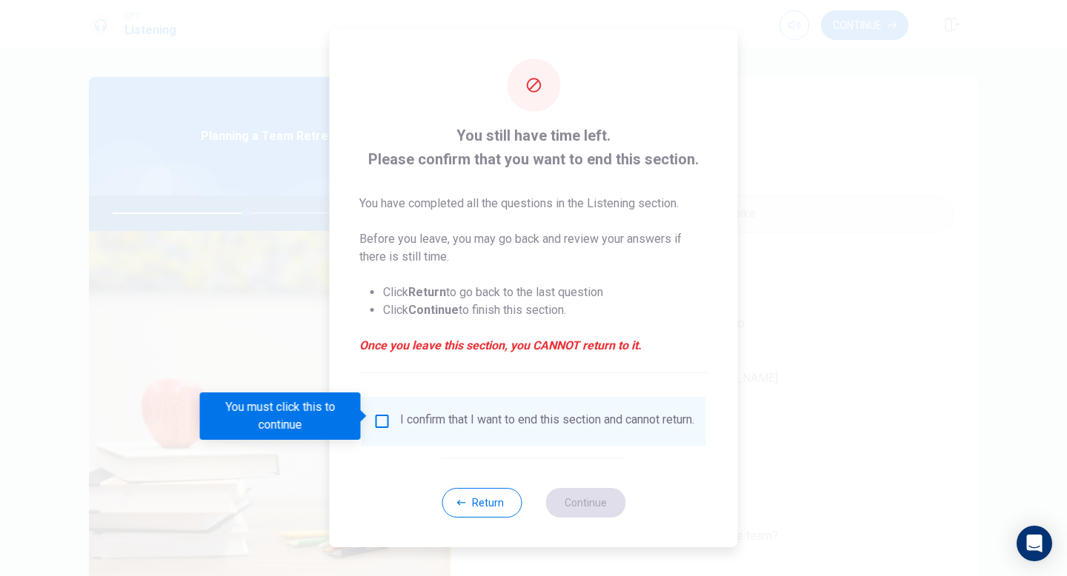
click at [377, 418] on input "You must click this to continue" at bounding box center [382, 422] width 18 height 18
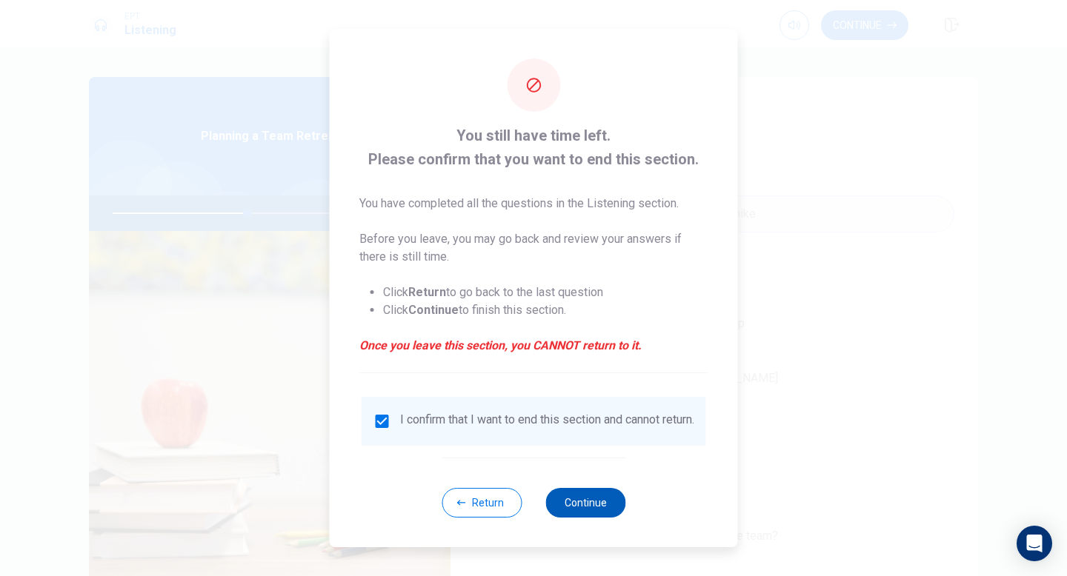
click at [597, 502] on button "Continue" at bounding box center [585, 503] width 80 height 30
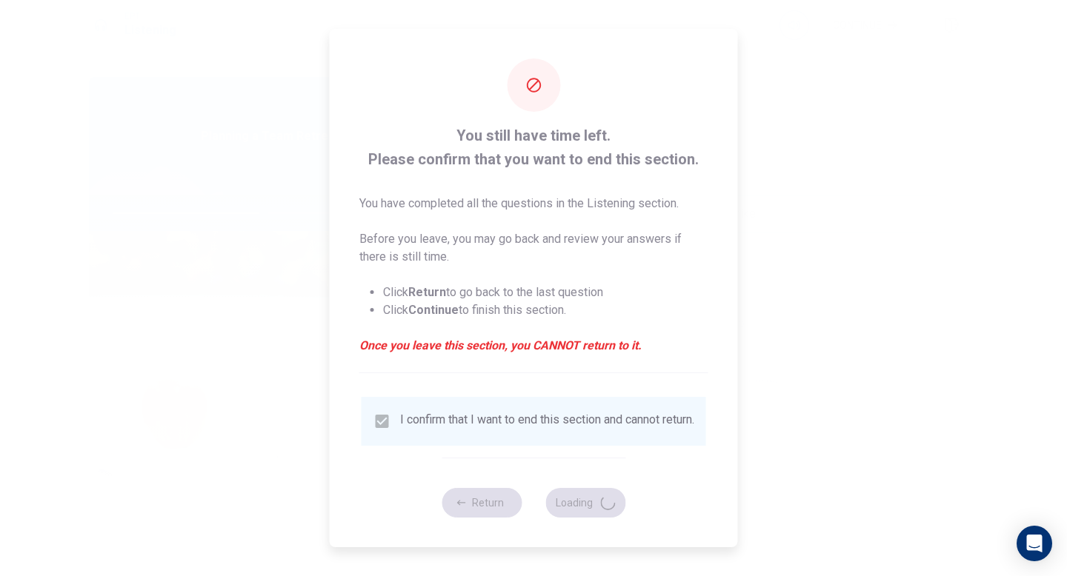
type input "57"
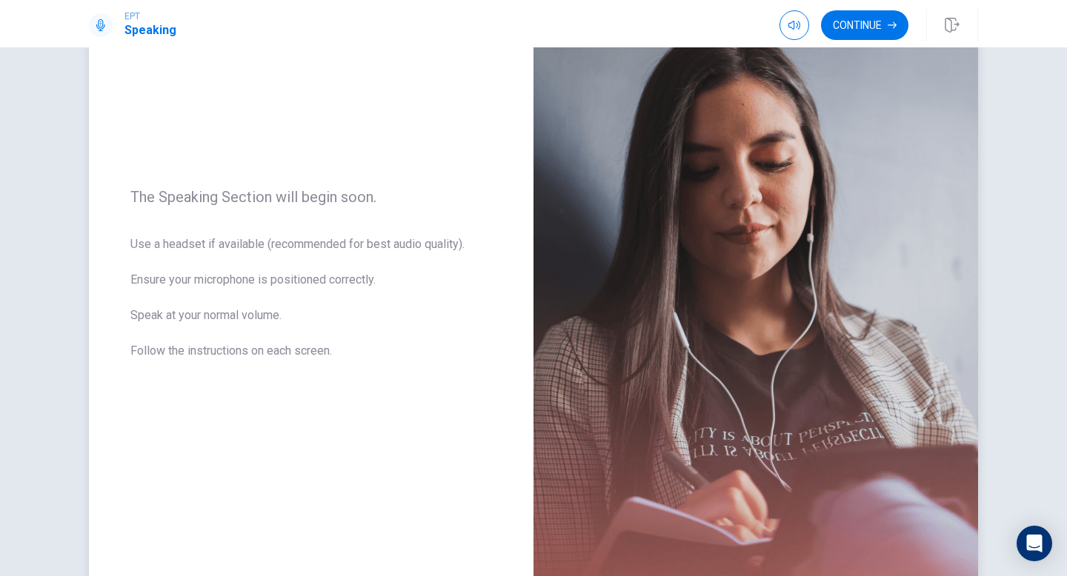
scroll to position [120, 0]
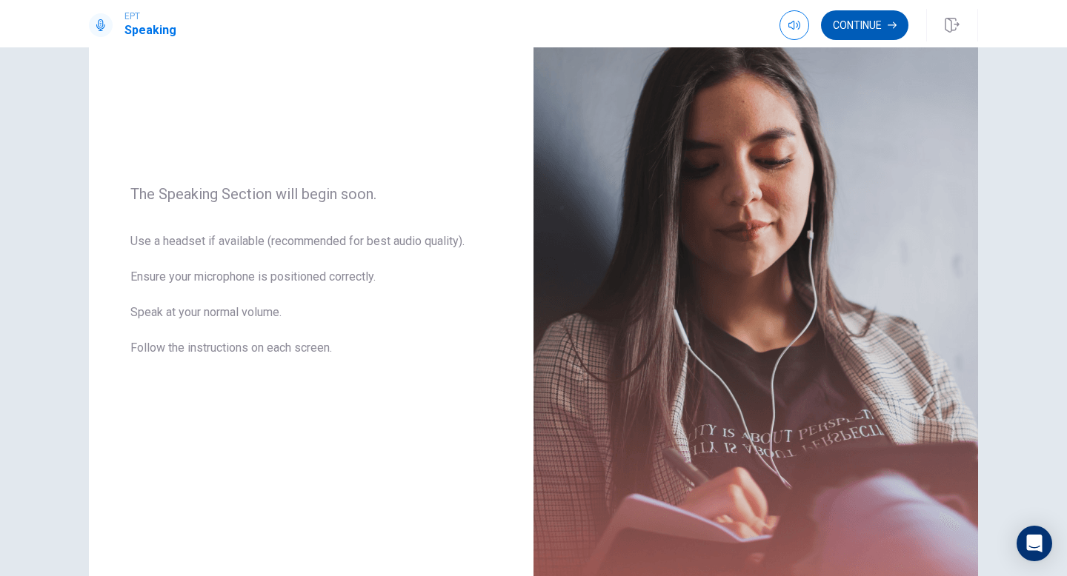
click at [878, 26] on button "Continue" at bounding box center [864, 25] width 87 height 30
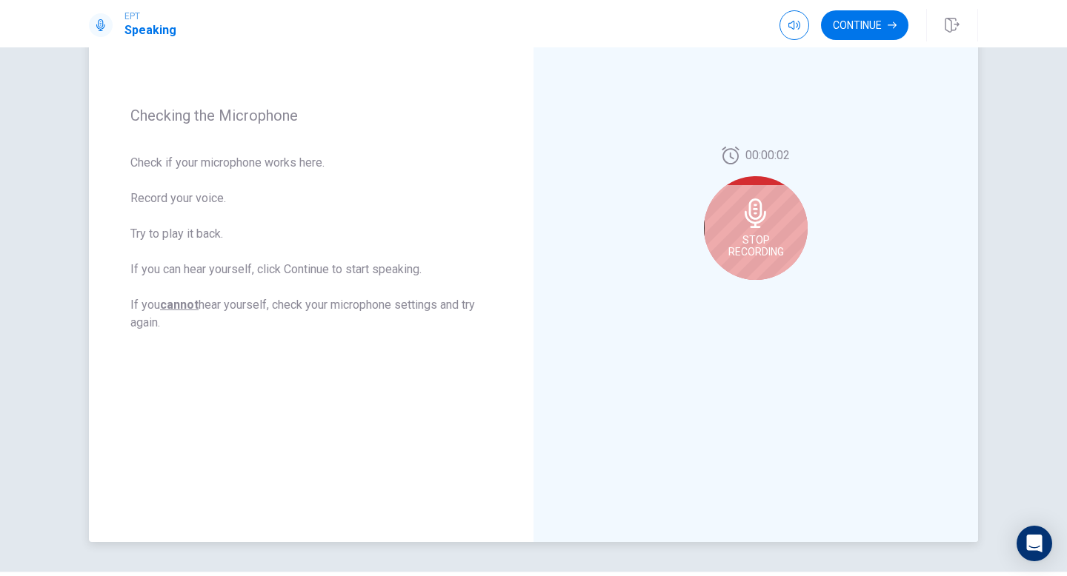
scroll to position [179, 0]
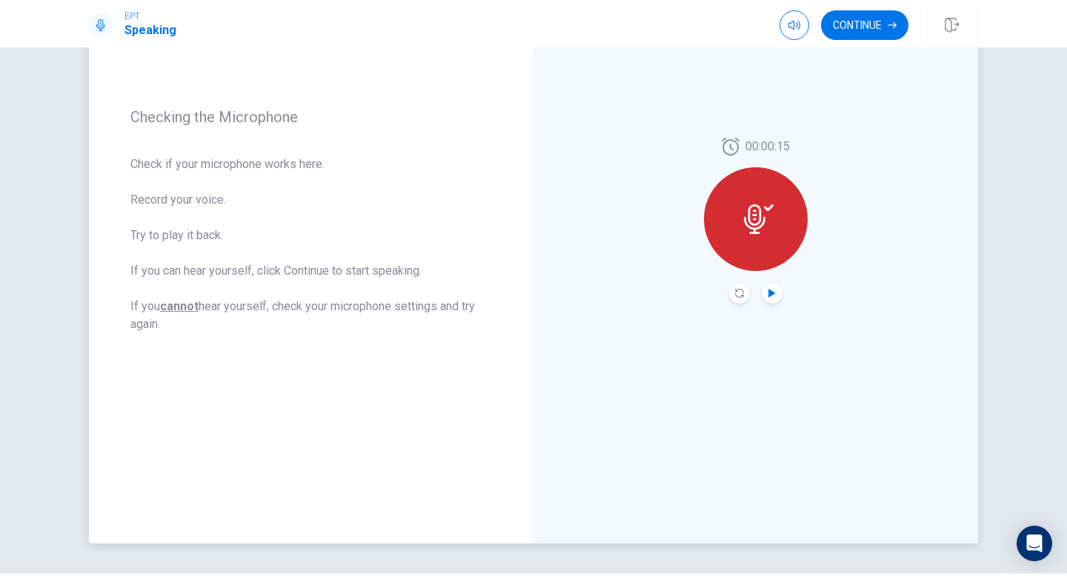
click at [775, 290] on icon "Play Audio" at bounding box center [771, 293] width 9 height 9
click at [872, 27] on button "Continue" at bounding box center [864, 25] width 87 height 30
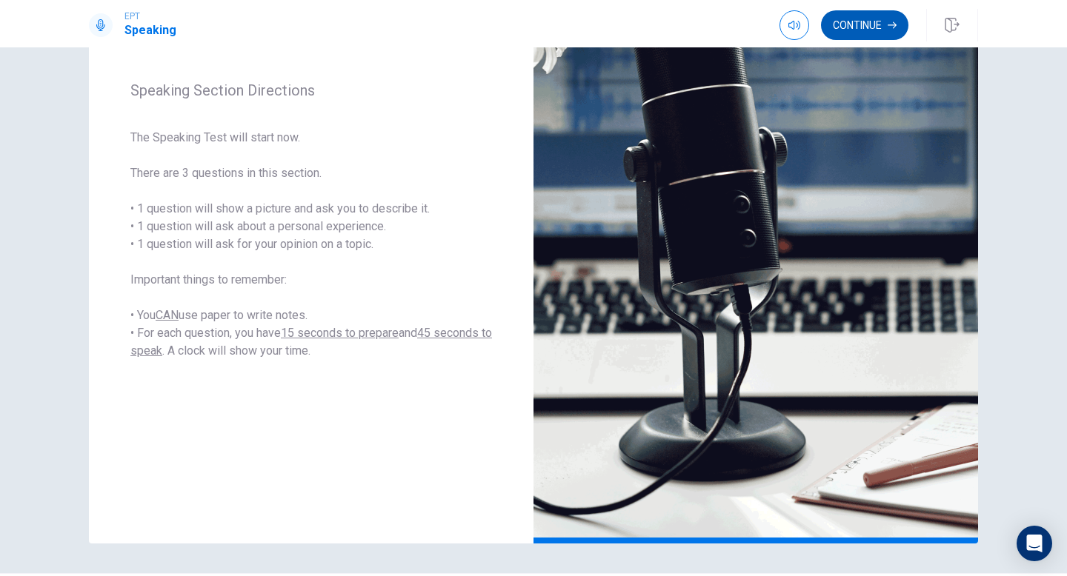
click at [872, 27] on button "Continue" at bounding box center [864, 25] width 87 height 30
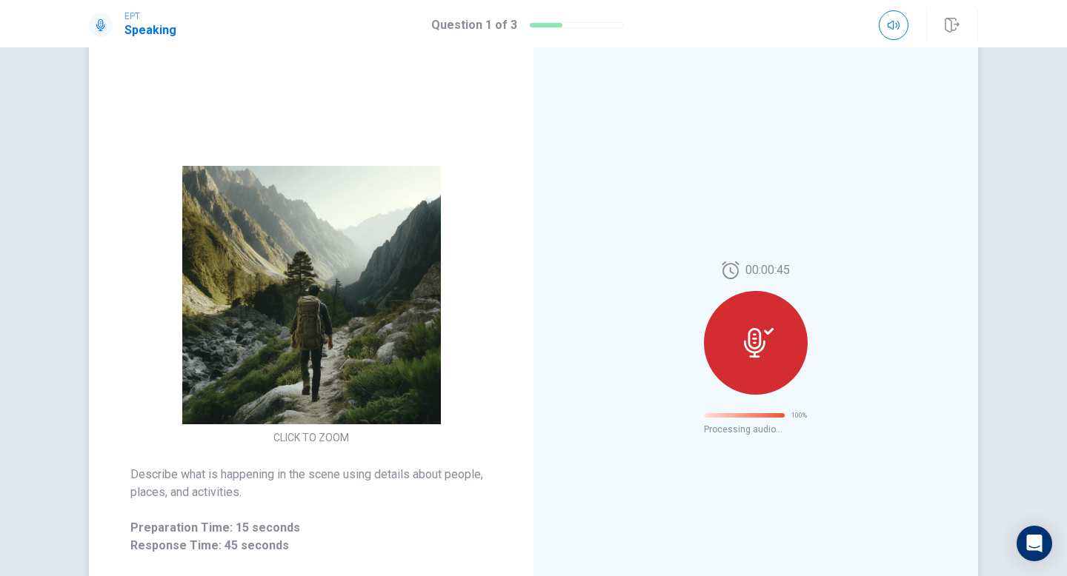
scroll to position [0, 0]
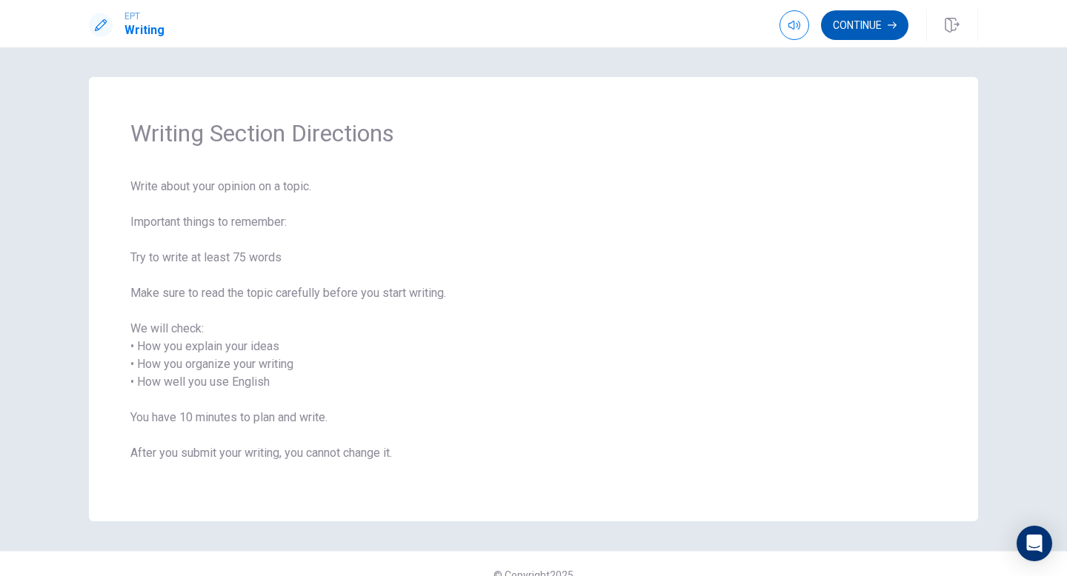
click at [871, 21] on button "Continue" at bounding box center [864, 25] width 87 height 30
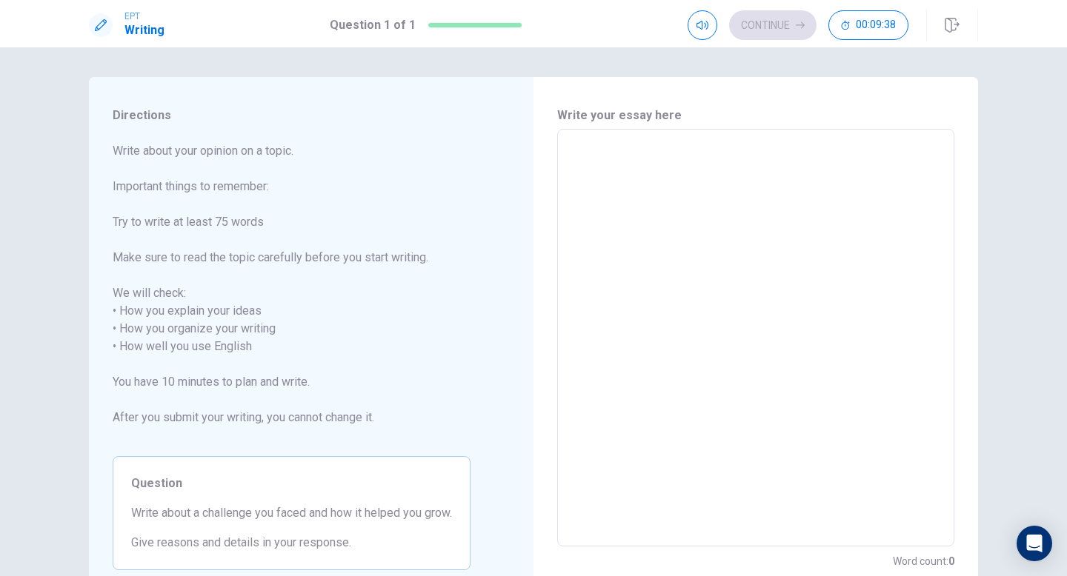
click at [612, 152] on textarea at bounding box center [755, 337] width 376 height 393
type textarea "o"
type textarea "x"
type textarea "O"
type textarea "x"
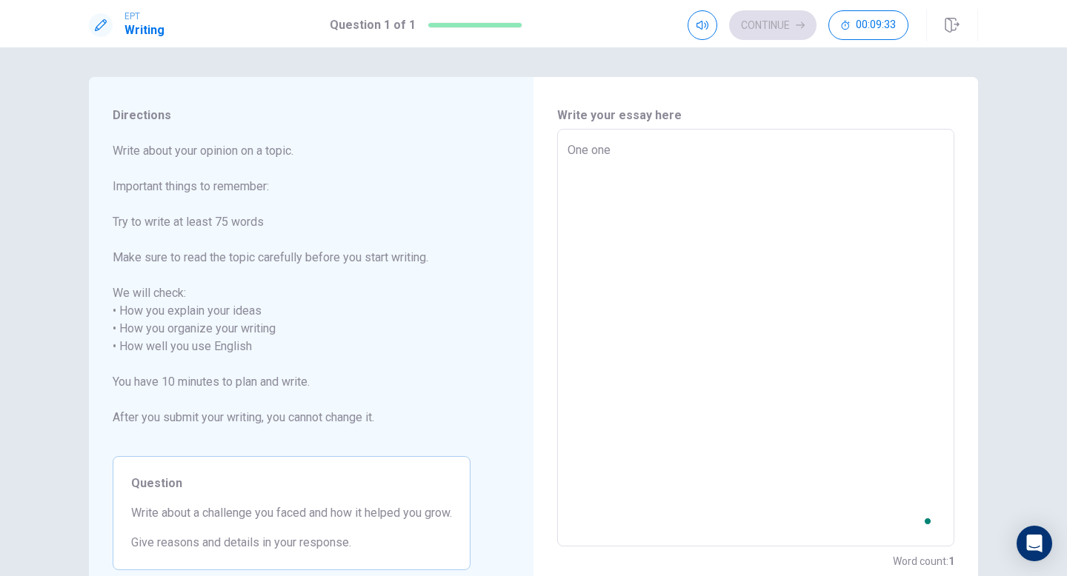
click at [580, 146] on textarea "O" at bounding box center [755, 337] width 376 height 393
type textarea "e one"
type textarea "x"
click at [613, 153] on textarea "e one" at bounding box center [755, 337] width 376 height 393
type textarea "e one"
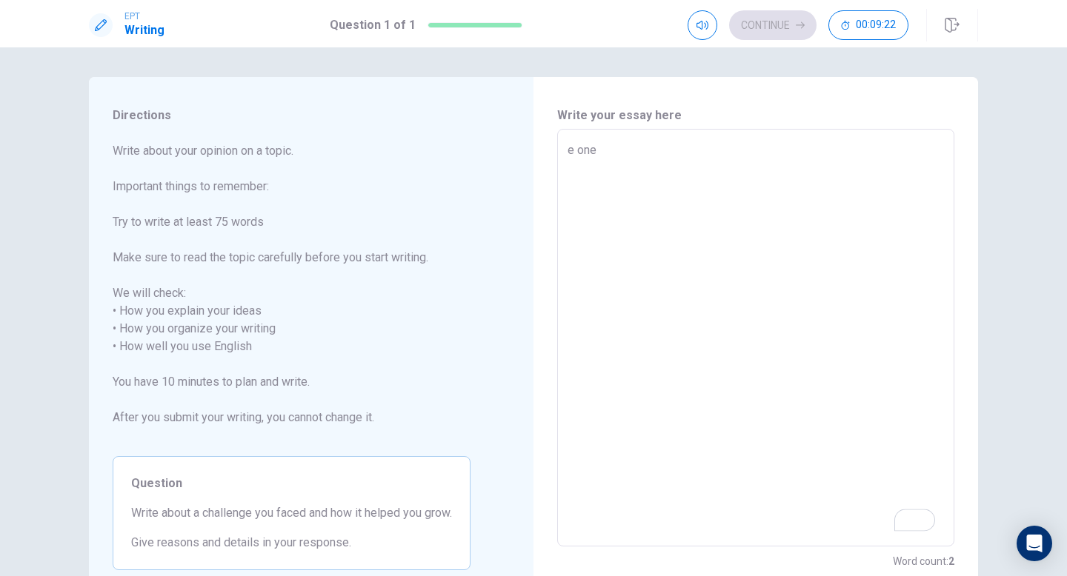
type textarea "x"
type textarea "e on"
type textarea "x"
type textarea "e o"
type textarea "x"
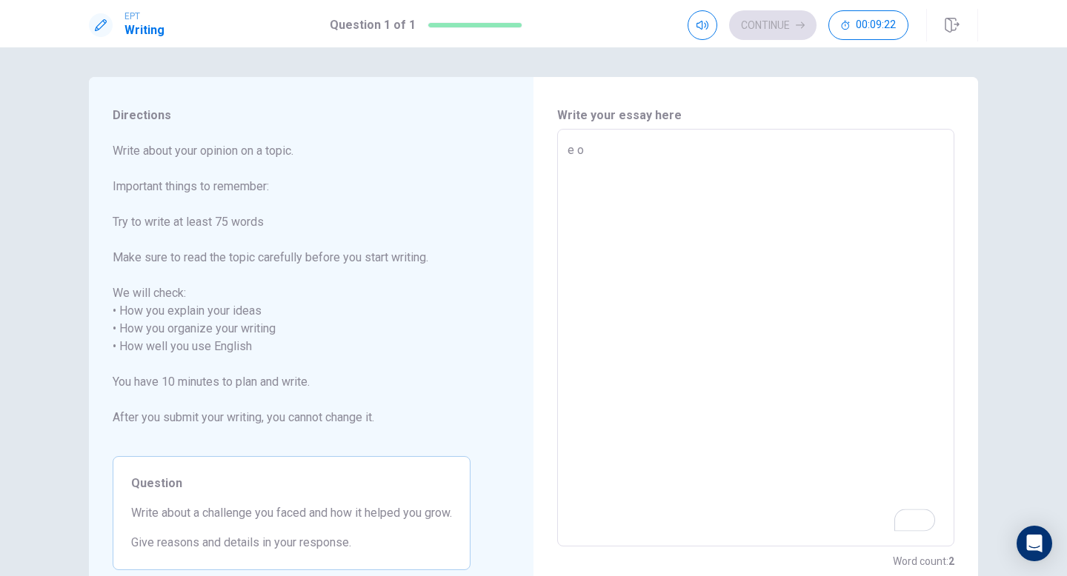
type textarea "e"
type textarea "x"
type textarea "e"
type textarea "x"
type textarea "O"
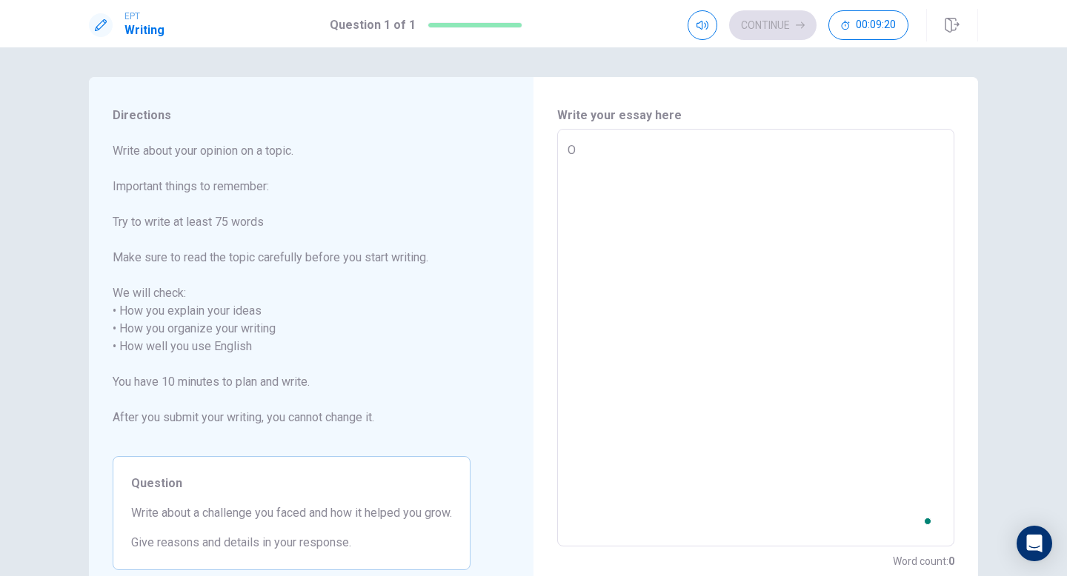
type textarea "x"
type textarea "On"
type textarea "x"
type textarea "One"
type textarea "x"
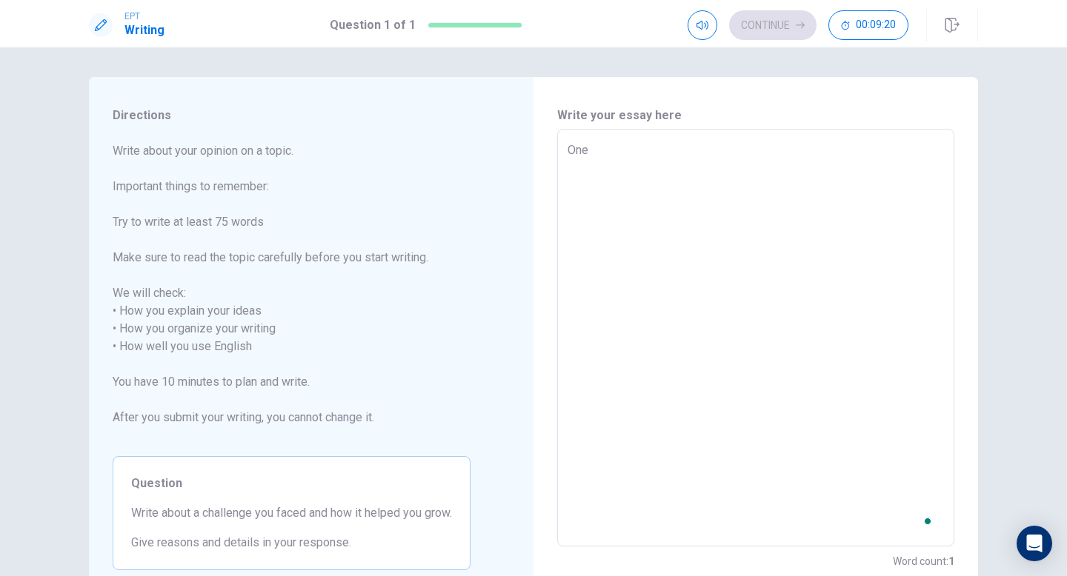
type textarea "One"
type textarea "x"
type textarea "One o"
type textarea "x"
type textarea "One of"
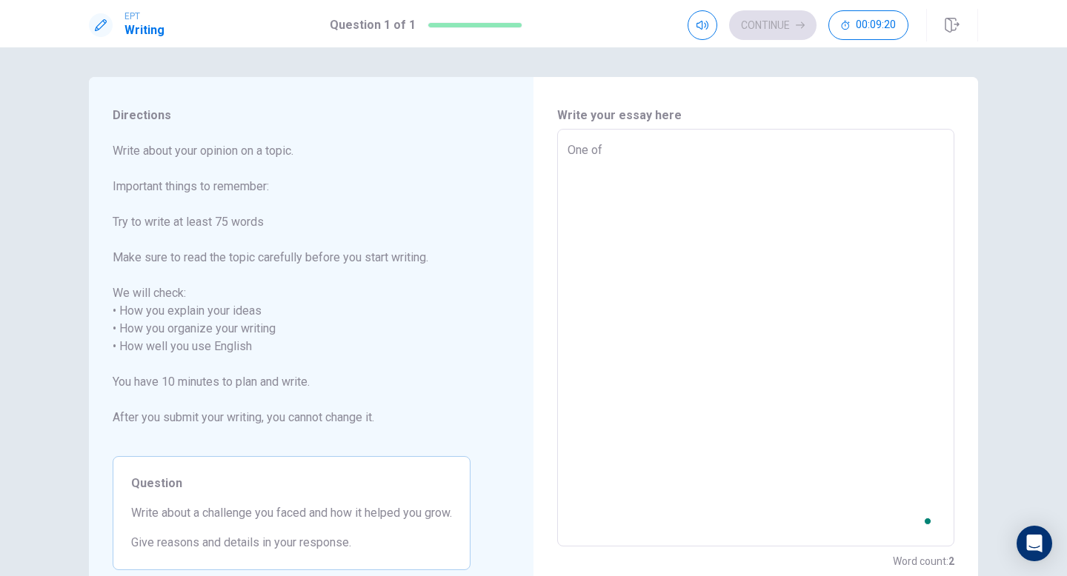
type textarea "x"
type textarea "One of"
type textarea "x"
type textarea "One of t"
type textarea "x"
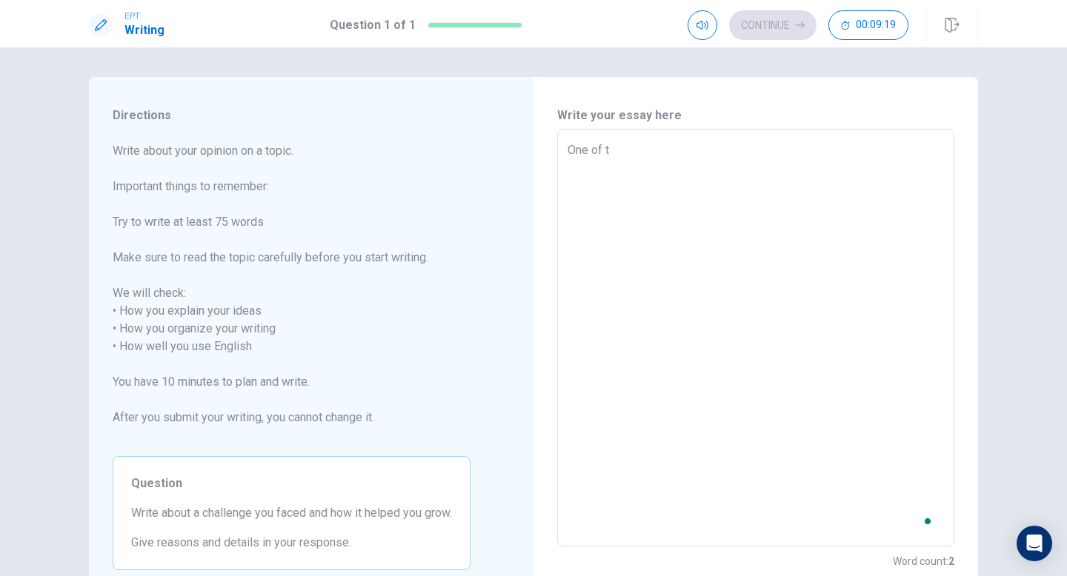
type textarea "One of th"
type textarea "x"
type textarea "One of the"
type textarea "x"
type textarea "One of the"
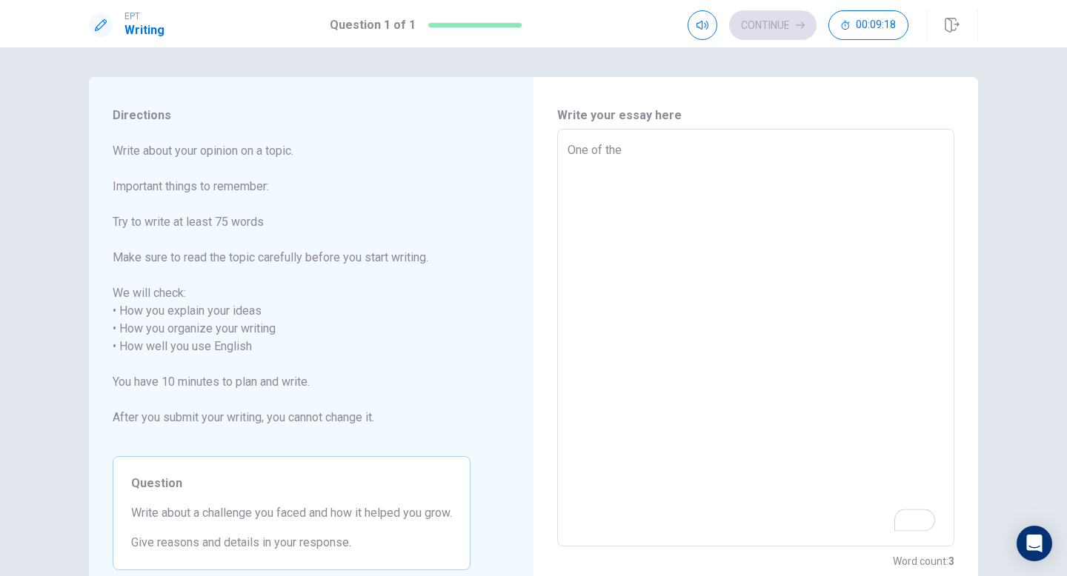
type textarea "x"
type textarea "One of the b"
type textarea "x"
type textarea "One of the bi"
type textarea "x"
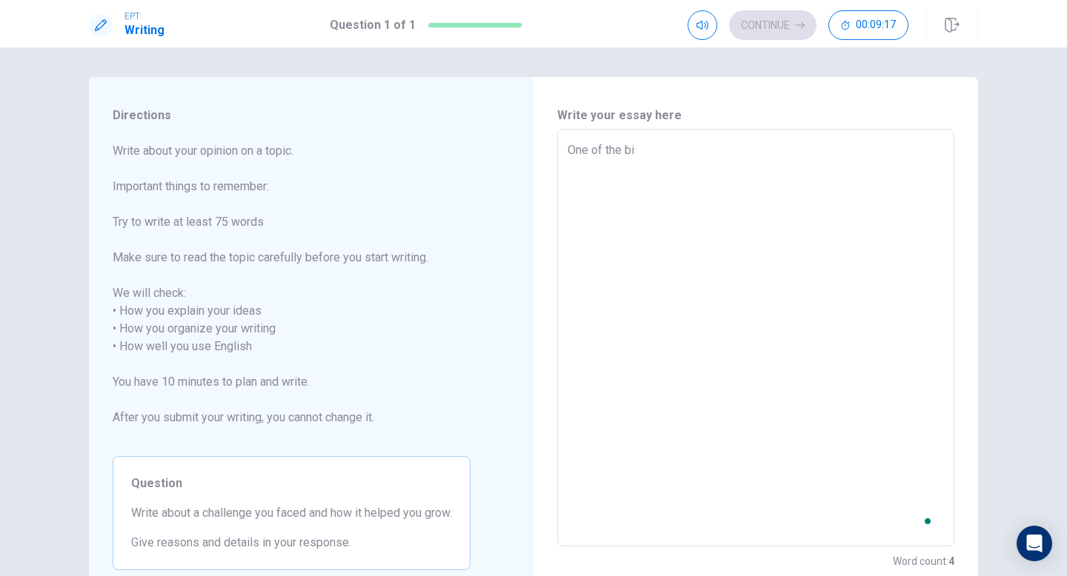
type textarea "One of the big"
type textarea "x"
type textarea "One of the bigg"
type textarea "x"
type textarea "One of the bigge"
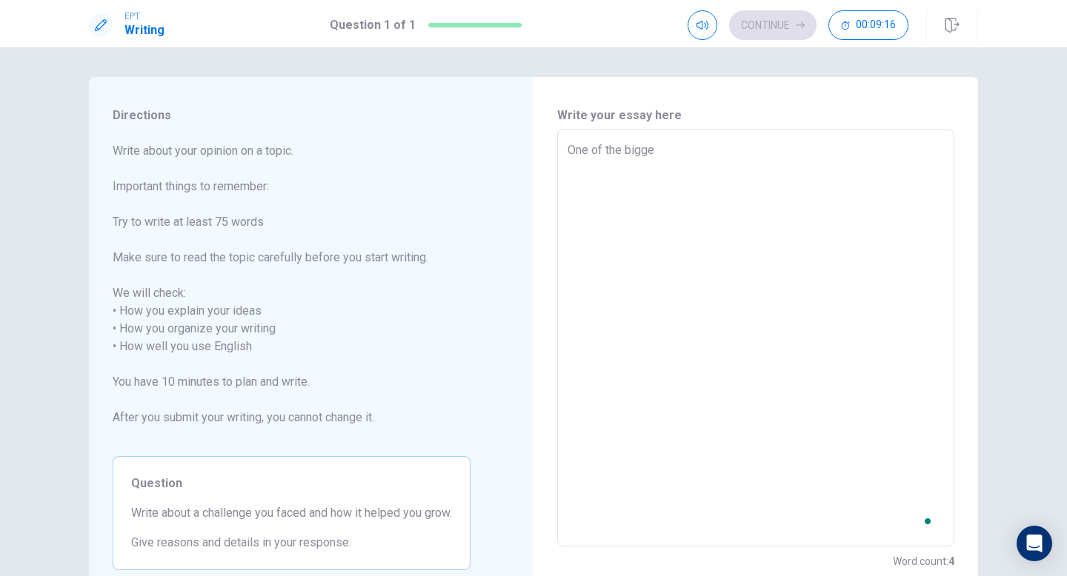
type textarea "x"
type textarea "One of the bigges"
type textarea "x"
type textarea "One of the biggest"
type textarea "x"
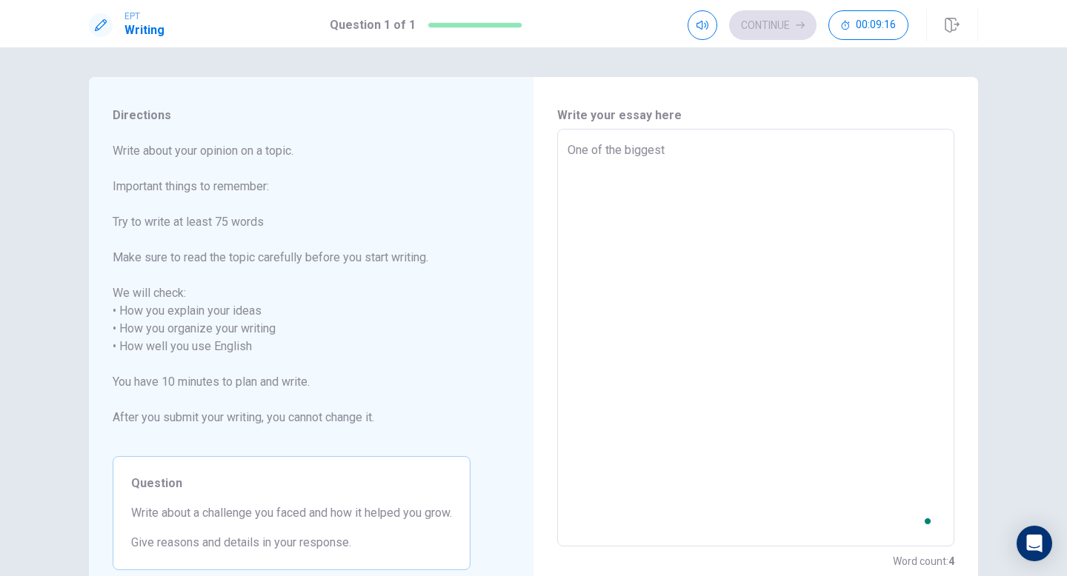
type textarea "One of the biggest"
type textarea "x"
type textarea "One of the biggest c"
type textarea "x"
type textarea "One of the biggest ch"
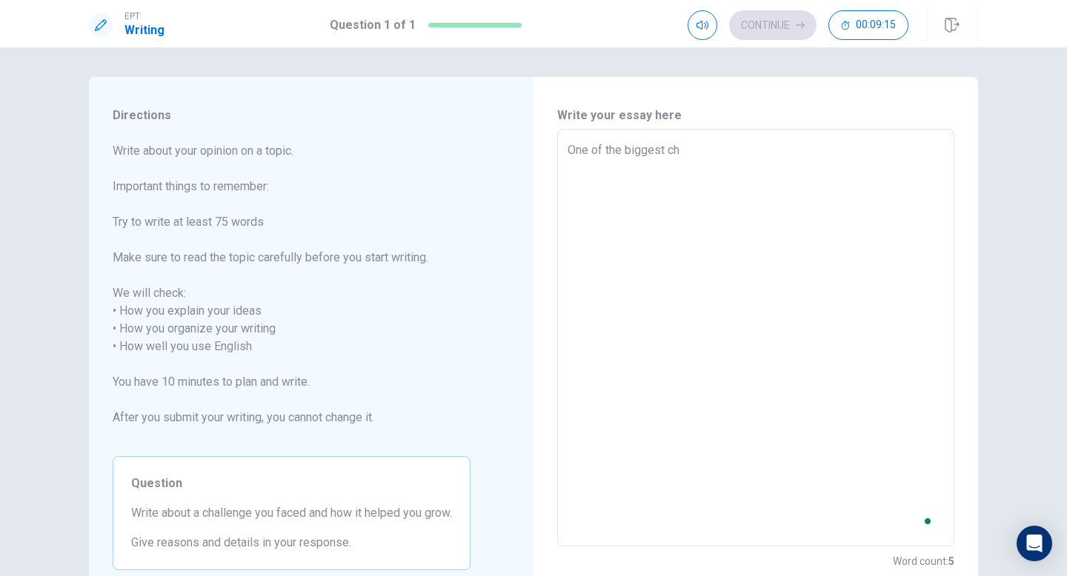
type textarea "x"
type textarea "One of the biggest cha"
type textarea "x"
type textarea "One of the biggest chal"
type textarea "x"
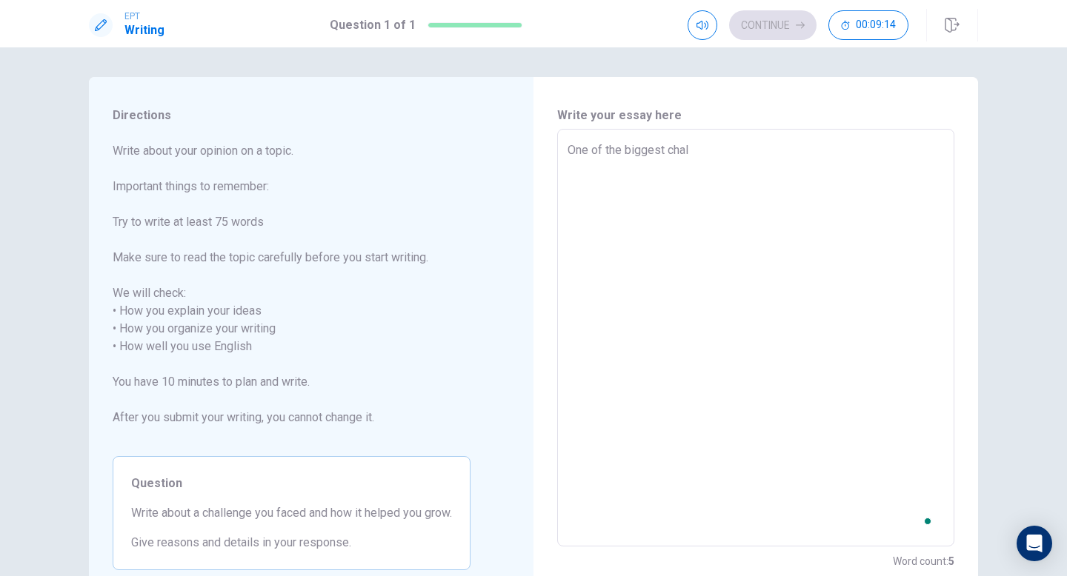
type textarea "One of the biggest chall"
type textarea "x"
type textarea "One of the biggest challe"
type textarea "x"
type textarea "One of the biggest challen"
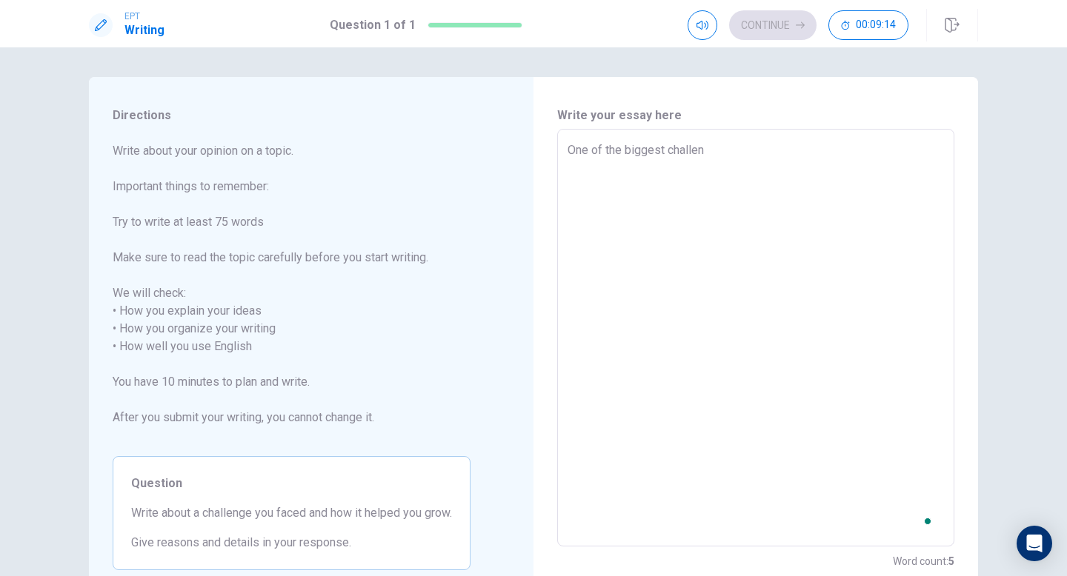
type textarea "x"
type textarea "One of the biggest challeng"
type textarea "x"
type textarea "One of the biggest challenge"
type textarea "x"
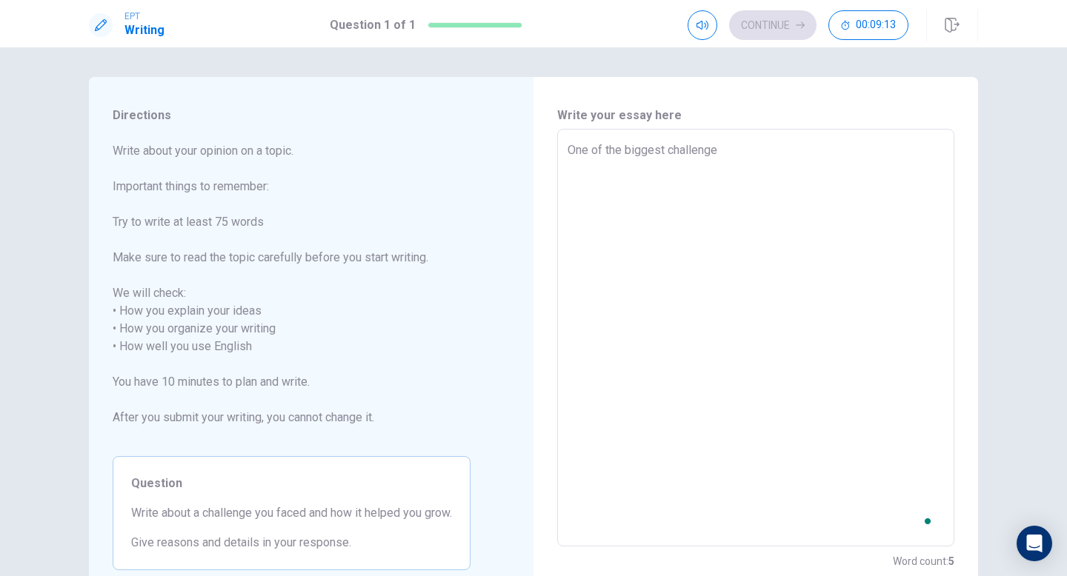
type textarea "One of the biggest challenges"
type textarea "x"
type textarea "One of the biggest challenges"
type textarea "x"
type textarea "One of the biggest challenges"
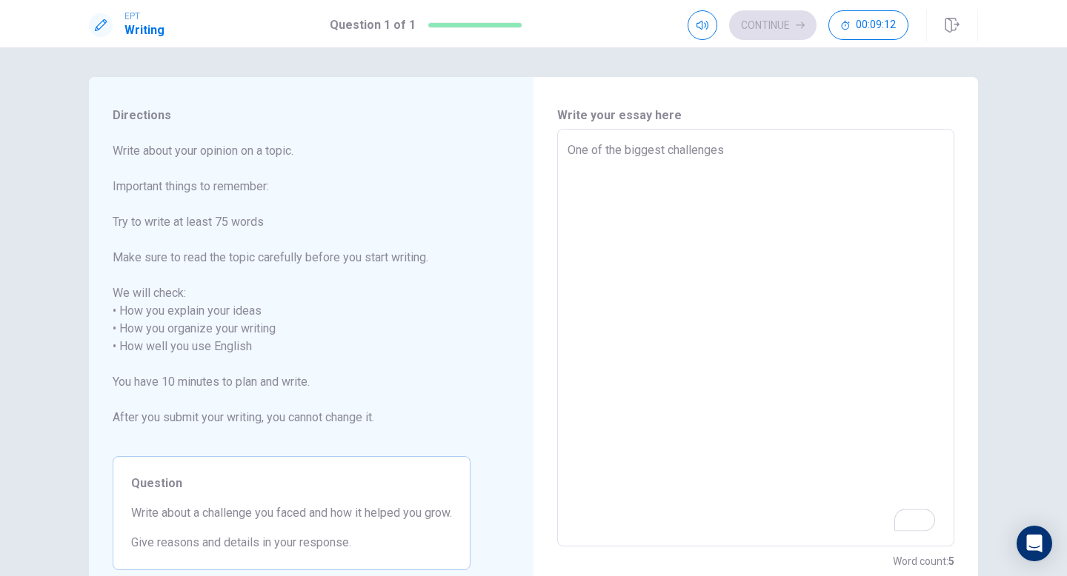
type textarea "x"
type textarea "One of the biggest challenges i"
type textarea "x"
type textarea "One of the biggest challenges i"
type textarea "x"
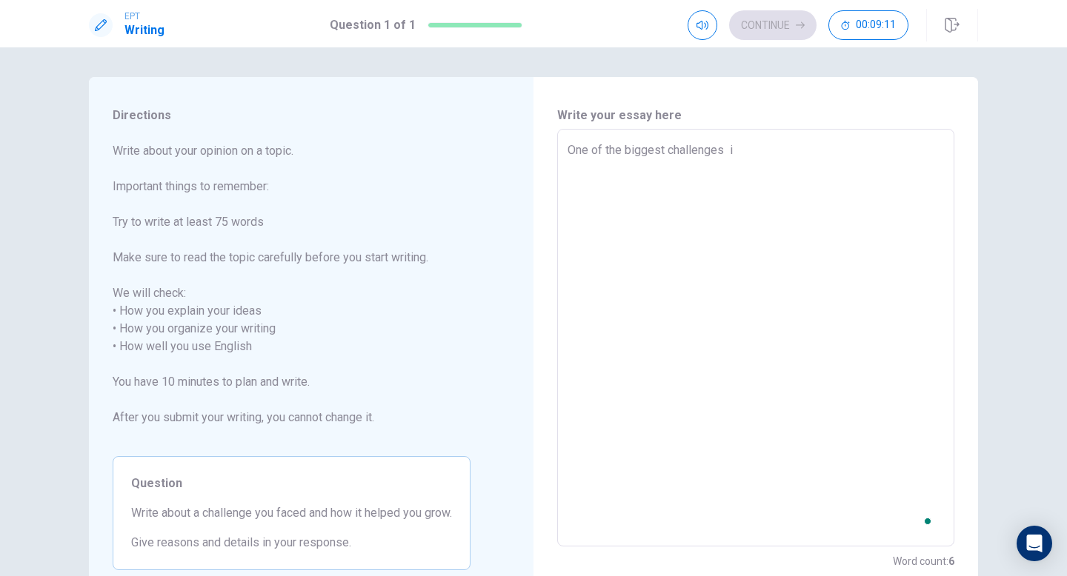
type textarea "One of the biggest challenges i h"
type textarea "x"
type textarea "One of the biggest challenges i ha"
type textarea "x"
type textarea "One of the biggest challenges i hav"
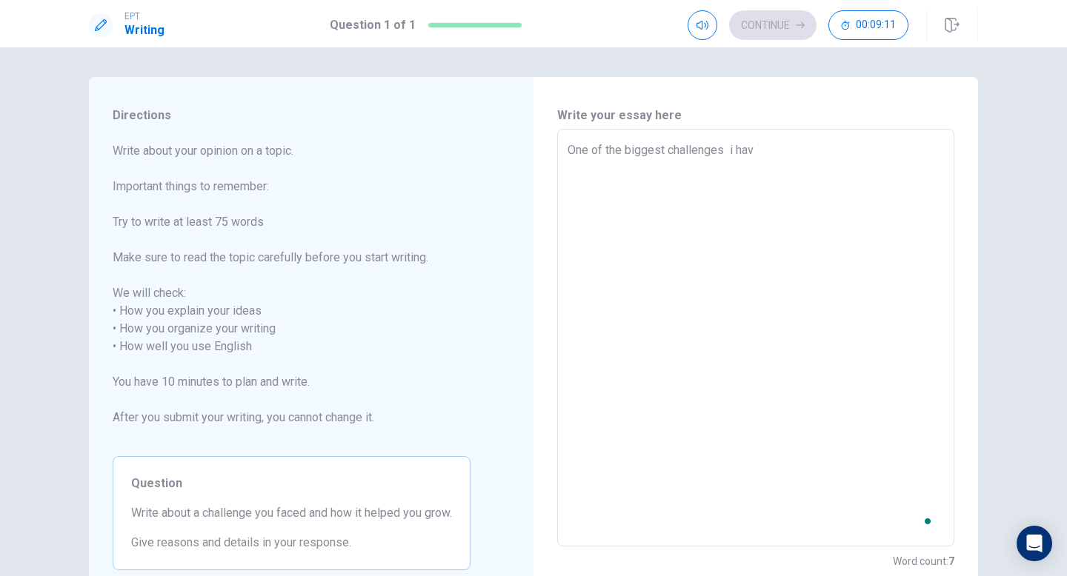
type textarea "x"
type textarea "One of the biggest challenges i have"
type textarea "x"
type textarea "One of the biggest challenges i have"
type textarea "x"
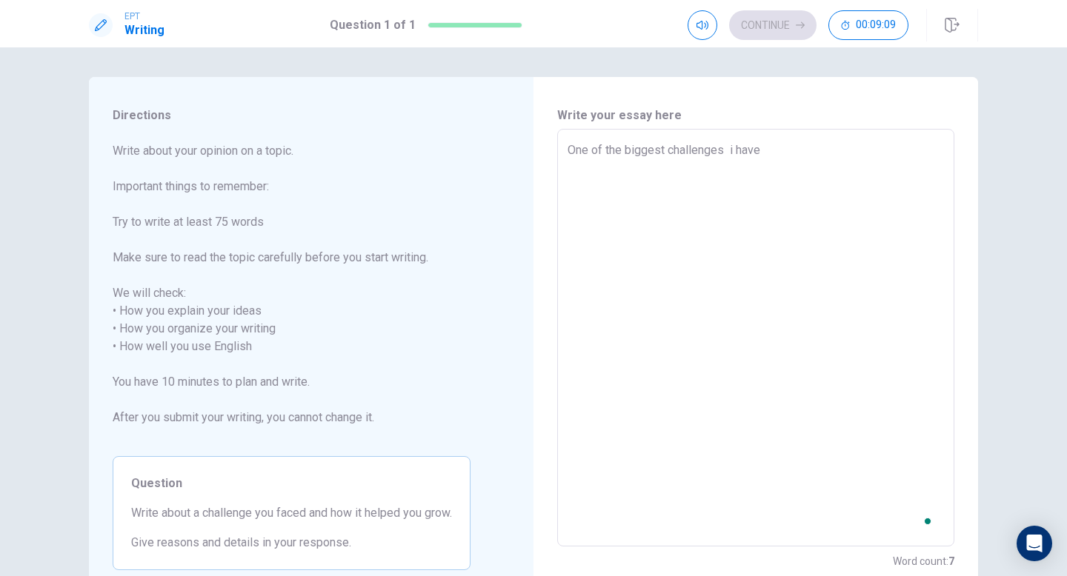
type textarea "One of the biggest challenges i have f"
type textarea "x"
type textarea "One of the biggest challenges i have fa"
type textarea "x"
type textarea "One of the biggest challenges i have fac"
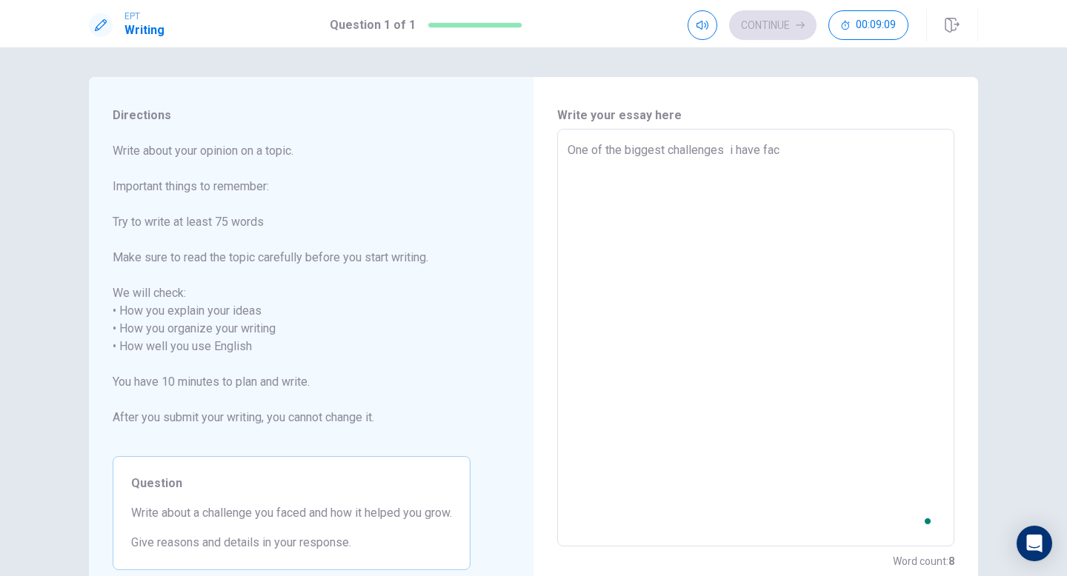
type textarea "x"
type textarea "One of the biggest challenges i have face"
type textarea "x"
type textarea "One of the biggest challenges i have faced"
type textarea "x"
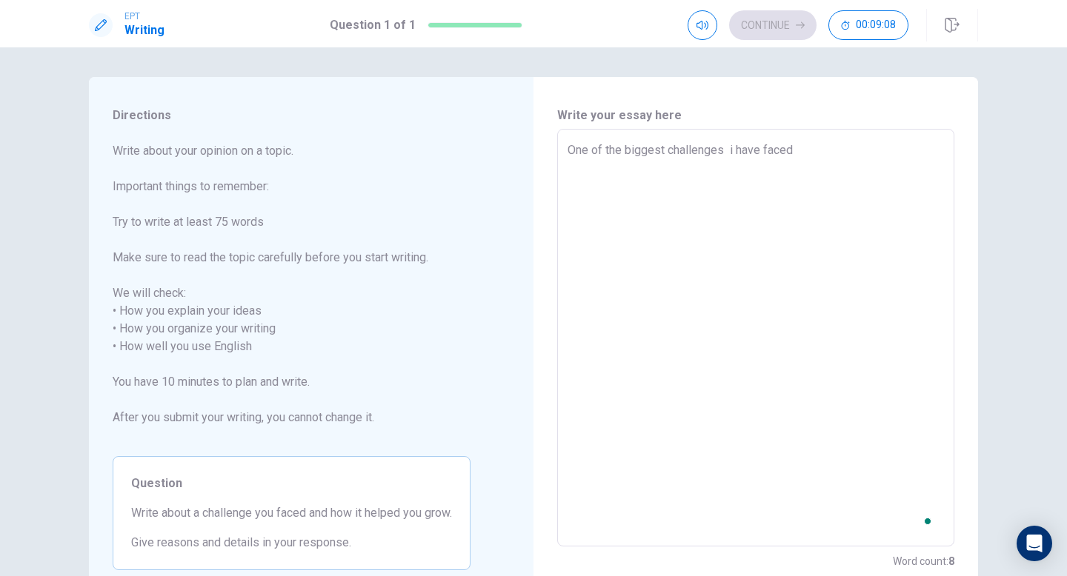
type textarea "One of the biggest challenges i have faced"
type textarea "x"
type textarea "One of the biggest challenges i have faced w"
type textarea "x"
type textarea "One of the biggest challenges i have faced wa"
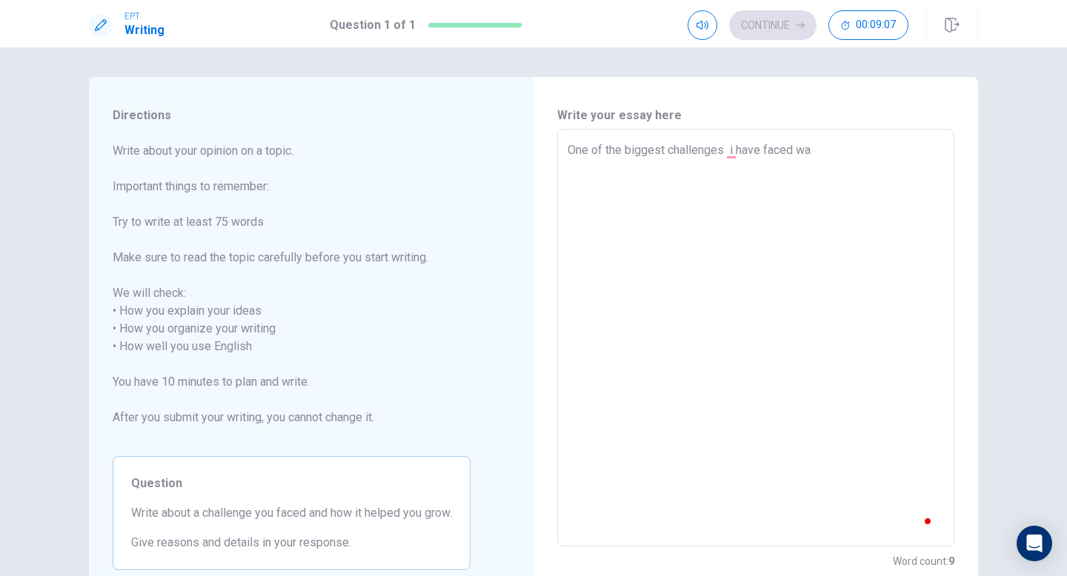
type textarea "x"
type textarea "One of the biggest challenges i have faced was"
type textarea "x"
type textarea "One of the biggest challenges i have faced was"
type textarea "x"
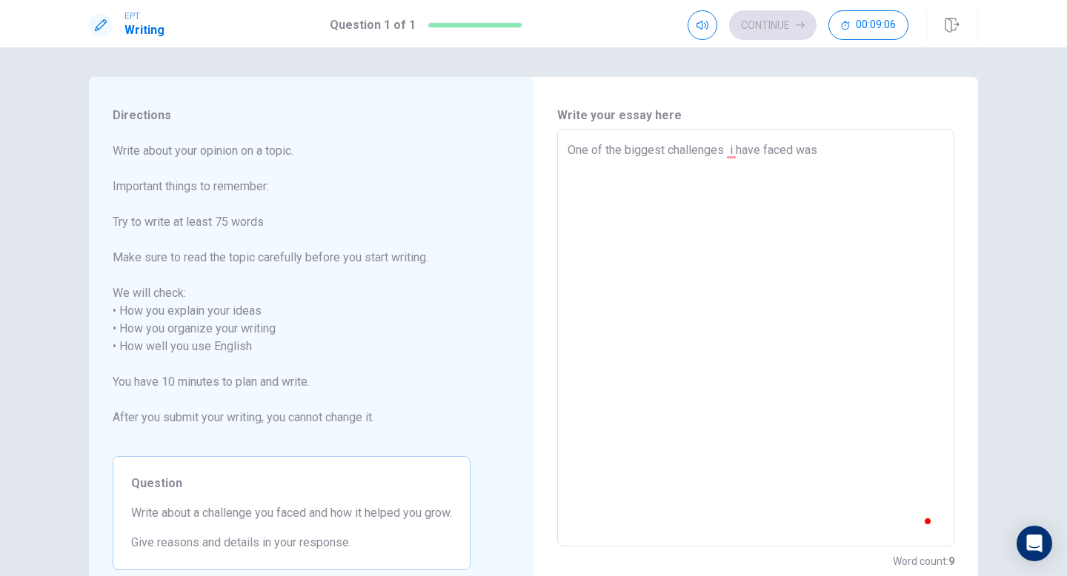
type textarea "One of the biggest challenges i have faced was a"
type textarea "x"
type textarea "One of the biggest challenges i have faced was ad"
type textarea "x"
type textarea "One of the biggest challenges i have faced was adj"
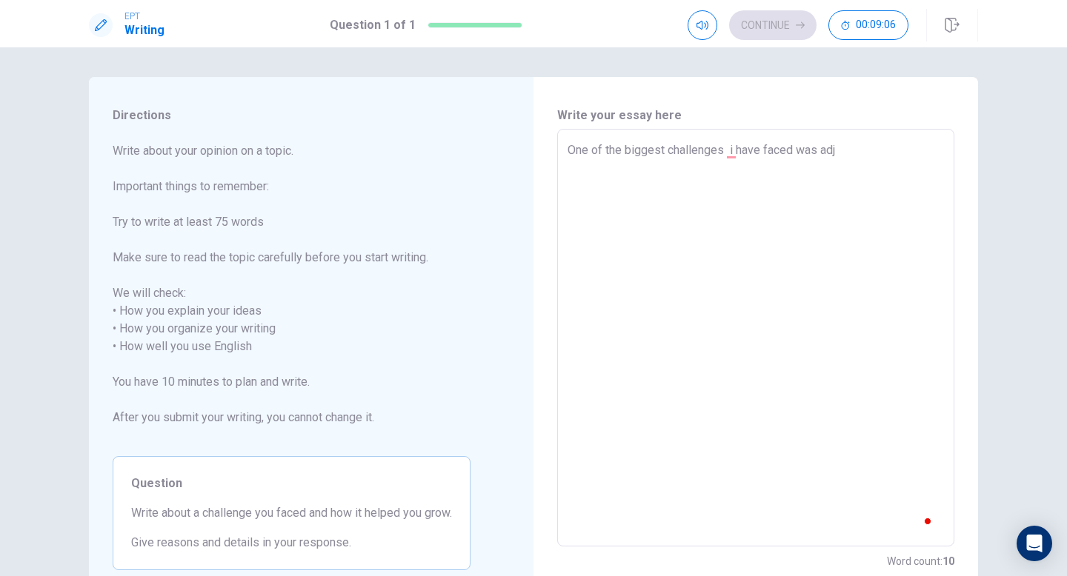
type textarea "x"
type textarea "One of the biggest challenges i have faced was adju"
type textarea "x"
type textarea "One of the biggest challenges i have faced was adjus"
type textarea "x"
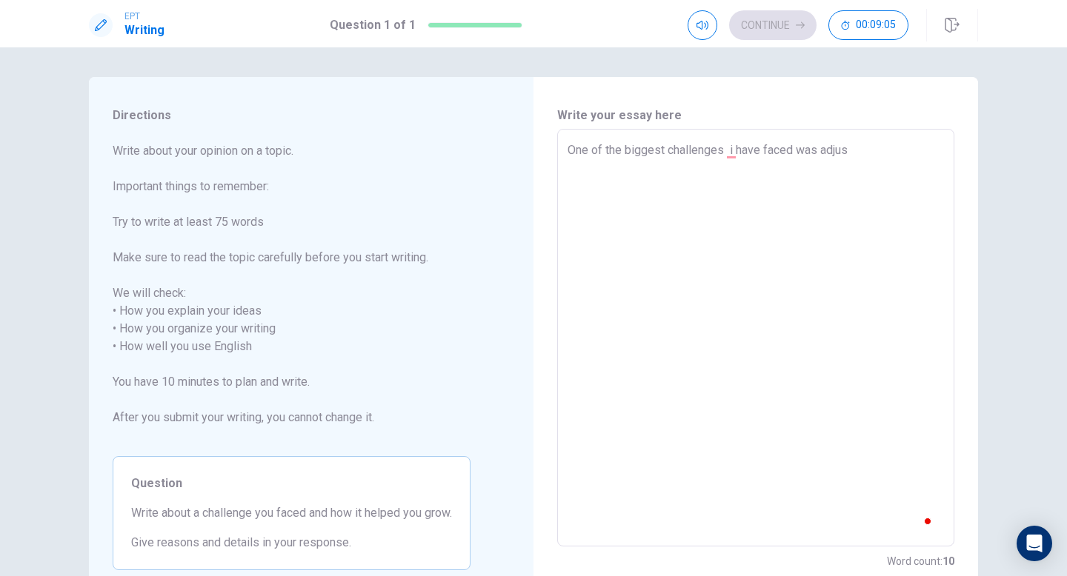
type textarea "One of the biggest challenges i have faced was adjust"
type textarea "x"
type textarea "One of the biggest challenges i have faced was adjusti"
type textarea "x"
type textarea "One of the biggest challenges i have faced was adjustin"
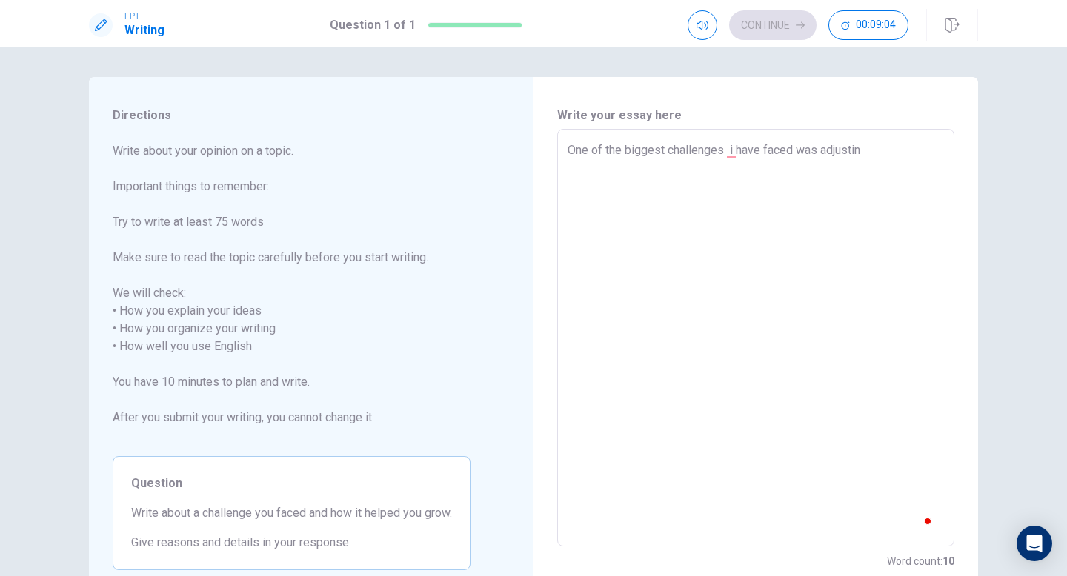
type textarea "x"
type textarea "One of the biggest challenges i have faced was adjusting"
type textarea "x"
type textarea "One of the biggest challenges i have faced was adjusting"
type textarea "x"
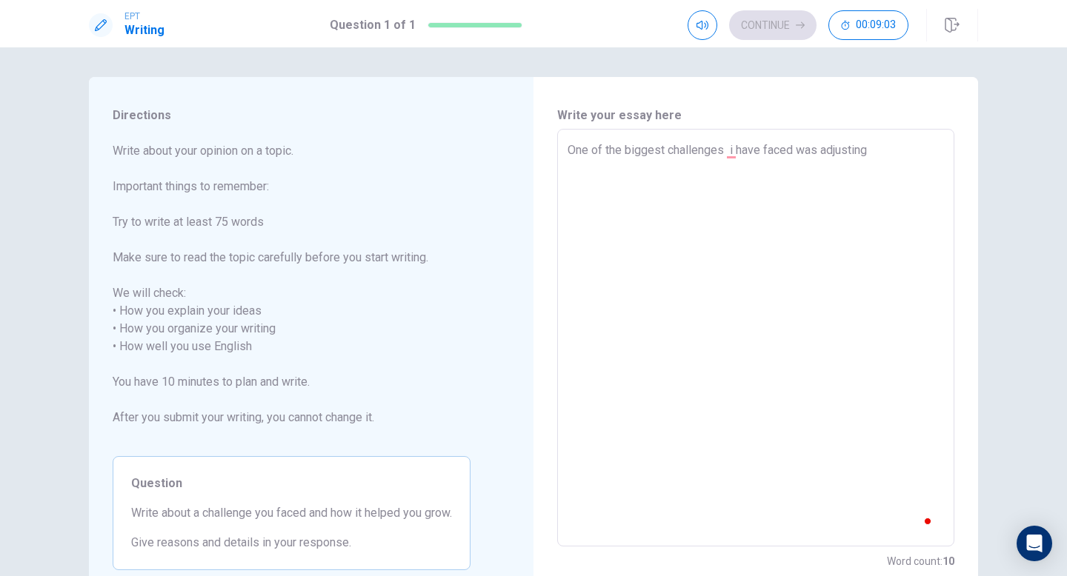
type textarea "One of the biggest challenges i have faced was adjusting t"
type textarea "x"
type textarea "One of the biggest challenges i have faced was adjusting to"
type textarea "x"
type textarea "One of the biggest challenges i have faced was adjusting to"
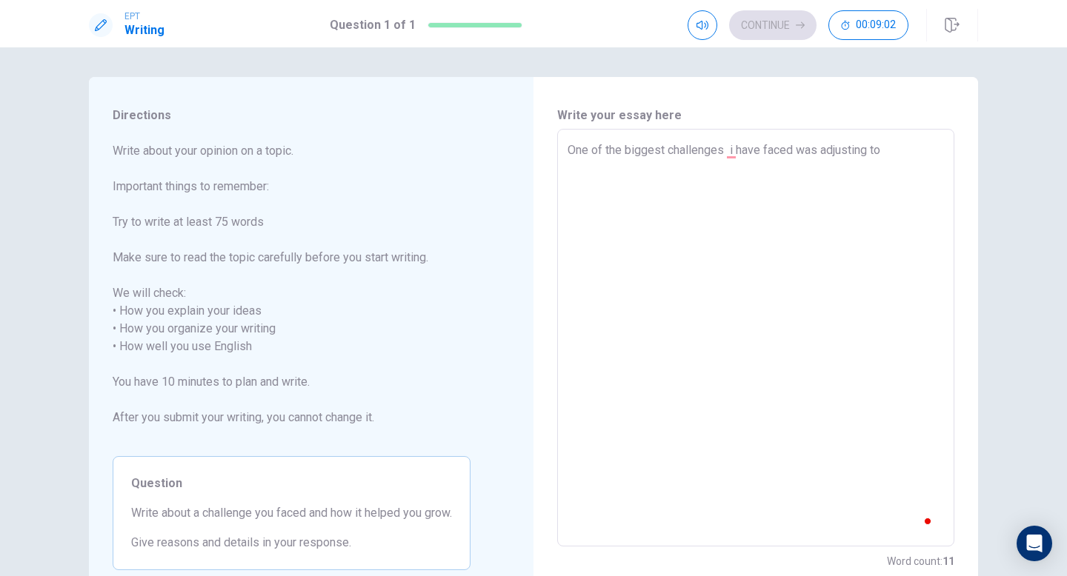
type textarea "x"
type textarea "One of the biggest challenges i have faced was adjusting to l"
type textarea "x"
type textarea "One of the biggest challenges i have faced was adjusting to li"
type textarea "x"
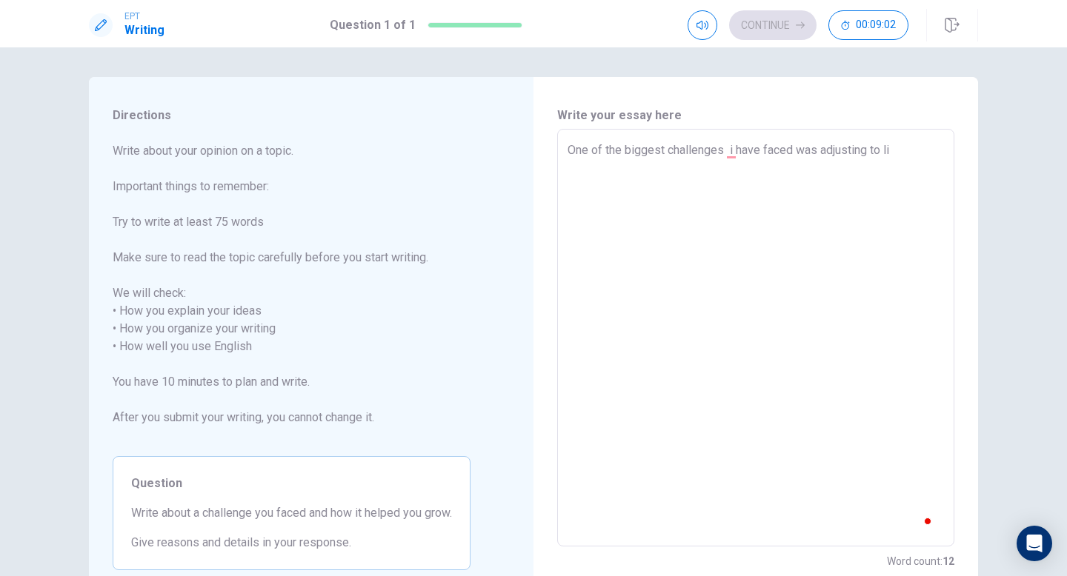
type textarea "One of the biggest challenges i have faced was adjusting to liv"
type textarea "x"
type textarea "One of the biggest challenges i have faced was adjusting to livi"
type textarea "x"
type textarea "One of the biggest challenges i have faced was adjusting to livin"
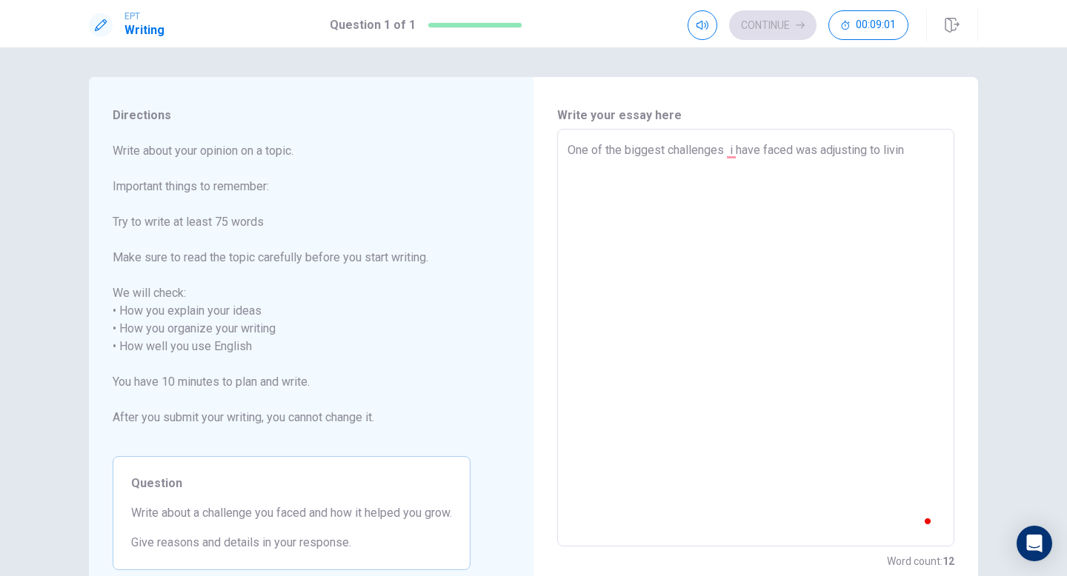
type textarea "x"
type textarea "One of the biggest challenges i have faced was adjusting to living"
type textarea "x"
type textarea "One of the biggest challenges i have faced was adjusting to living"
type textarea "x"
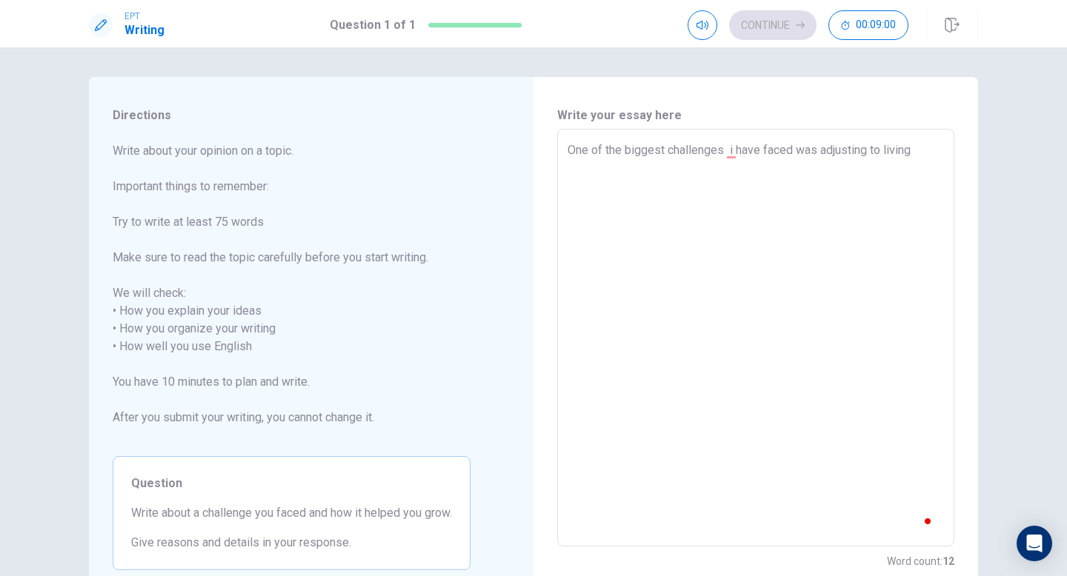
type textarea "One of the biggest challenges i have faced was adjusting to living a"
type textarea "x"
type textarea "One of the biggest challenges i have faced was adjusting to living an"
type textarea "x"
type textarea "One of the biggest challenges i have faced was adjusting to living and"
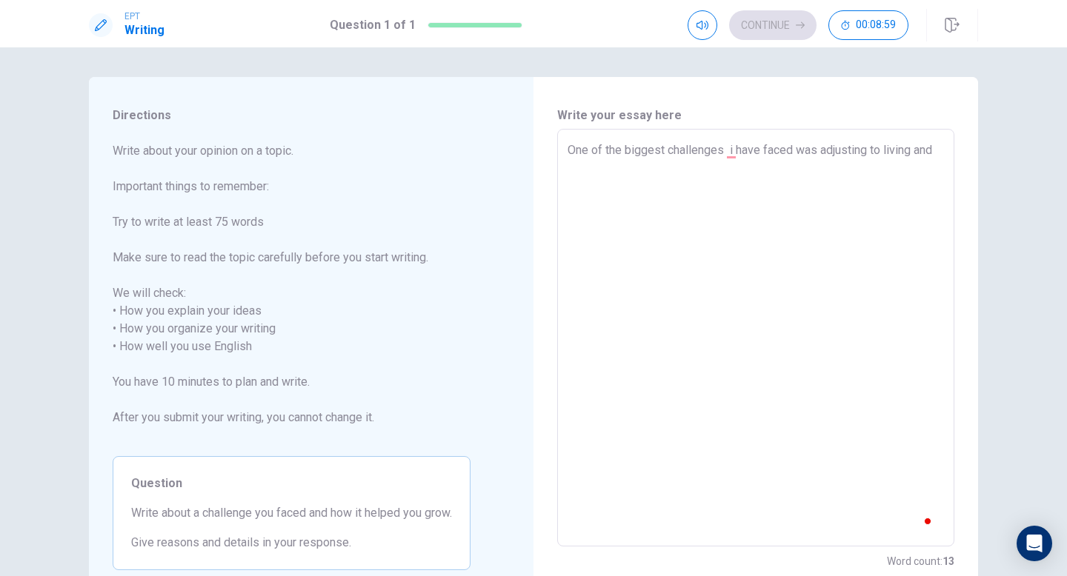
type textarea "x"
type textarea "One of the biggest challenges i have faced was adjusting to living and"
type textarea "x"
type textarea "One of the biggest challenges i have faced was adjusting to living and w"
type textarea "x"
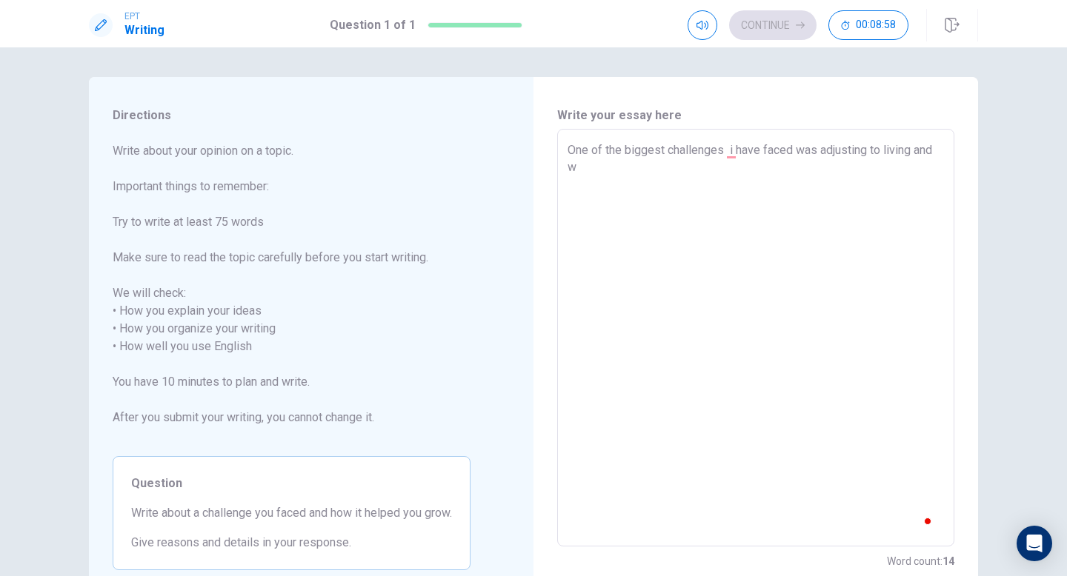
type textarea "One of the biggest challenges i have faced was adjusting to living and wo"
type textarea "x"
type textarea "One of the biggest challenges i have faced was adjusting to living and wor"
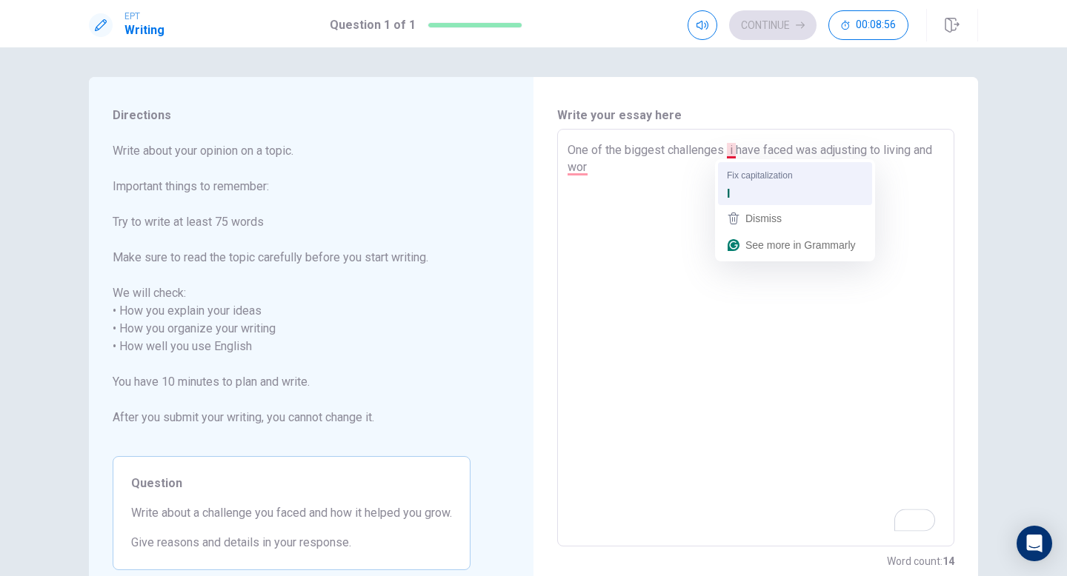
type textarea "x"
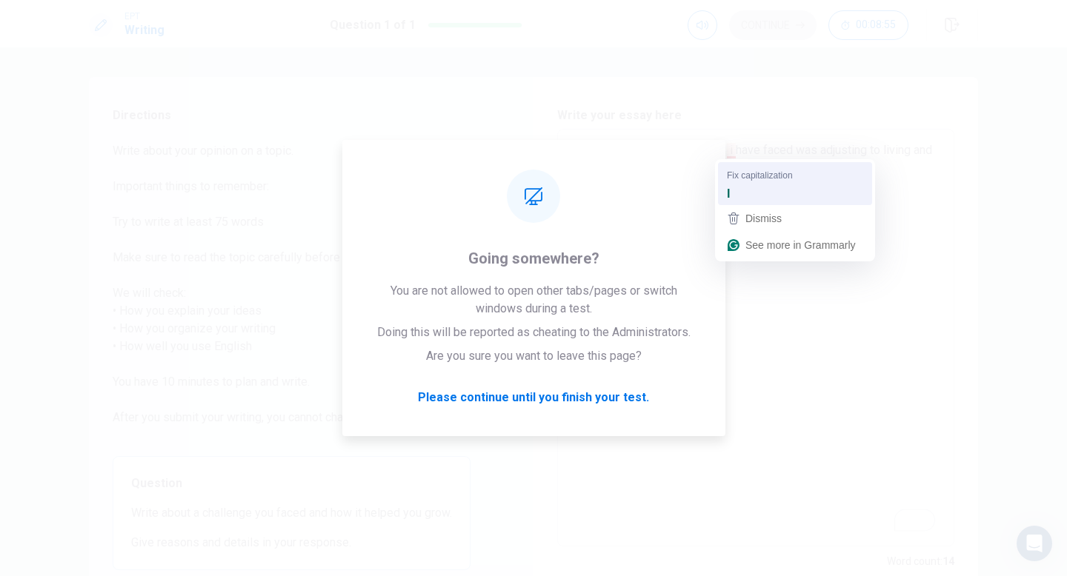
type textarea "One of the biggest challenges I have faced was adjusting to living and wor"
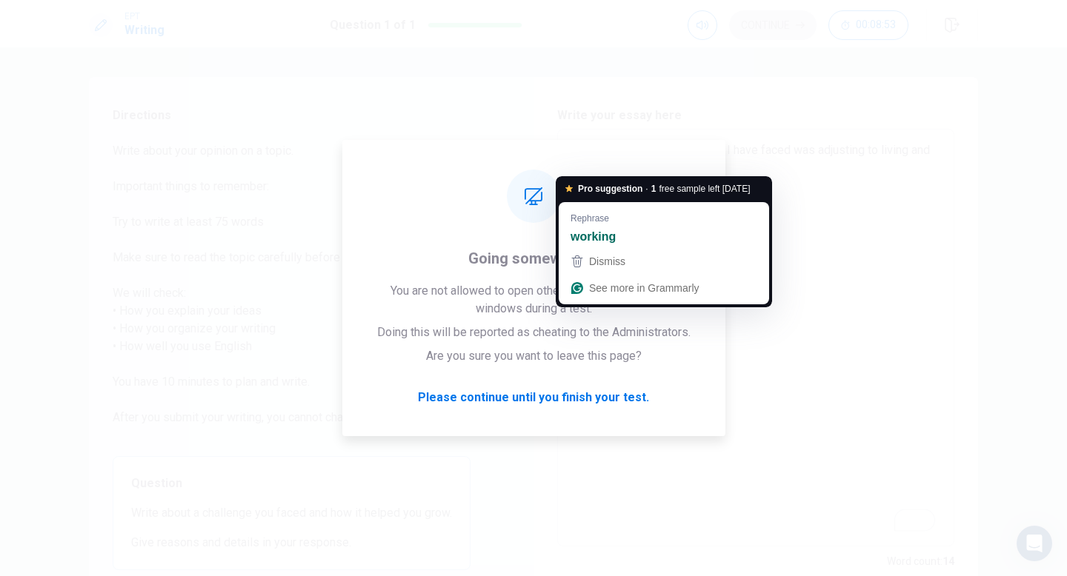
type textarea "x"
type textarea "One of the biggest challenges I have faced was adjusting to living and working"
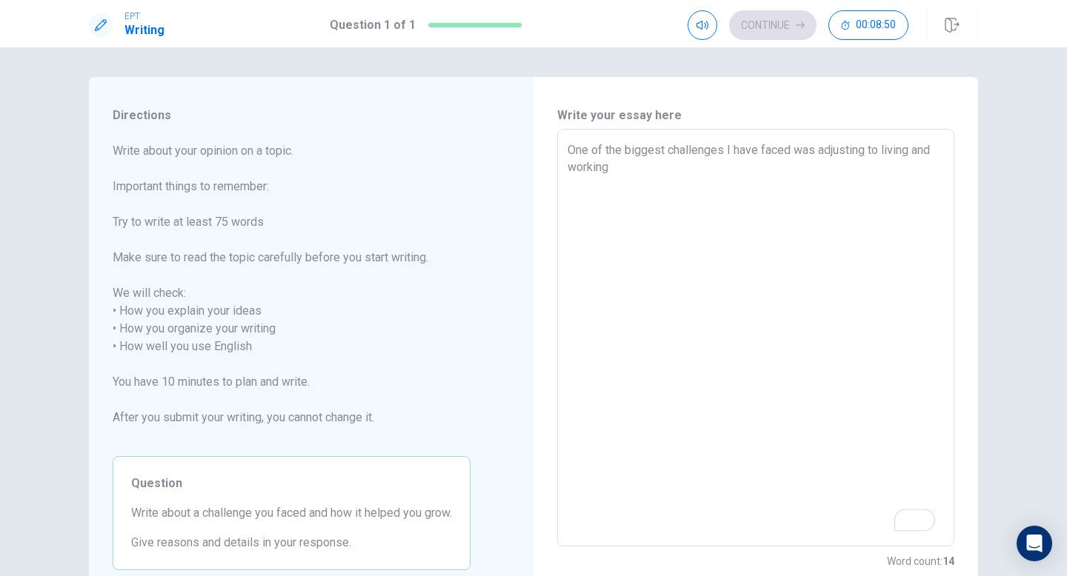
type textarea "x"
type textarea "One of the biggest challenges I have faced was adjusting to living and working"
type textarea "x"
type textarea "One of the biggest challenges I have faced was adjusting to living and working i"
type textarea "x"
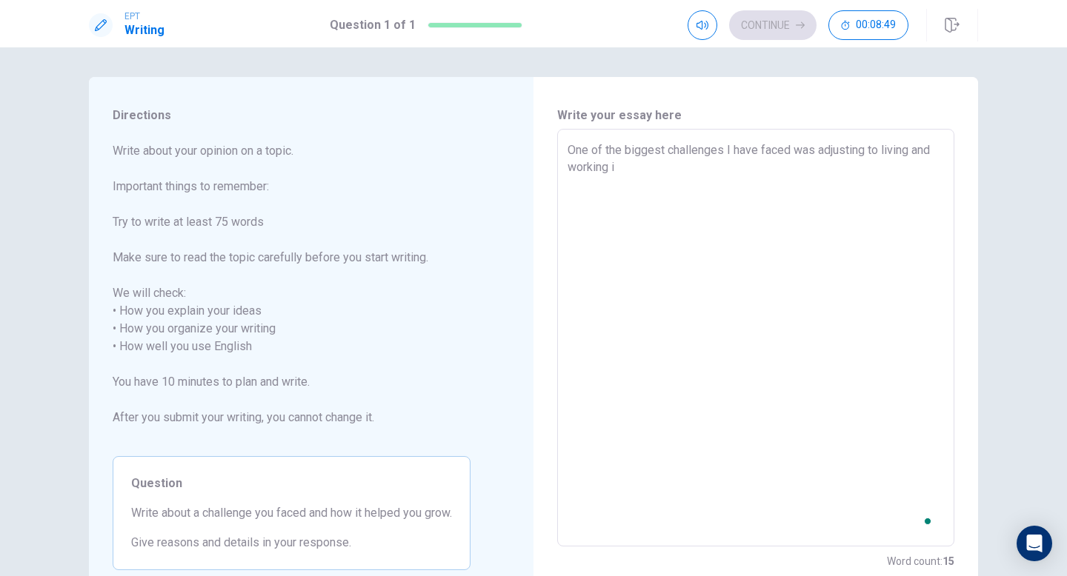
type textarea "One of the biggest challenges I have faced was adjusting to living and working i"
type textarea "x"
type textarea "One of the biggest challenges I have faced was adjusting to living and working …"
type textarea "x"
type textarea "One of the biggest challenges I have faced was adjusting to living and working …"
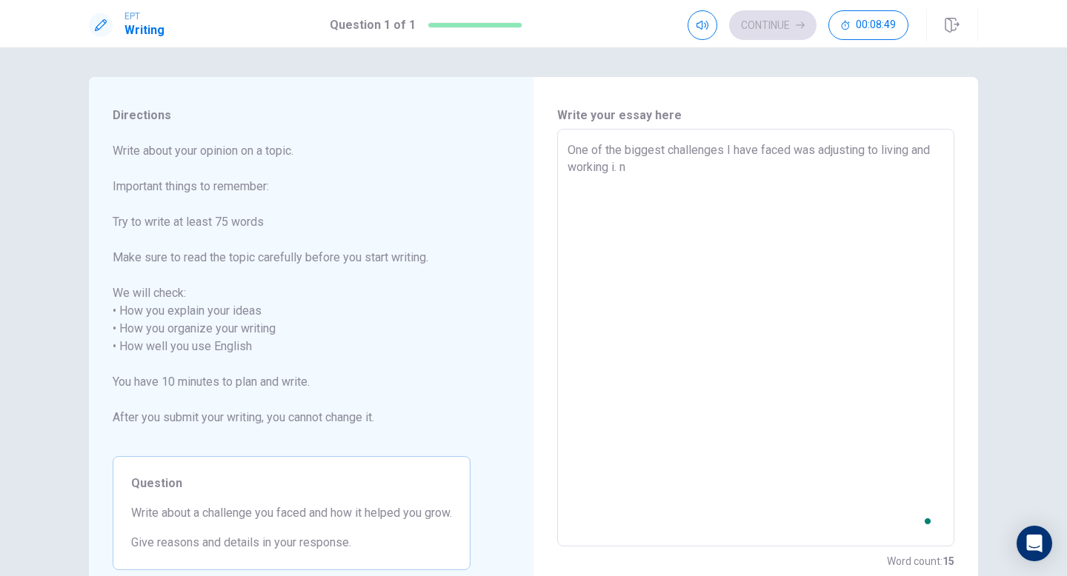
type textarea "x"
type textarea "One of the biggest challenges I have faced was adjusting to living and working …"
type textarea "x"
type textarea "One of the biggest challenges I have faced was adjusting to living and working …"
type textarea "x"
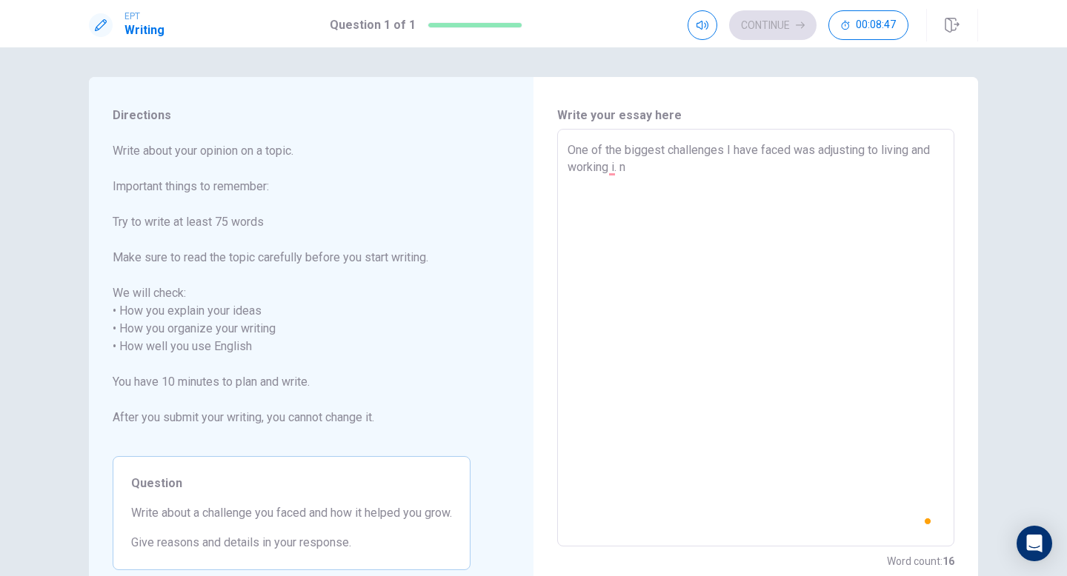
type textarea "One of the biggest challenges I have faced was adjusting to living and working …"
type textarea "x"
type textarea "One of the biggest challenges I have faced was adjusting to living and working …"
type textarea "x"
type textarea "One of the biggest challenges I have faced was adjusting to living and working i"
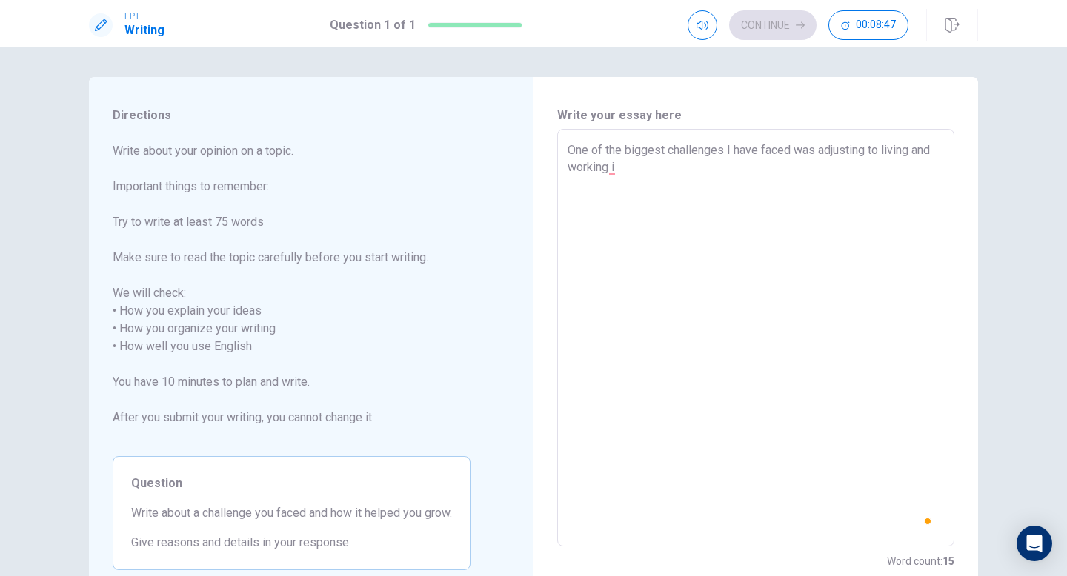
type textarea "x"
type textarea "One of the biggest challenges I have faced was adjusting to living and working"
type textarea "x"
type textarea "One of the biggest challenges I have faced was adjusting to living and working i"
type textarea "x"
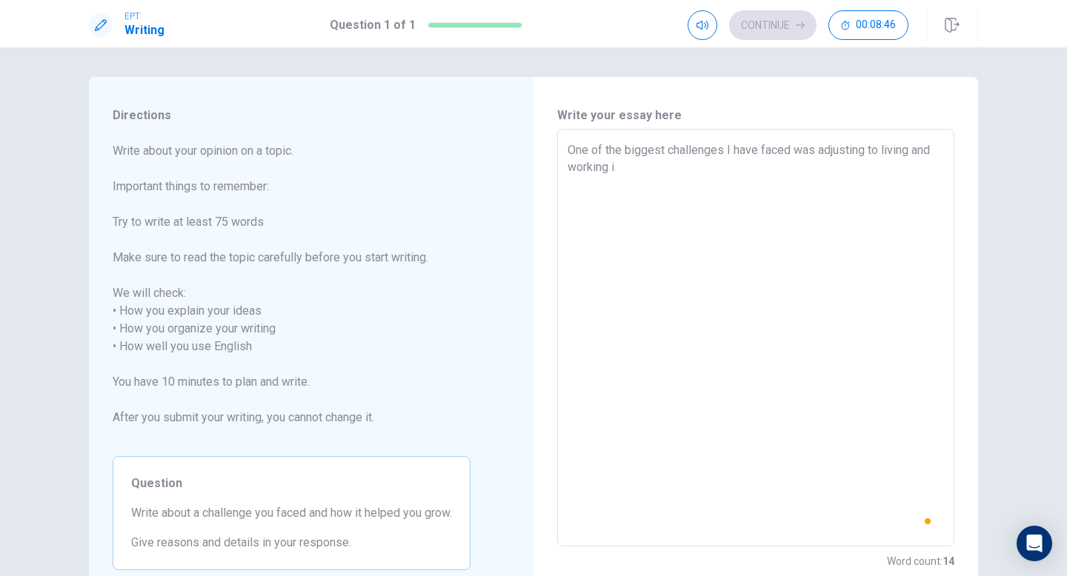
type textarea "One of the biggest challenges I have faced was adjusting to living and working …"
type textarea "x"
type textarea "One of the biggest challenges I have faced was adjusting to living and working …"
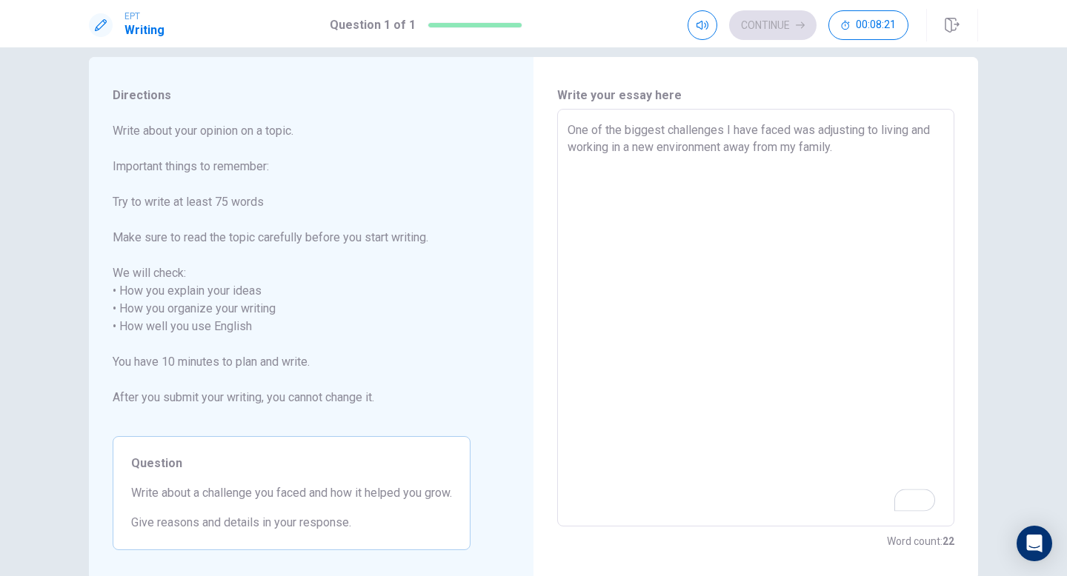
scroll to position [21, 0]
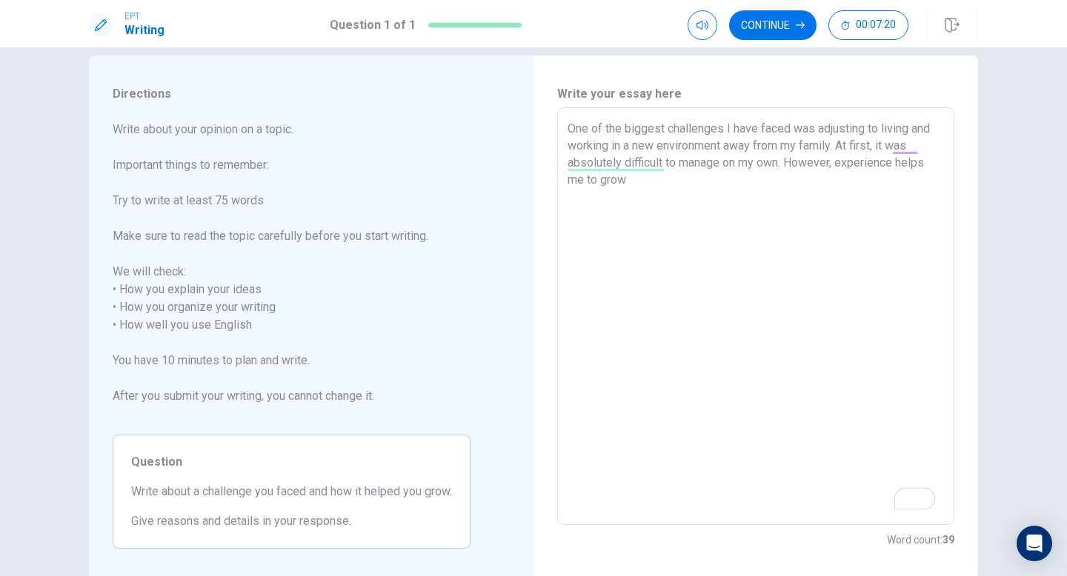
click at [932, 164] on textarea "One of the biggest challenges I have faced was adjusting to living and working …" at bounding box center [755, 316] width 376 height 393
click at [630, 181] on textarea "One of the biggest challenges I have faced was adjusting to living and working …" at bounding box center [755, 316] width 376 height 393
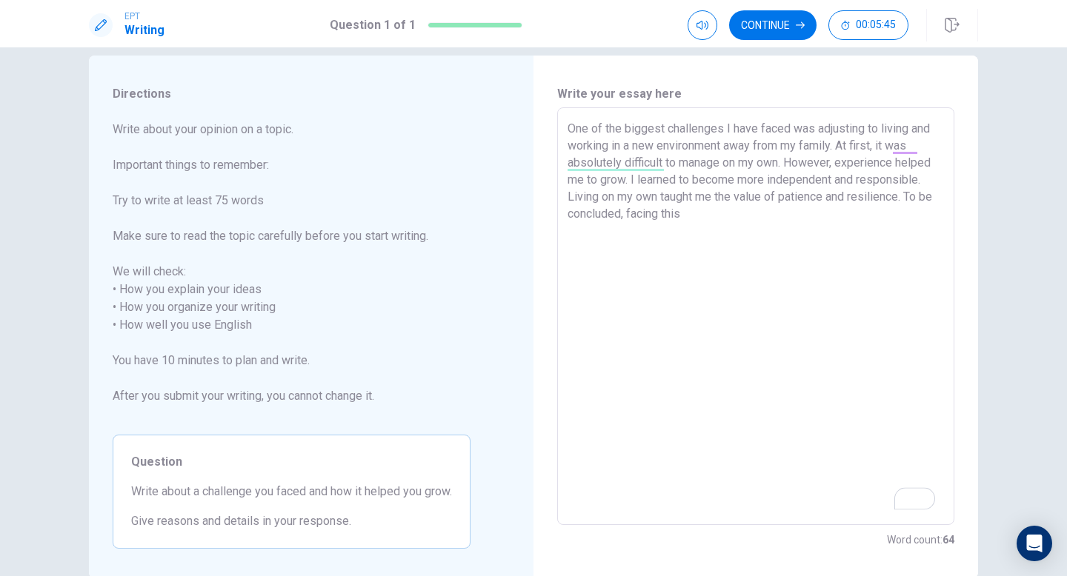
click at [717, 223] on textarea "One of the biggest challenges I have faced was adjusting to living and working …" at bounding box center [755, 316] width 376 height 393
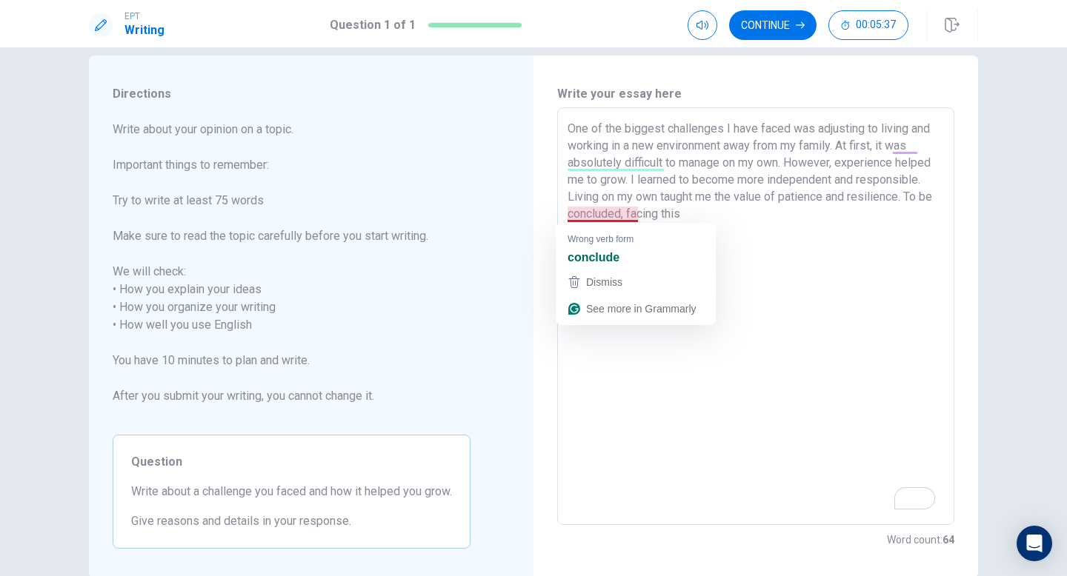
click at [616, 217] on textarea "One of the biggest challenges I have faced was adjusting to living and working …" at bounding box center [755, 316] width 376 height 393
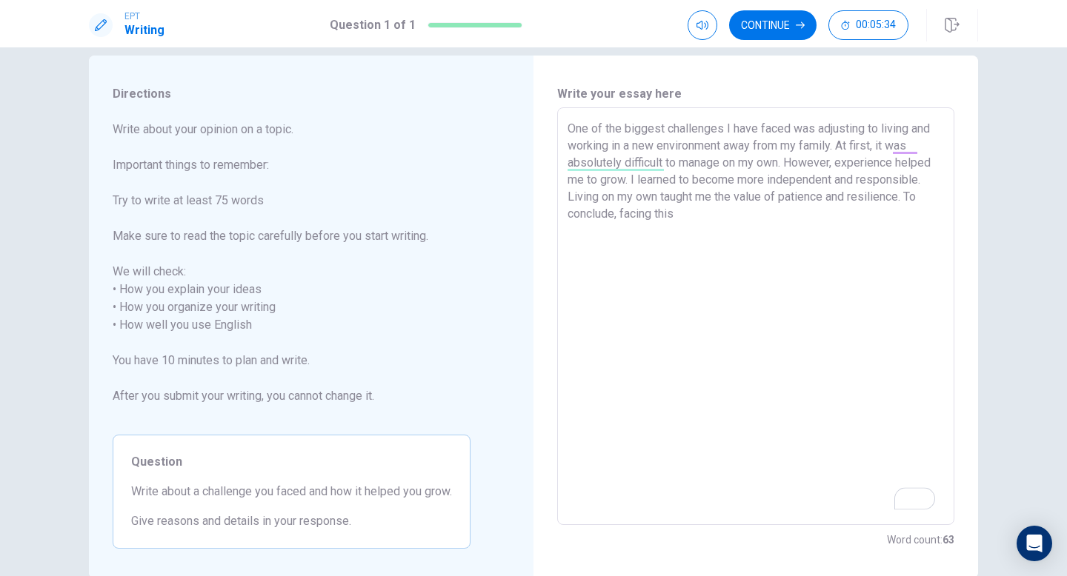
click at [689, 218] on textarea "One of the biggest challenges I have faced was adjusting to living and working …" at bounding box center [755, 316] width 376 height 393
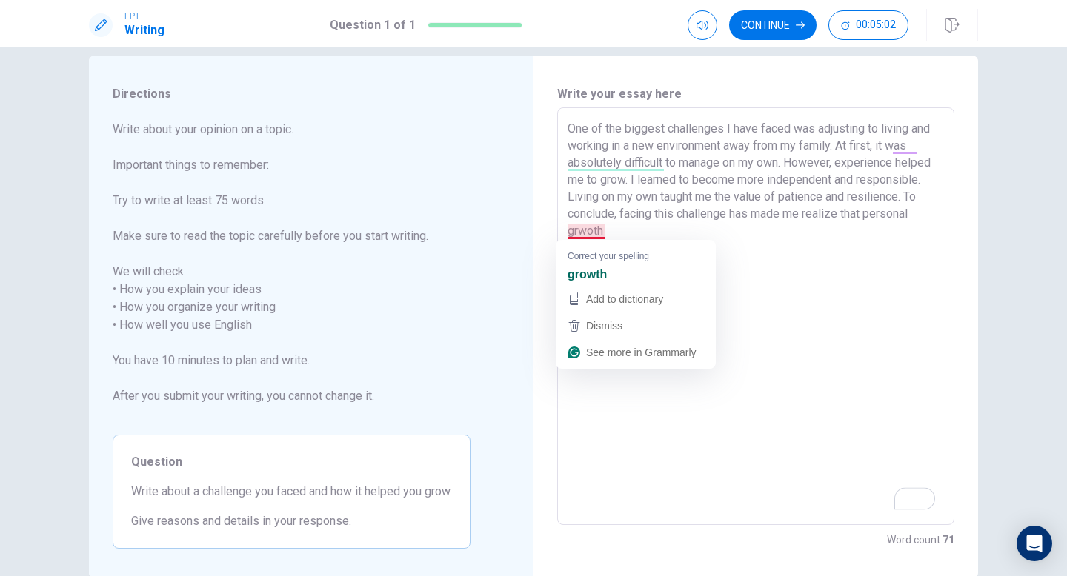
click at [616, 264] on textarea "One of the biggest challenges I have faced was adjusting to living and working …" at bounding box center [755, 316] width 376 height 393
click at [593, 273] on textarea "One of the biggest challenges I have faced was adjusting to living and working …" at bounding box center [755, 316] width 376 height 393
click at [597, 267] on textarea "One of the biggest challenges I have faced was adjusting to living and working …" at bounding box center [755, 316] width 376 height 393
click at [713, 247] on textarea "One of the biggest challenges I have faced was adjusting to living and working …" at bounding box center [755, 316] width 376 height 393
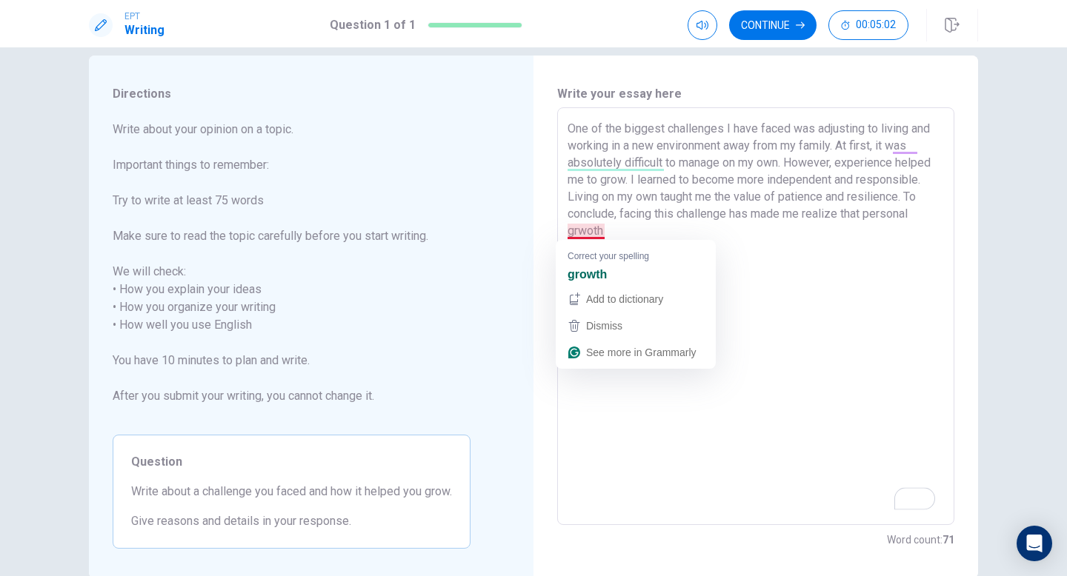
click at [627, 235] on textarea "One of the biggest challenges I have faced was adjusting to living and working …" at bounding box center [755, 316] width 376 height 393
click at [815, 312] on textarea "One of the biggest challenges I have faced was adjusting to living and working …" at bounding box center [755, 316] width 376 height 393
click at [828, 284] on textarea "One of the biggest challenges I have faced was adjusting to living and working …" at bounding box center [755, 316] width 376 height 393
click at [616, 321] on textarea "One of the biggest challenges I have faced was adjusting to living and working …" at bounding box center [755, 316] width 376 height 393
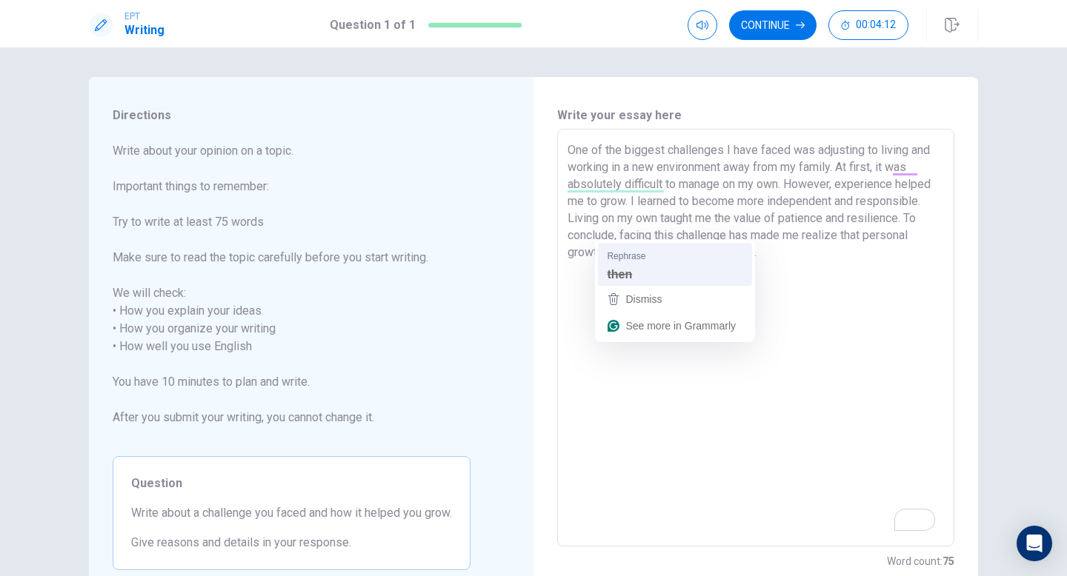
scroll to position [21, 0]
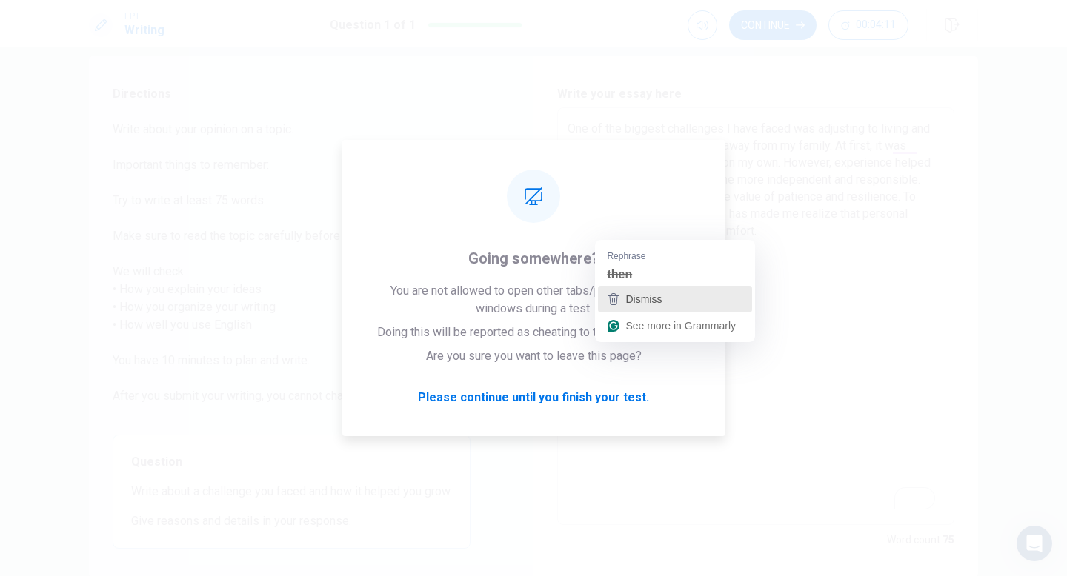
click at [656, 296] on span "Dismiss" at bounding box center [643, 299] width 36 height 12
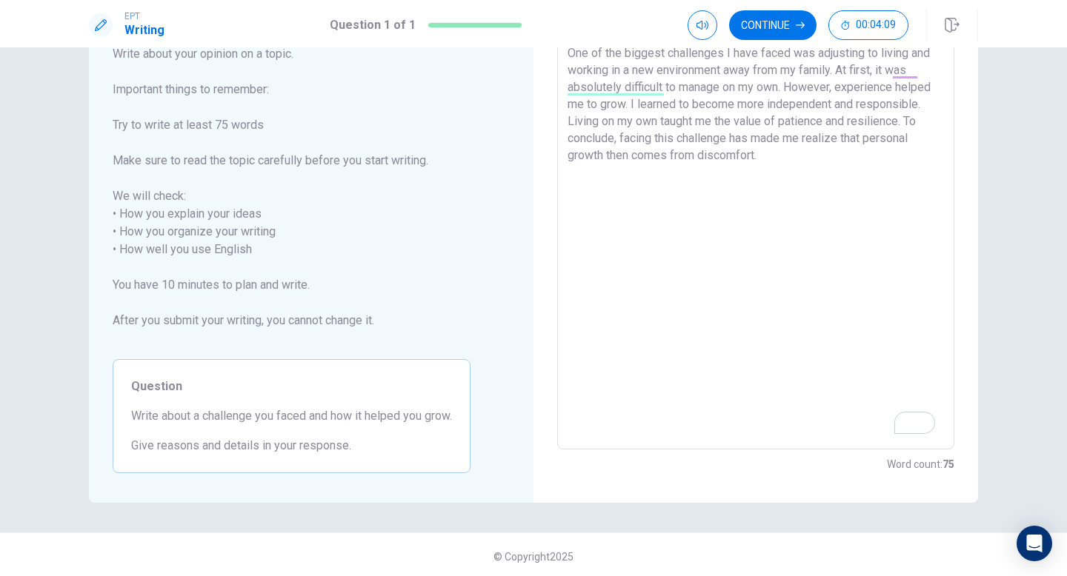
scroll to position [101, 0]
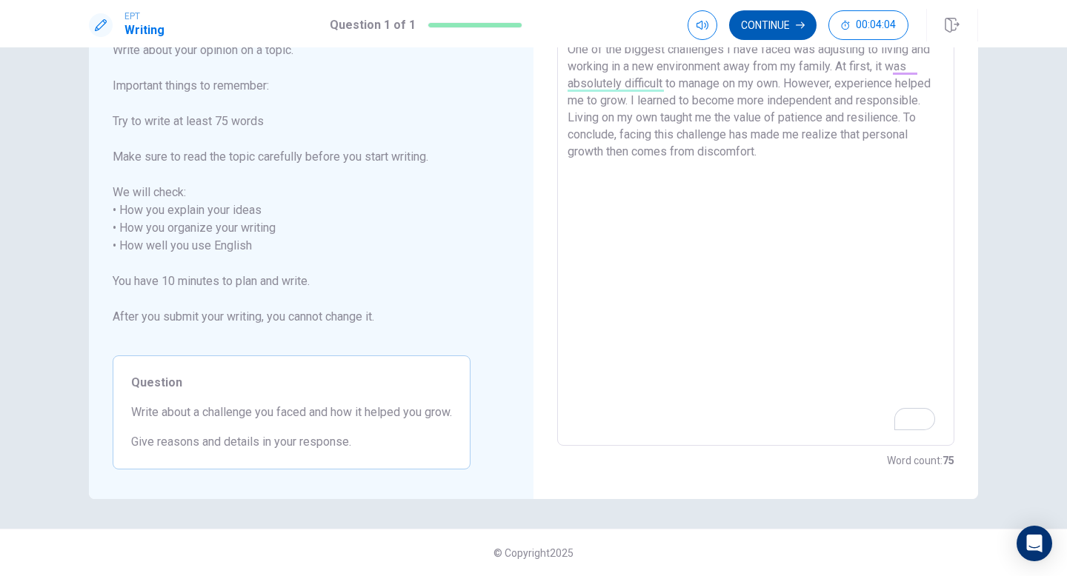
type textarea "One of the biggest challenges I have faced was adjusting to living and working …"
click at [781, 25] on button "Continue" at bounding box center [772, 25] width 87 height 30
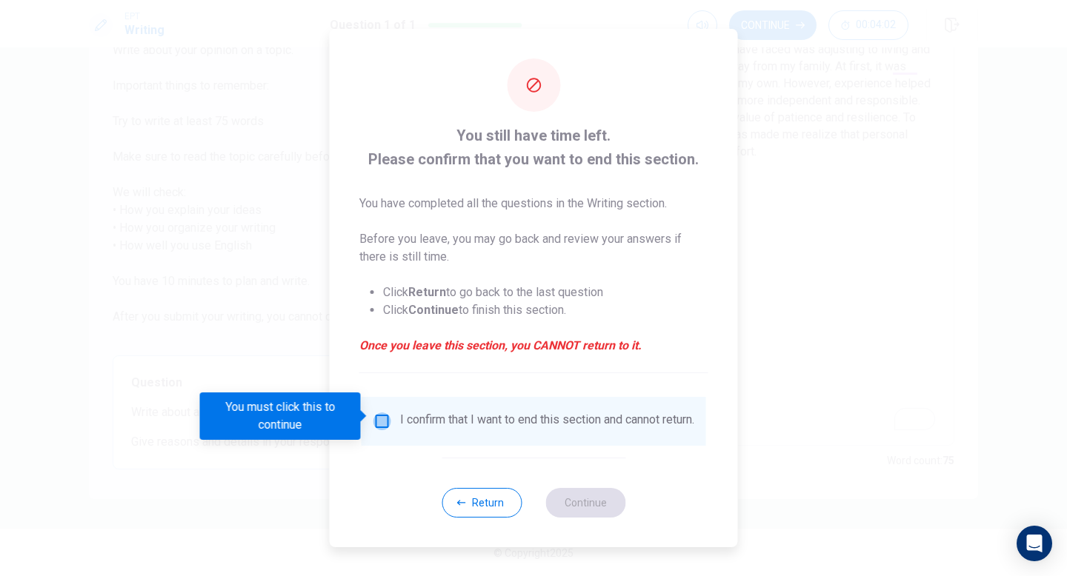
click at [381, 413] on input "You must click this to continue" at bounding box center [382, 422] width 18 height 18
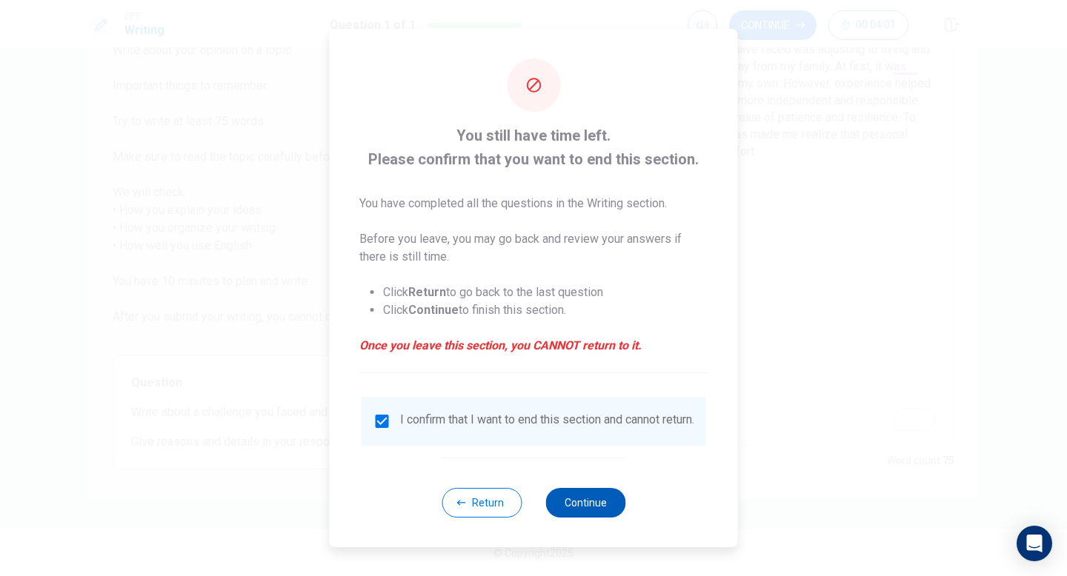
click at [574, 516] on button "Continue" at bounding box center [585, 503] width 80 height 30
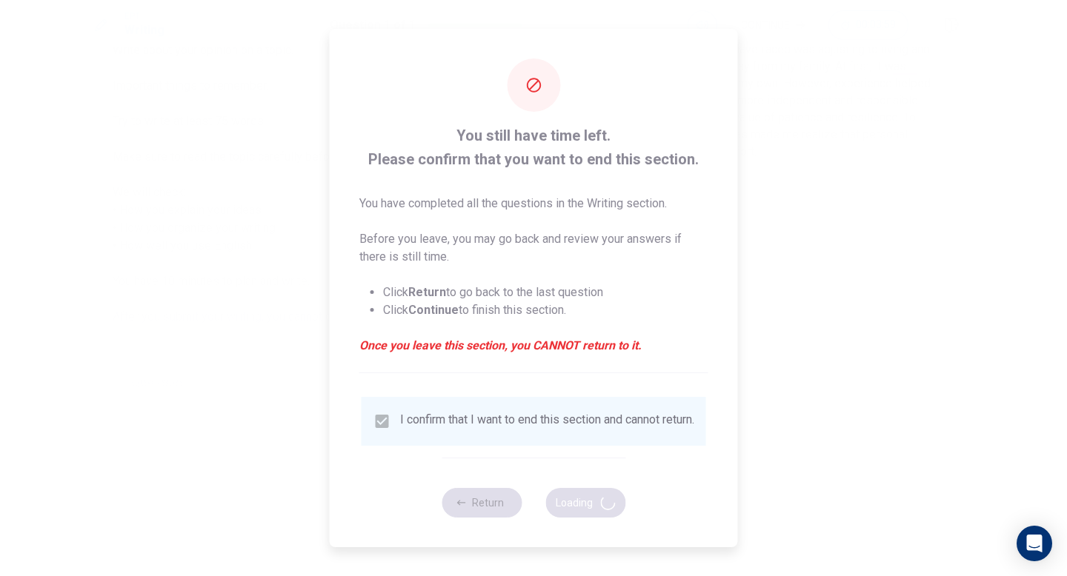
scroll to position [0, 0]
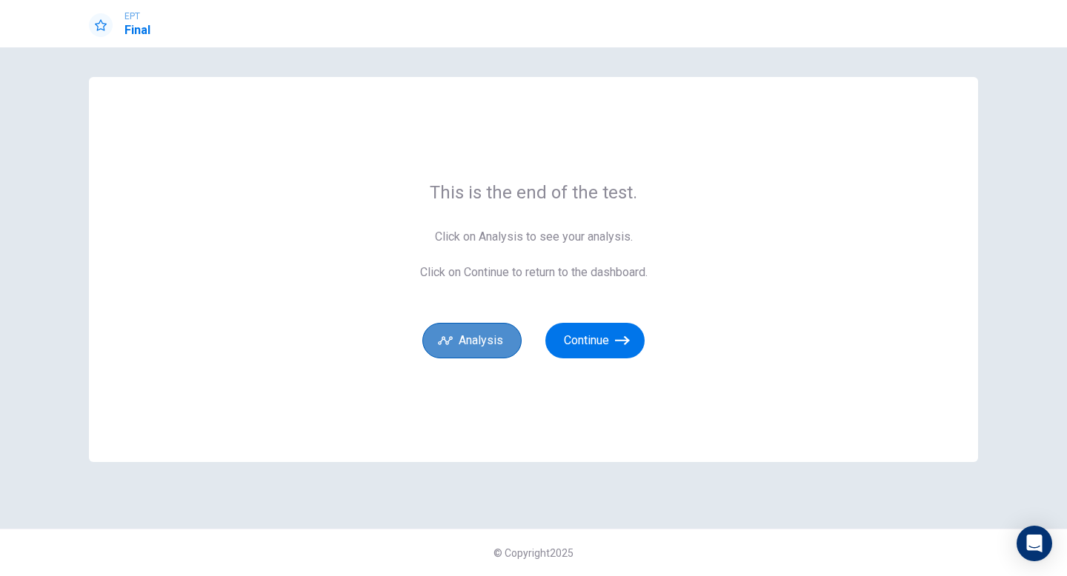
click at [476, 329] on button "Analysis" at bounding box center [471, 341] width 99 height 36
